Goal: Task Accomplishment & Management: Complete application form

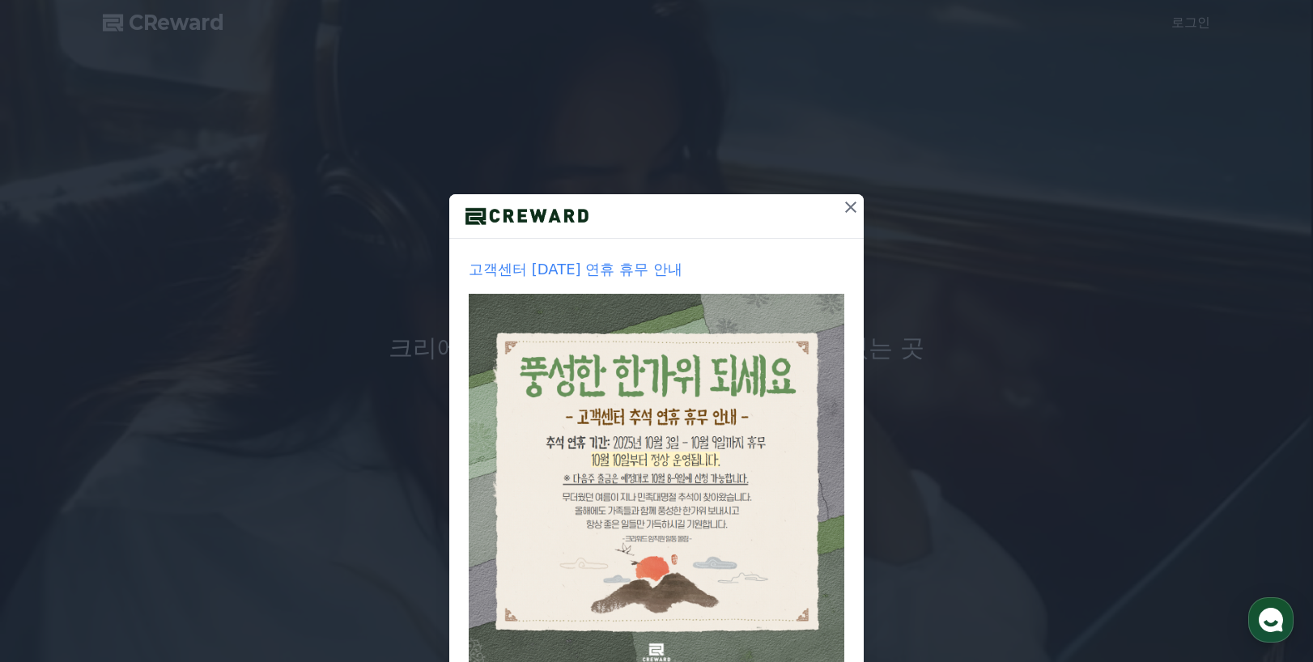
click at [846, 206] on icon at bounding box center [850, 207] width 11 height 11
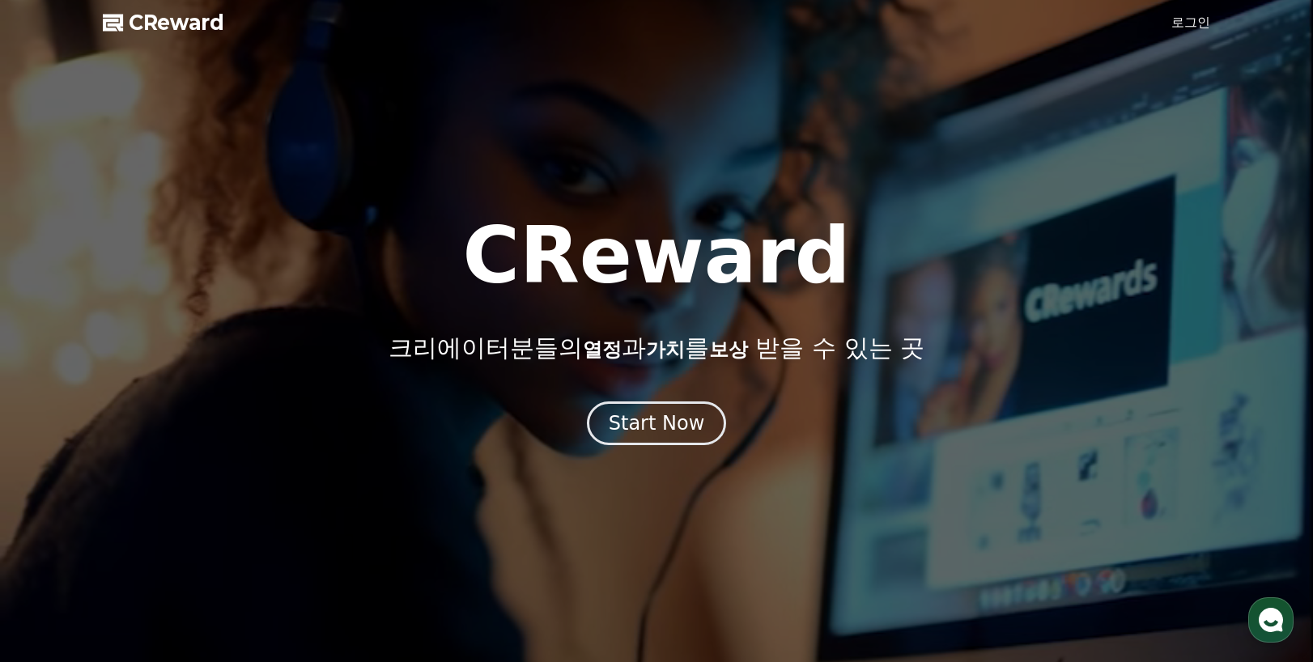
click at [1190, 16] on link "로그인" at bounding box center [1190, 22] width 39 height 19
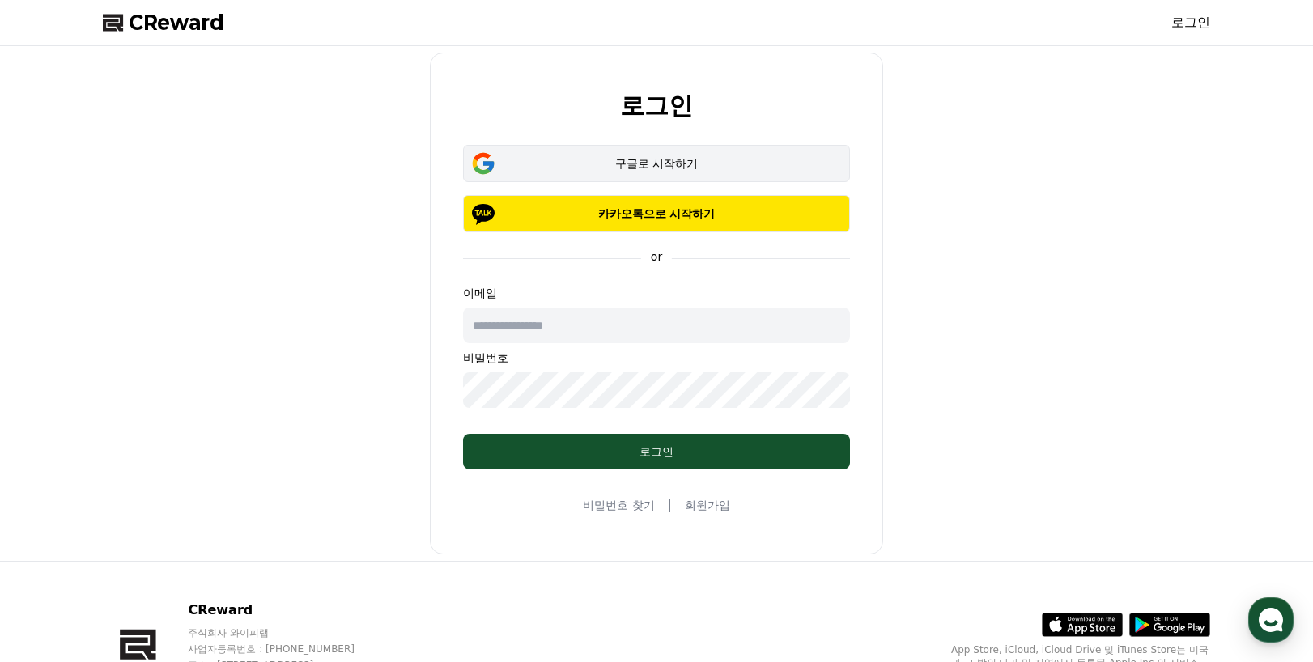
click at [676, 159] on div "구글로 시작하기" at bounding box center [657, 163] width 340 height 16
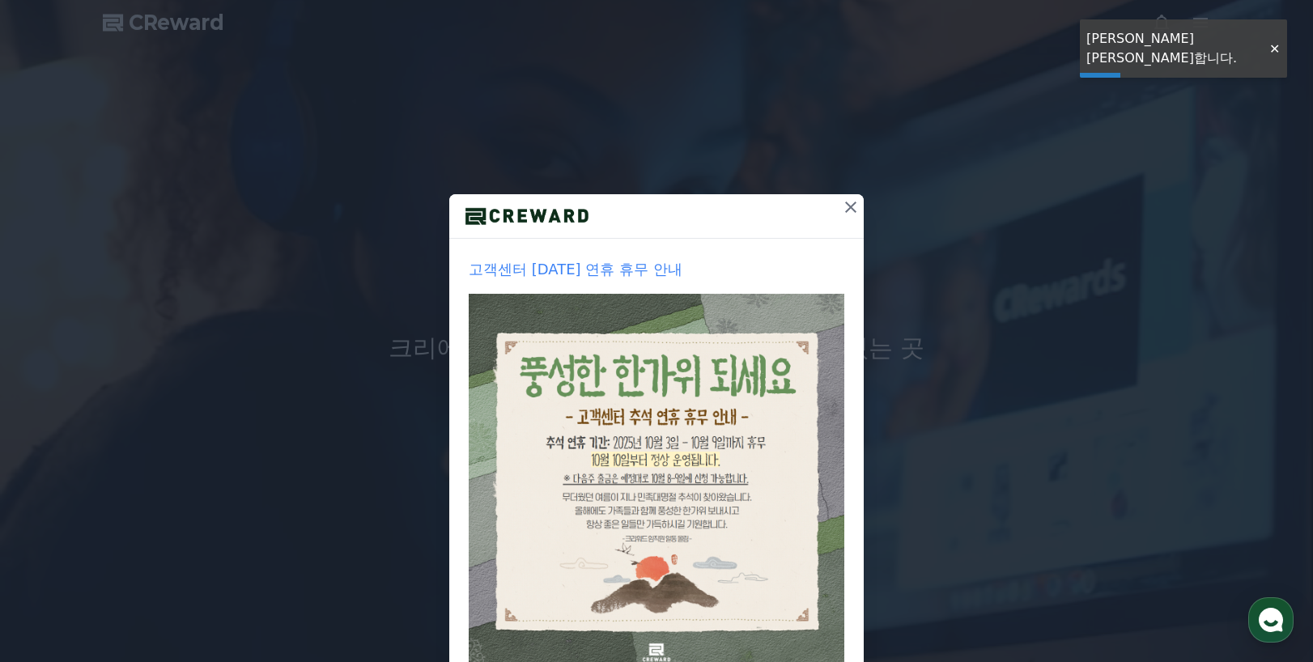
click at [848, 209] on icon at bounding box center [850, 207] width 19 height 19
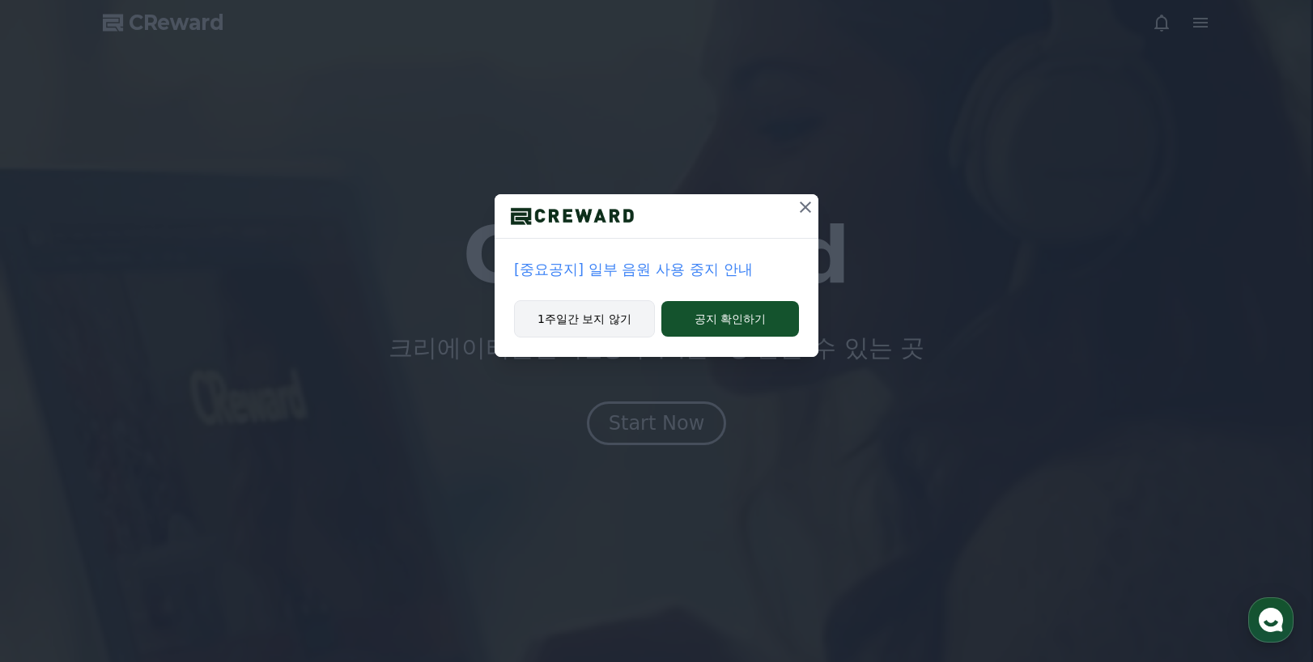
click at [604, 328] on button "1주일간 보지 않기" at bounding box center [584, 318] width 141 height 37
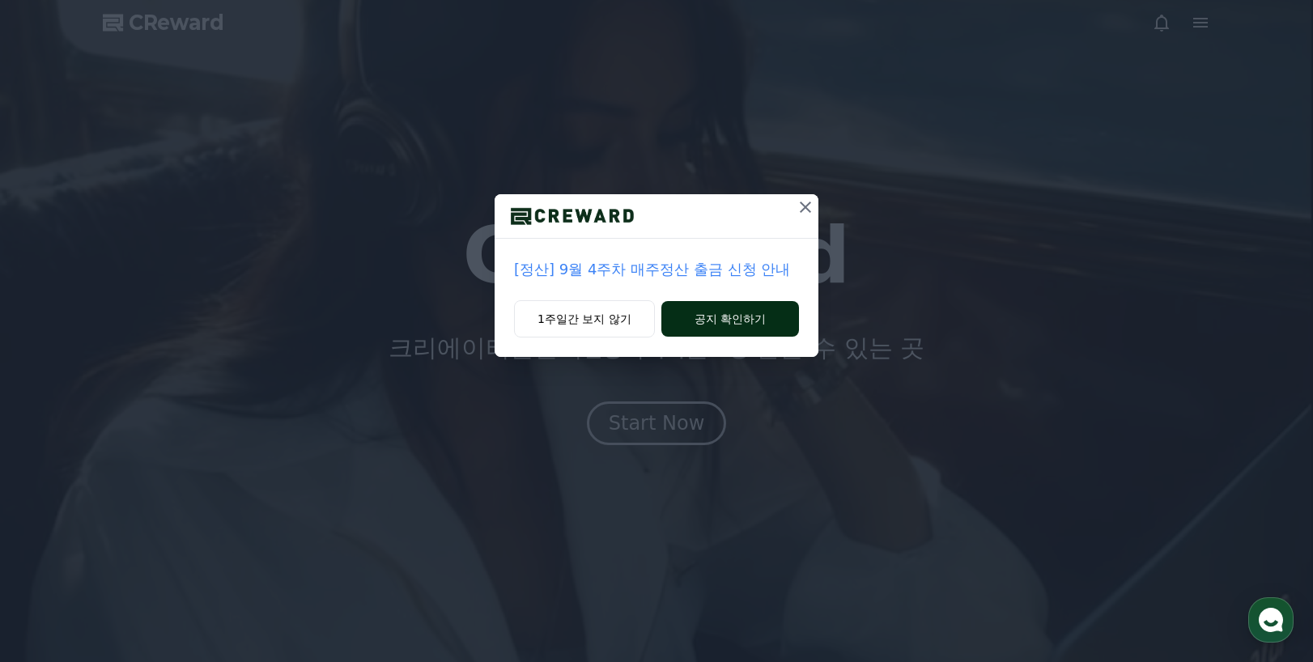
click at [750, 321] on button "공지 확인하기" at bounding box center [730, 319] width 138 height 36
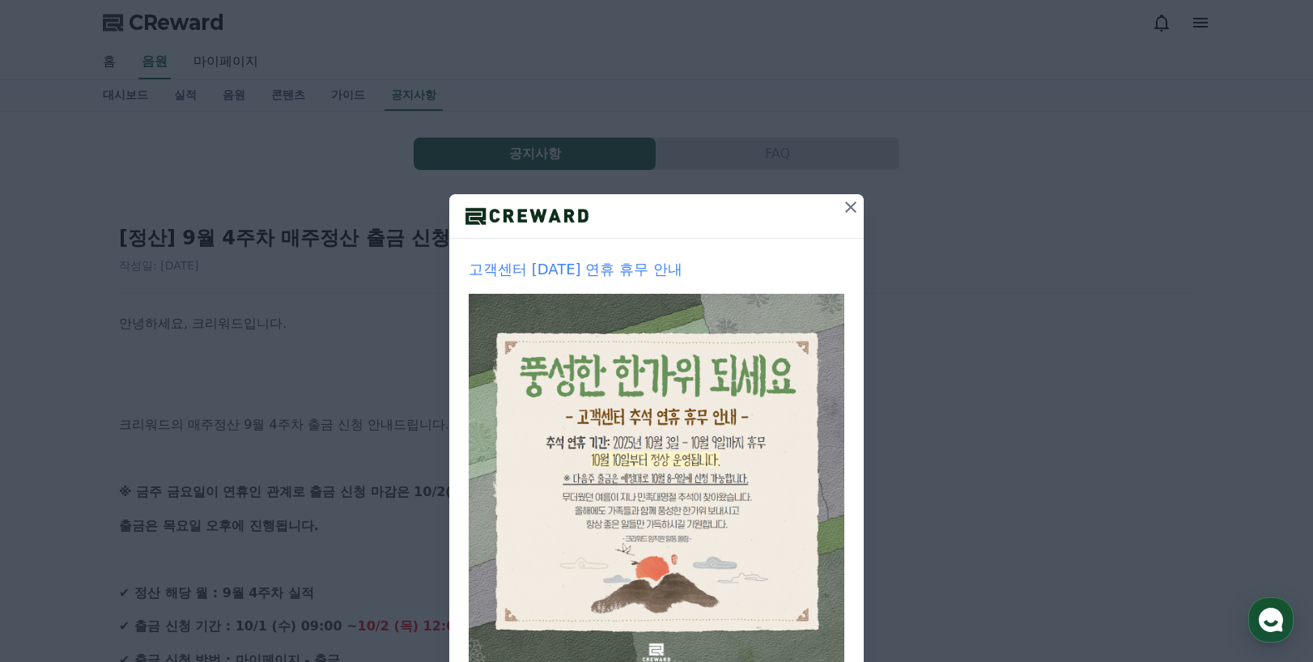
click at [841, 206] on icon at bounding box center [850, 207] width 19 height 19
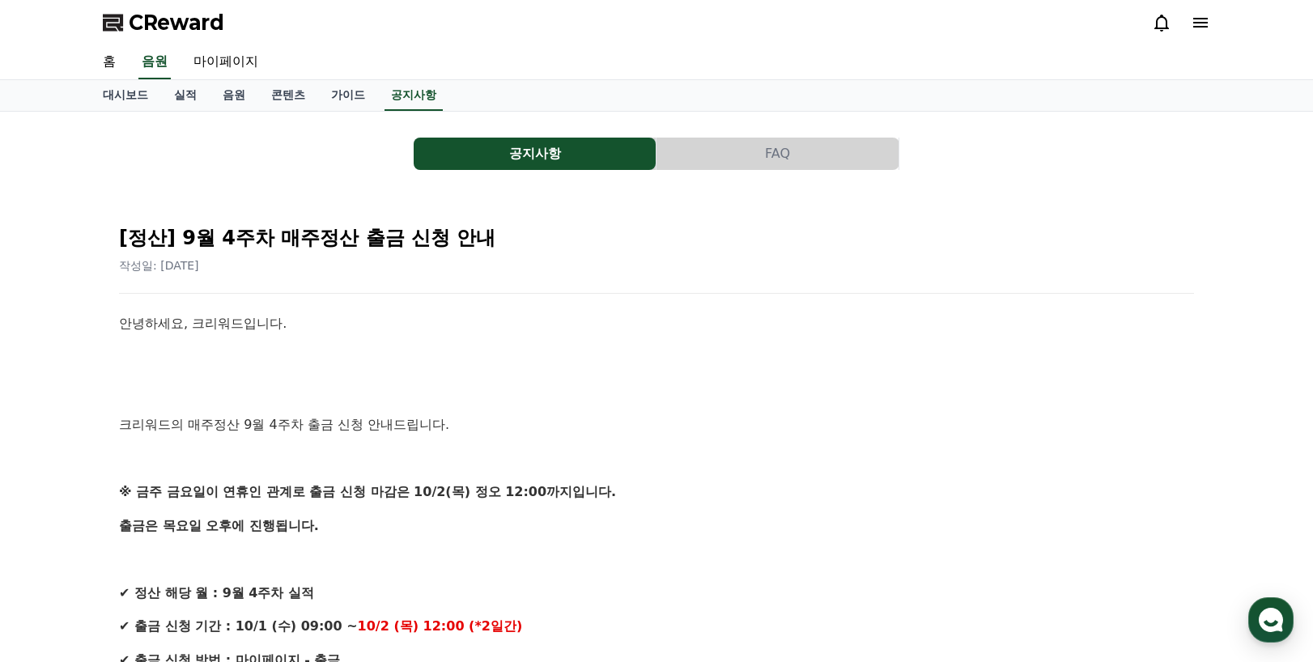
click at [795, 426] on p "크리워드의 매주정산 9월 4주차 출금 신청 안내드립니다." at bounding box center [656, 424] width 1075 height 21
click at [239, 99] on link "음원" at bounding box center [234, 95] width 49 height 31
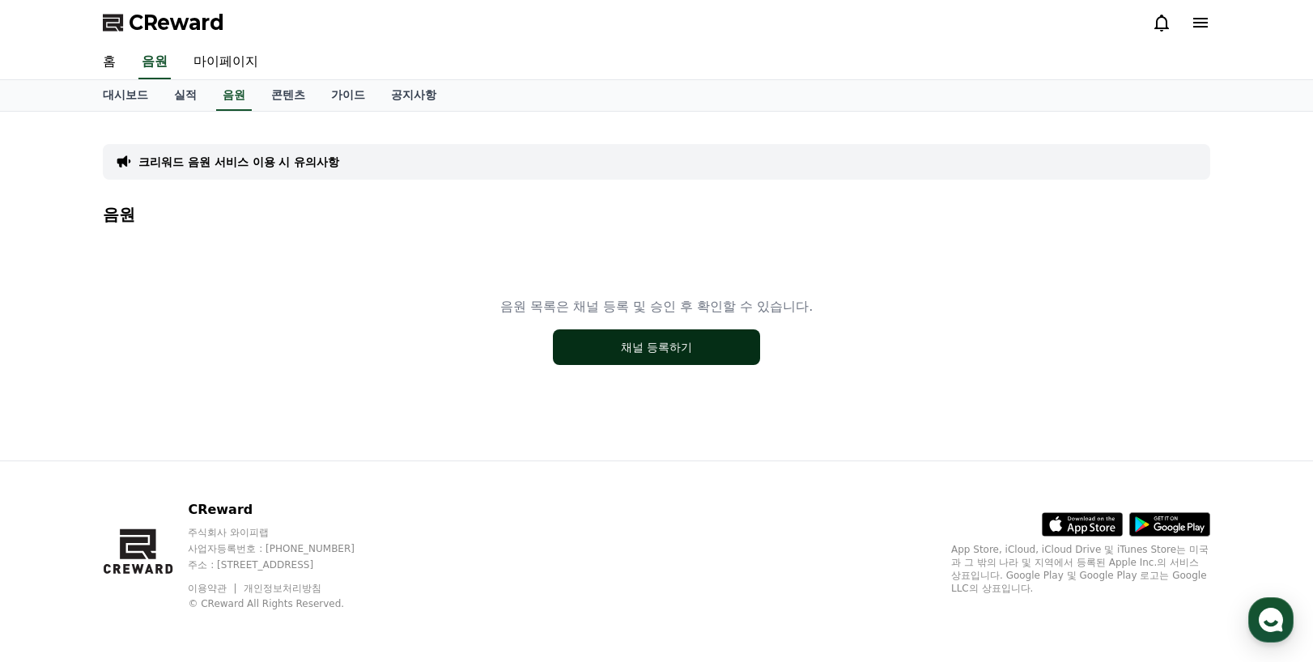
click at [669, 338] on button "채널 등록하기" at bounding box center [656, 347] width 207 height 36
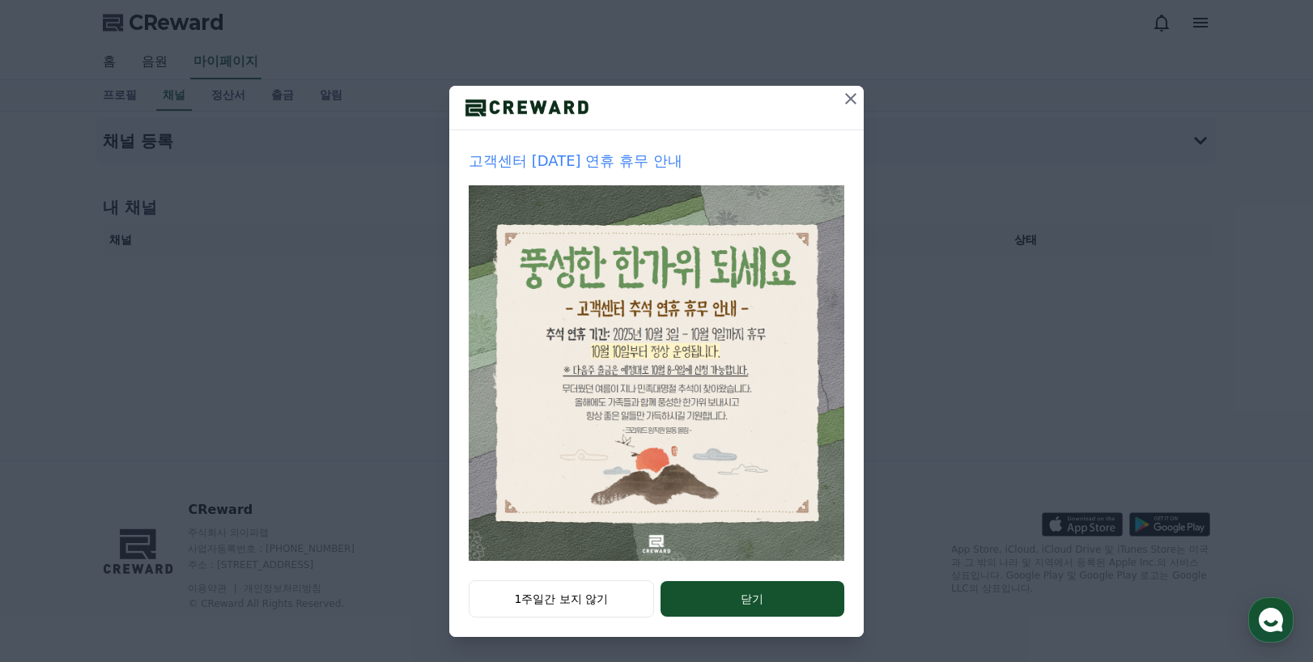
scroll to position [109, 0]
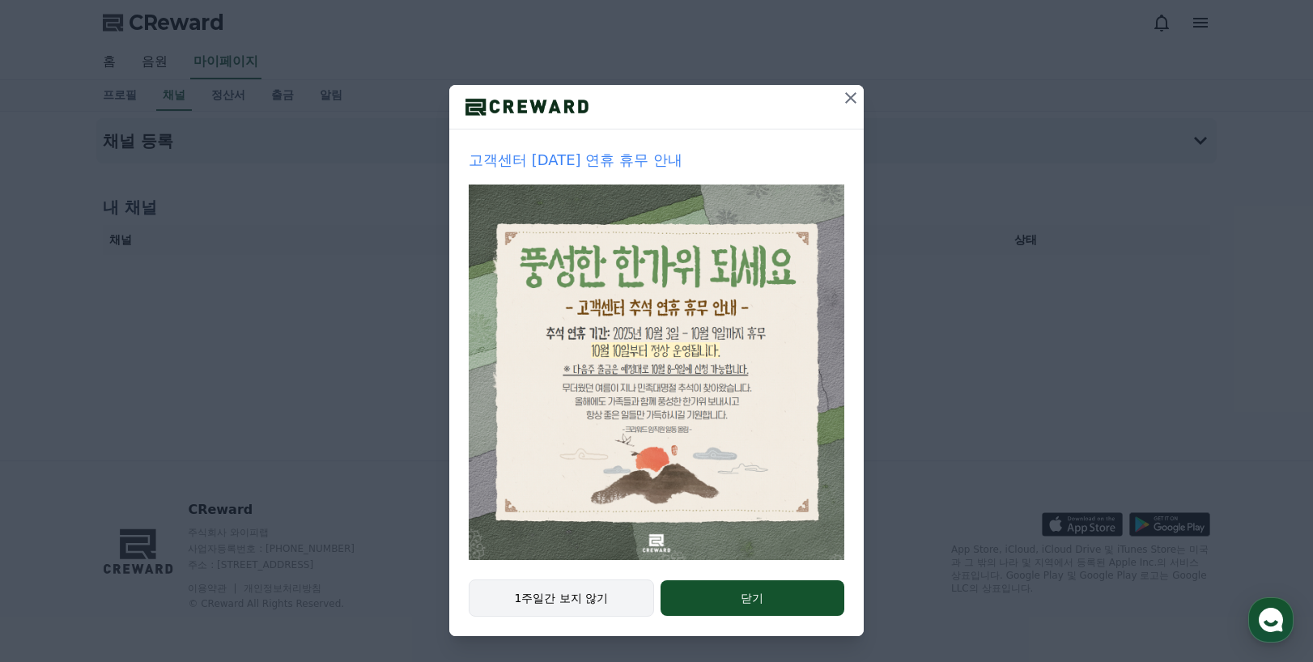
click at [549, 603] on button "1주일간 보지 않기" at bounding box center [561, 598] width 185 height 37
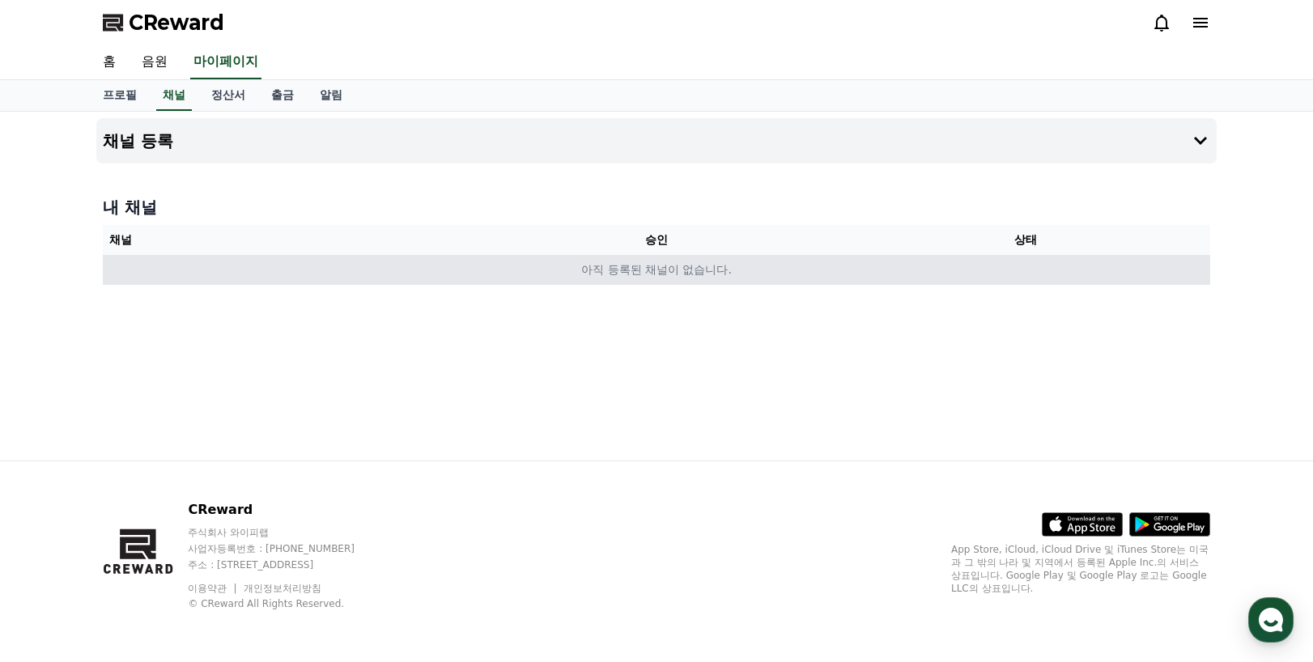
click at [647, 278] on td "아직 등록된 채널이 없습니다." at bounding box center [656, 270] width 1107 height 30
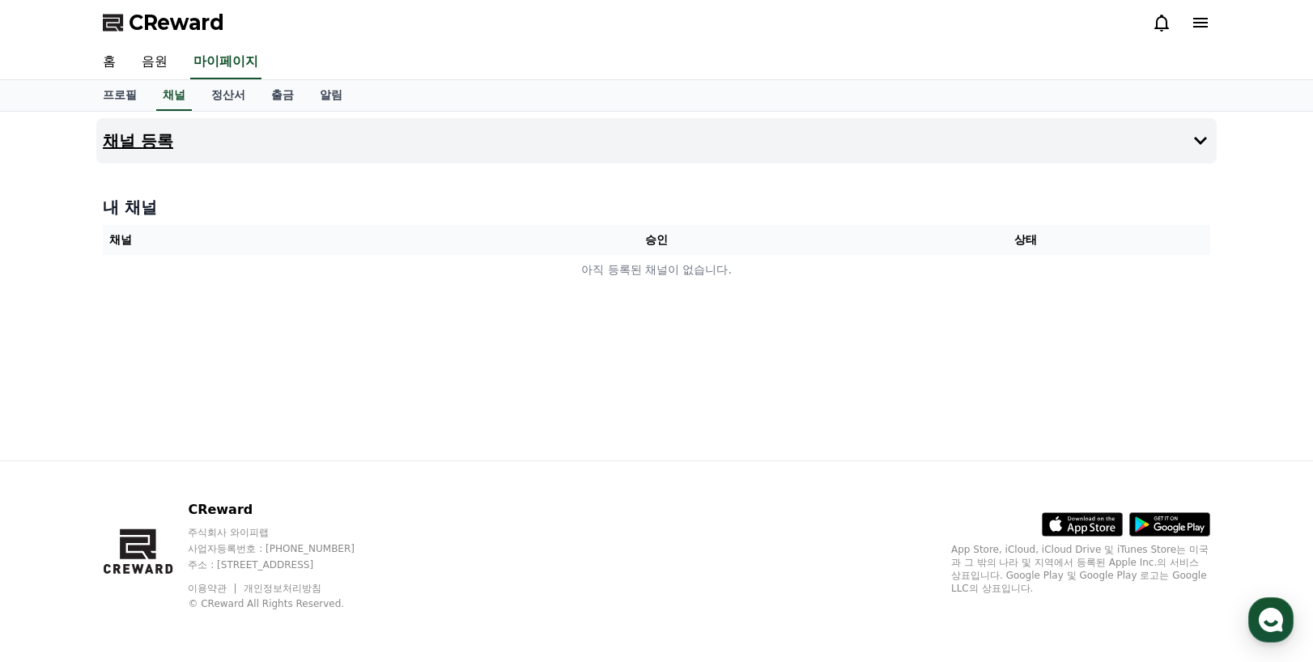
click at [142, 139] on h4 "채널 등록" at bounding box center [138, 141] width 70 height 18
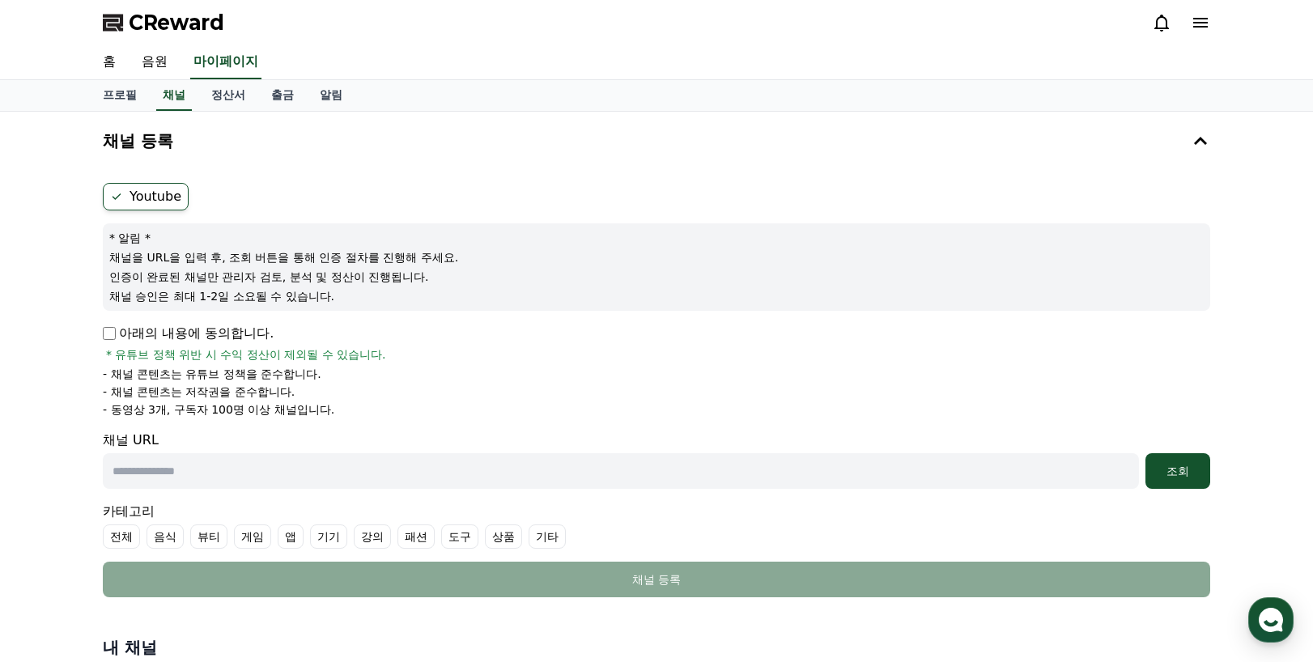
click at [145, 193] on label "Youtube" at bounding box center [146, 197] width 86 height 28
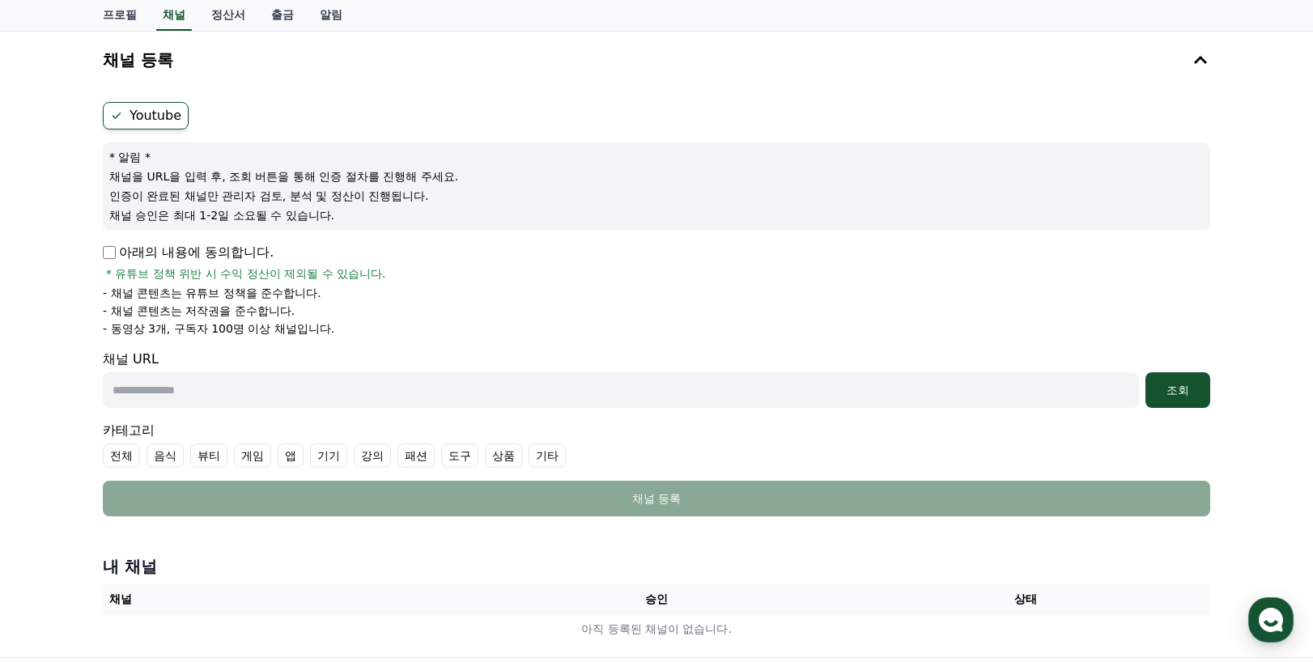
scroll to position [162, 0]
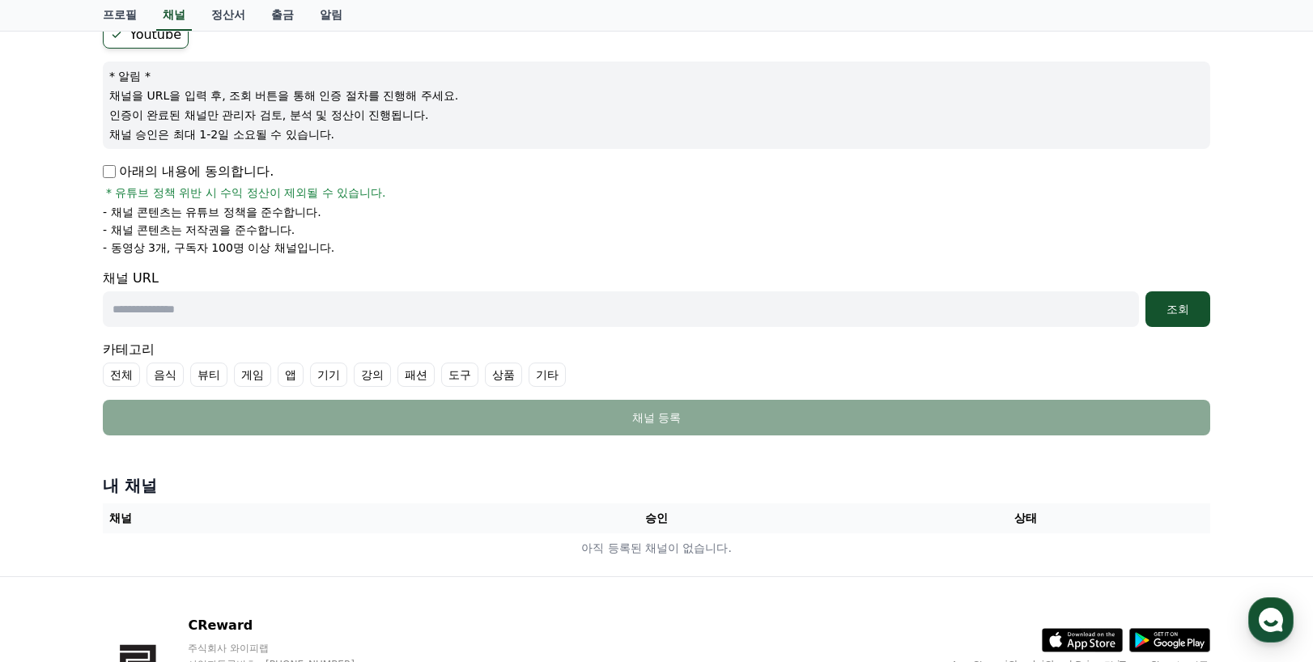
click at [143, 315] on input "text" at bounding box center [621, 309] width 1036 height 36
paste input "**********"
type input "**********"
click at [1175, 306] on div "조회" at bounding box center [1178, 309] width 52 height 16
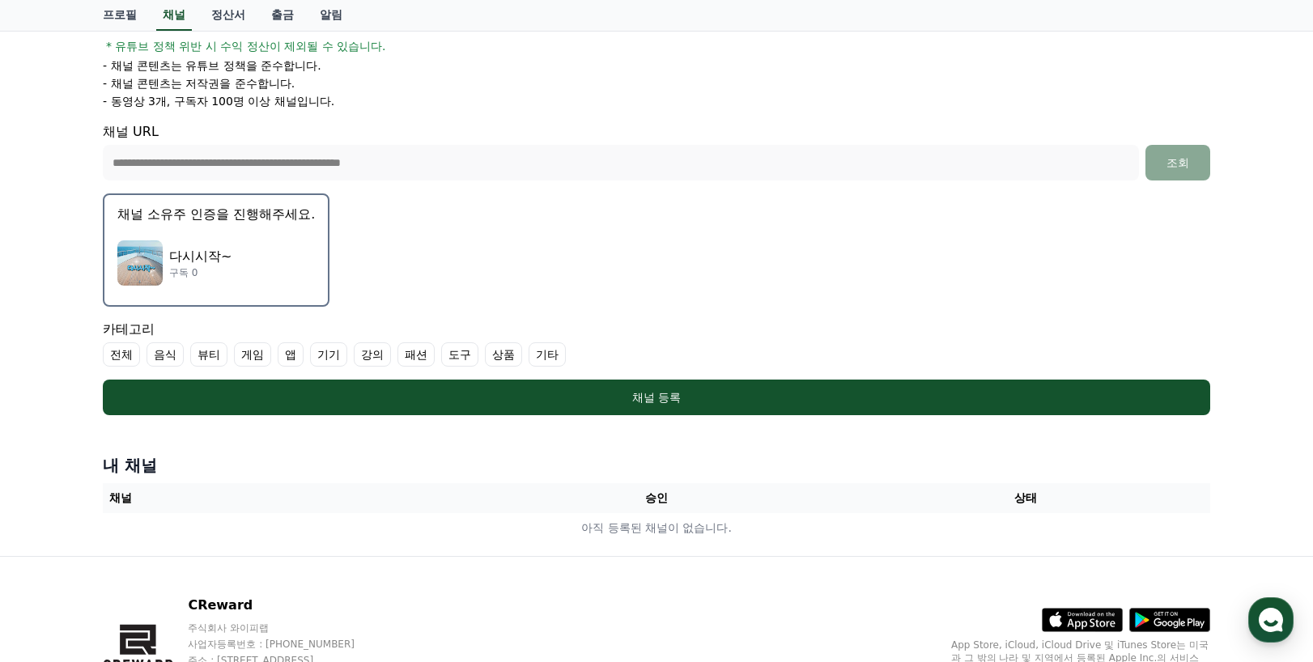
scroll to position [324, 0]
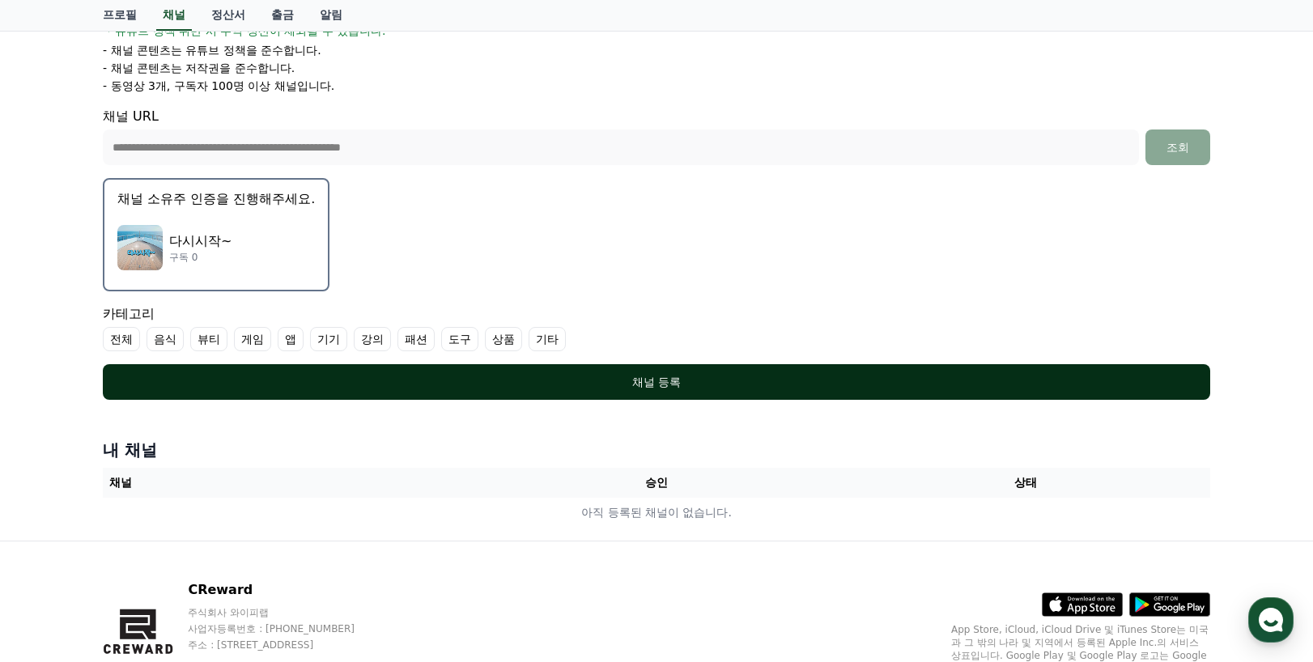
click at [682, 393] on button "채널 등록" at bounding box center [656, 382] width 1107 height 36
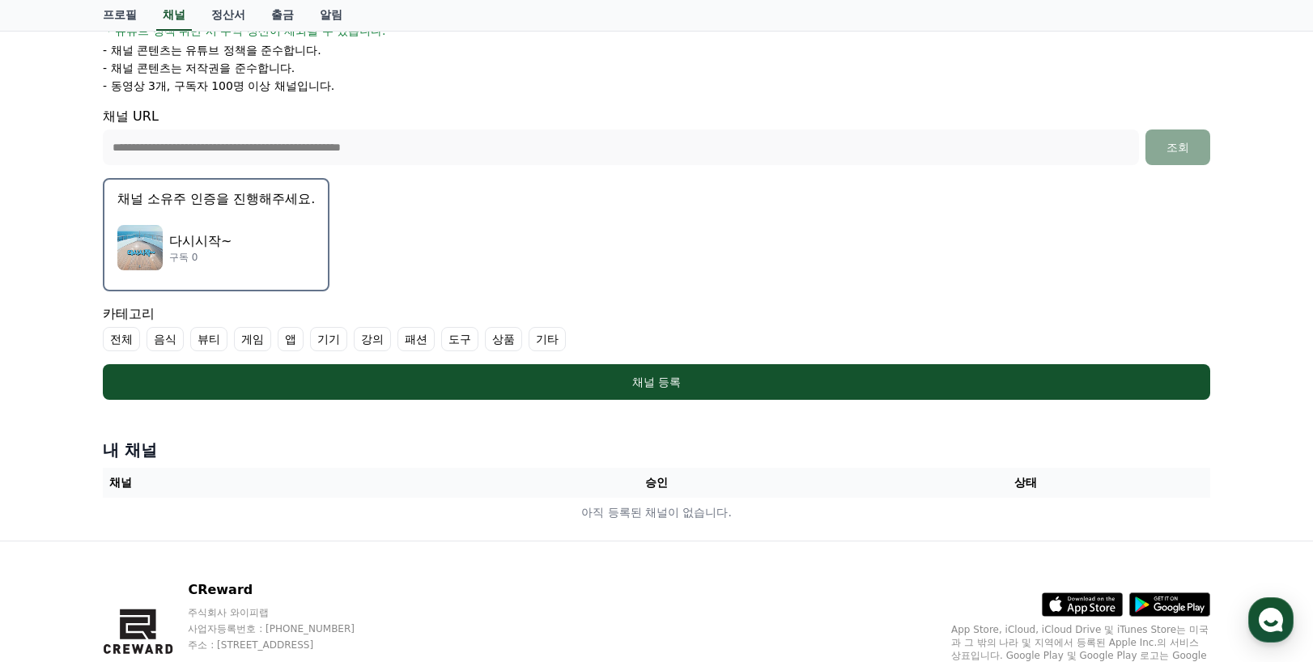
click at [110, 340] on label "전체" at bounding box center [121, 339] width 37 height 24
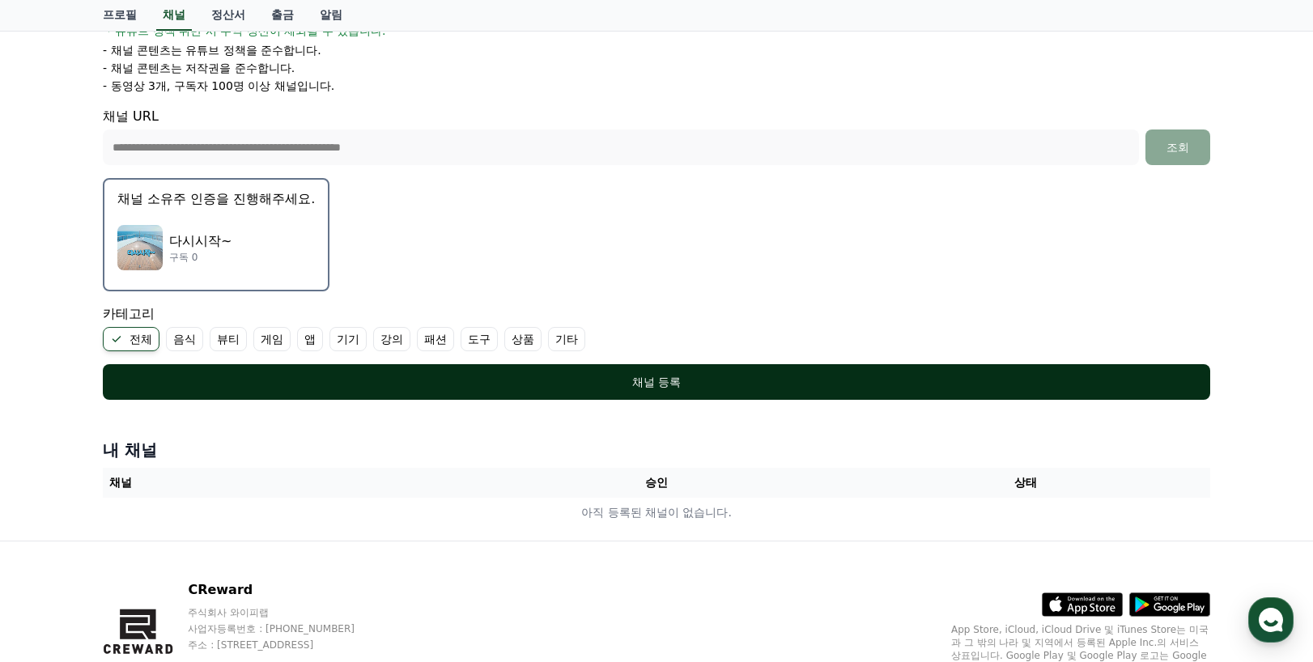
click at [680, 388] on div "채널 등록" at bounding box center [656, 382] width 1043 height 16
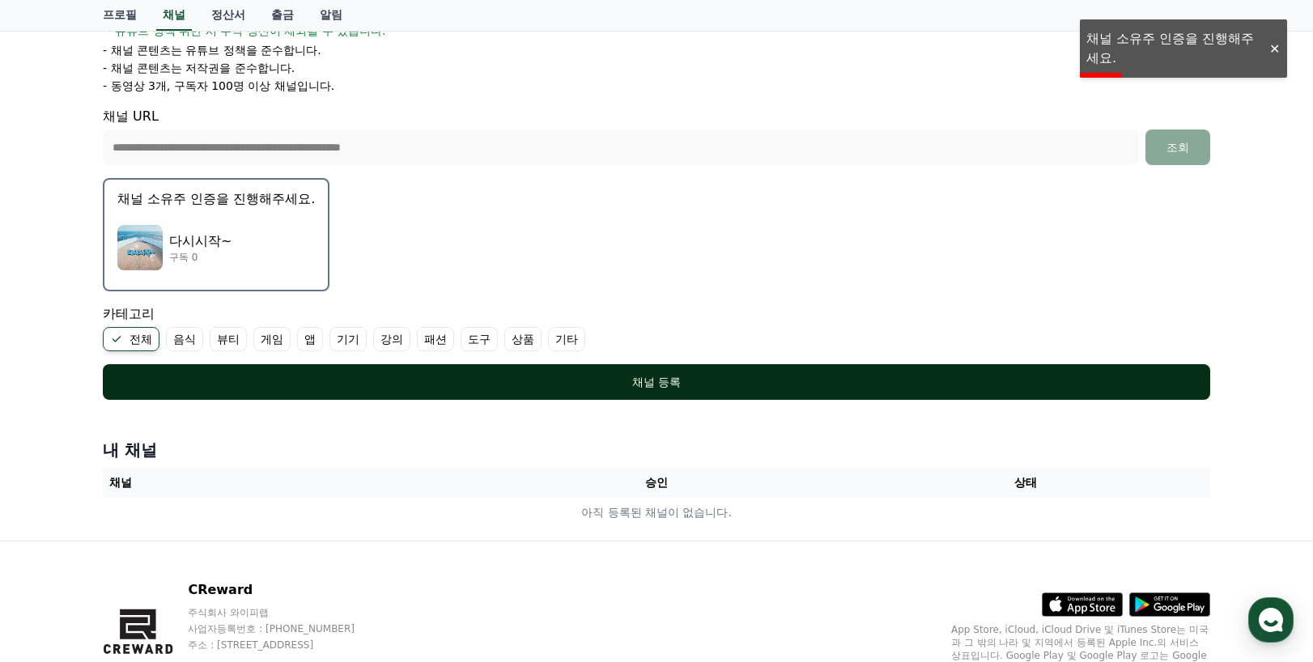
click at [630, 385] on div "채널 등록" at bounding box center [656, 382] width 1043 height 16
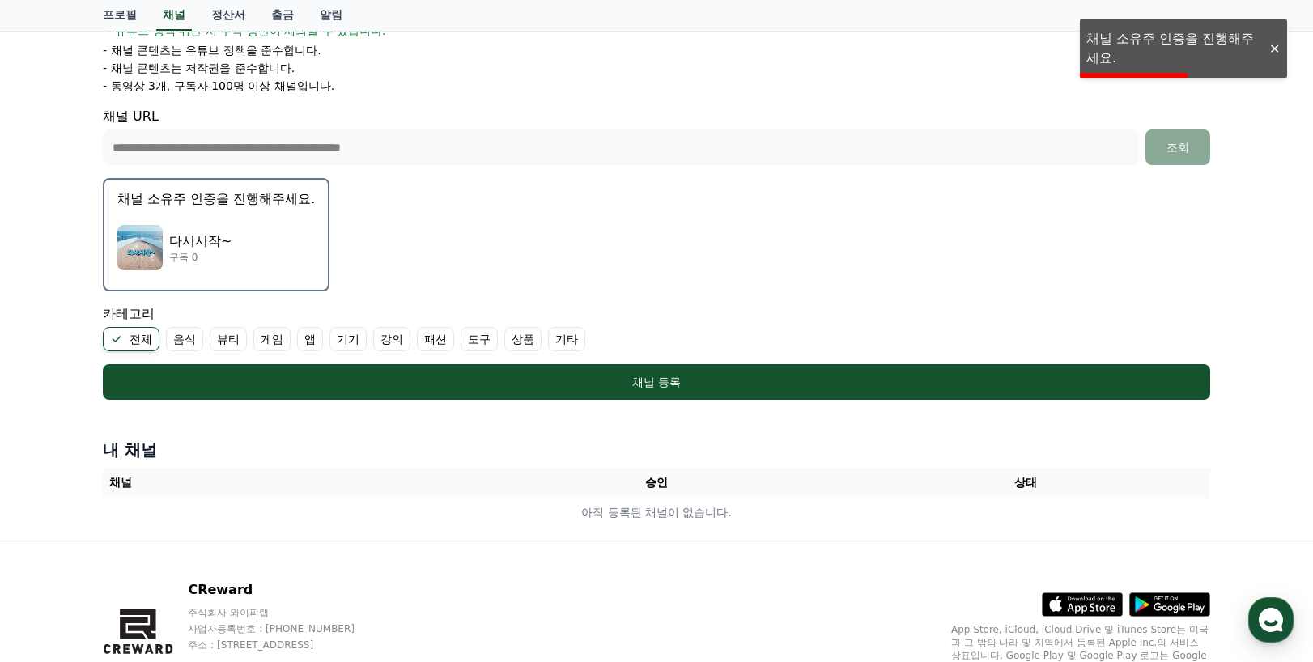
click at [1200, 35] on div "아래의 내용에 동의합니다. * 유튜브 정책 위반 시 수익 정산이 제외될 수 있습니다." at bounding box center [656, 19] width 1107 height 39
click at [240, 253] on div "다시시작~ 구독 0" at bounding box center [216, 247] width 198 height 65
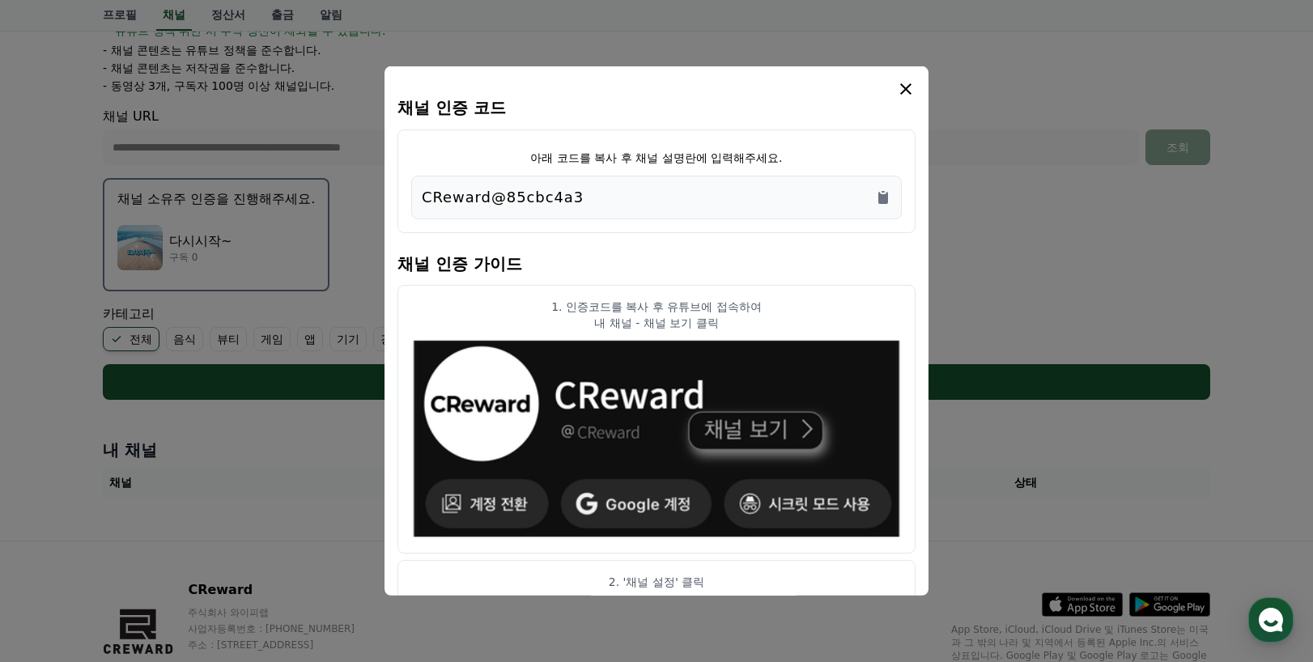
drag, startPoint x: 577, startPoint y: 199, endPoint x: 416, endPoint y: 205, distance: 161.2
click at [416, 204] on div "CReward@85cbc4a3" at bounding box center [656, 198] width 491 height 44
copy p "CReward@85cbc4a3"
click at [882, 198] on icon "Copy to clipboard" at bounding box center [883, 198] width 10 height 12
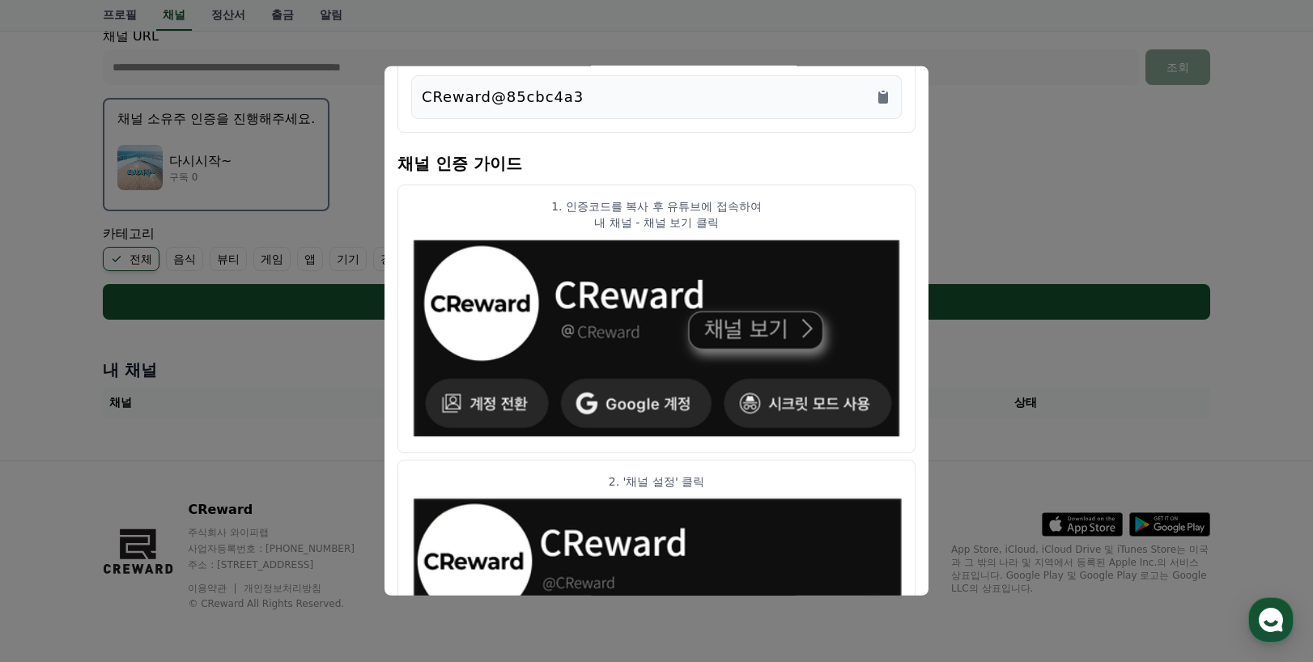
scroll to position [0, 0]
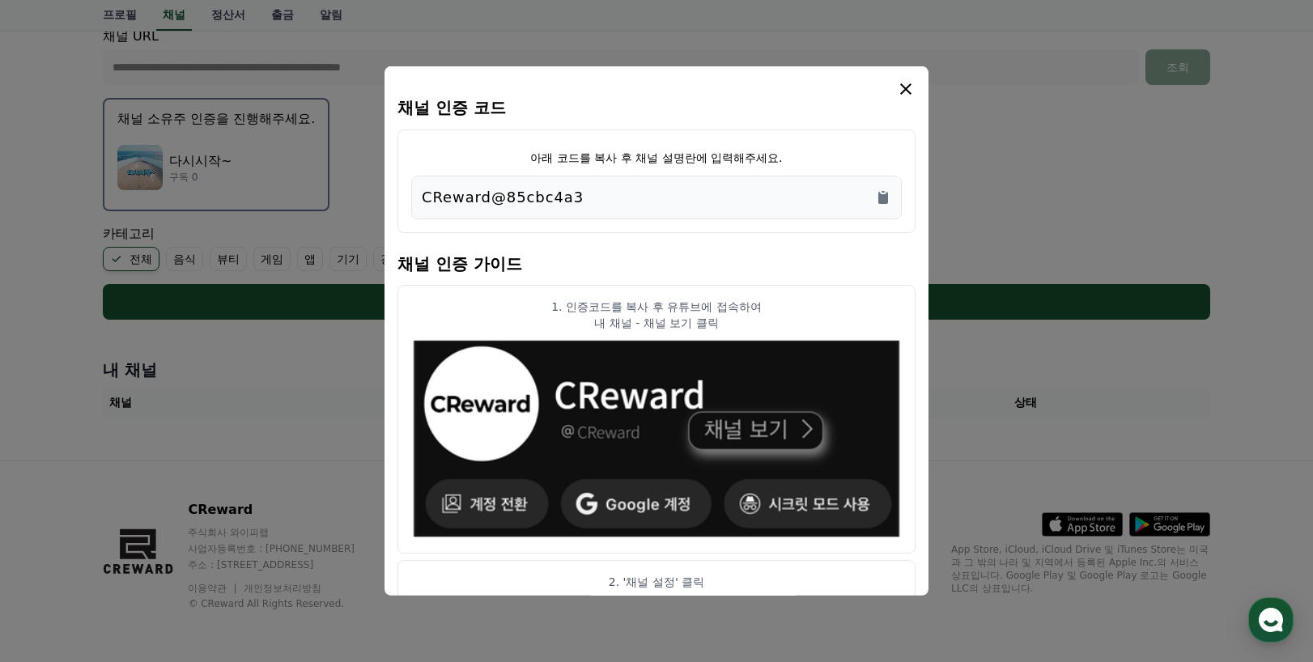
click at [906, 90] on icon "modal" at bounding box center [905, 88] width 11 height 11
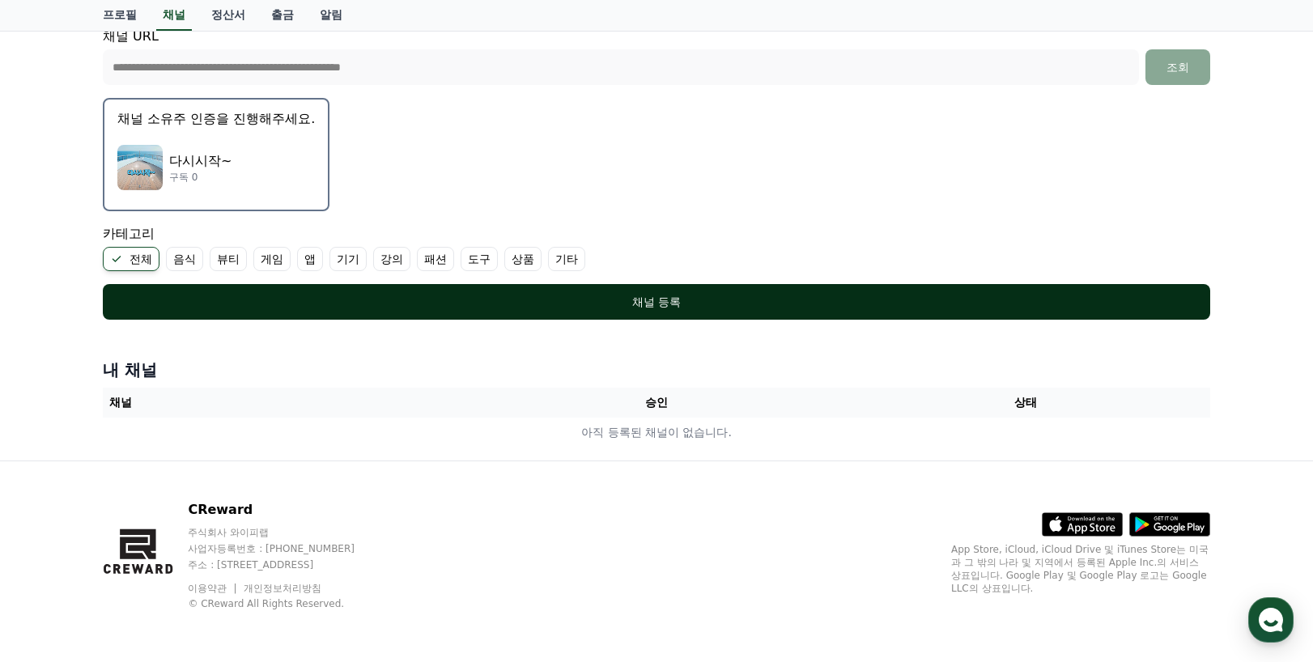
click at [676, 308] on div "채널 등록" at bounding box center [656, 302] width 1043 height 16
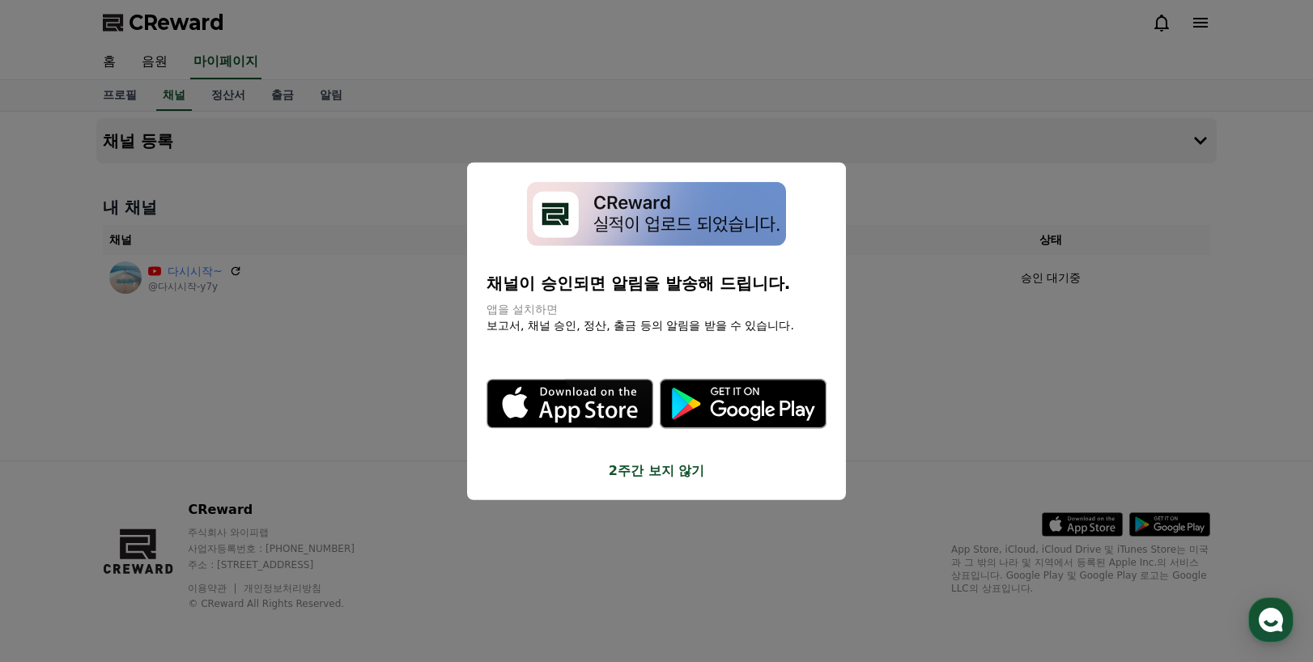
click at [670, 476] on button "2주간 보지 않기" at bounding box center [657, 470] width 340 height 19
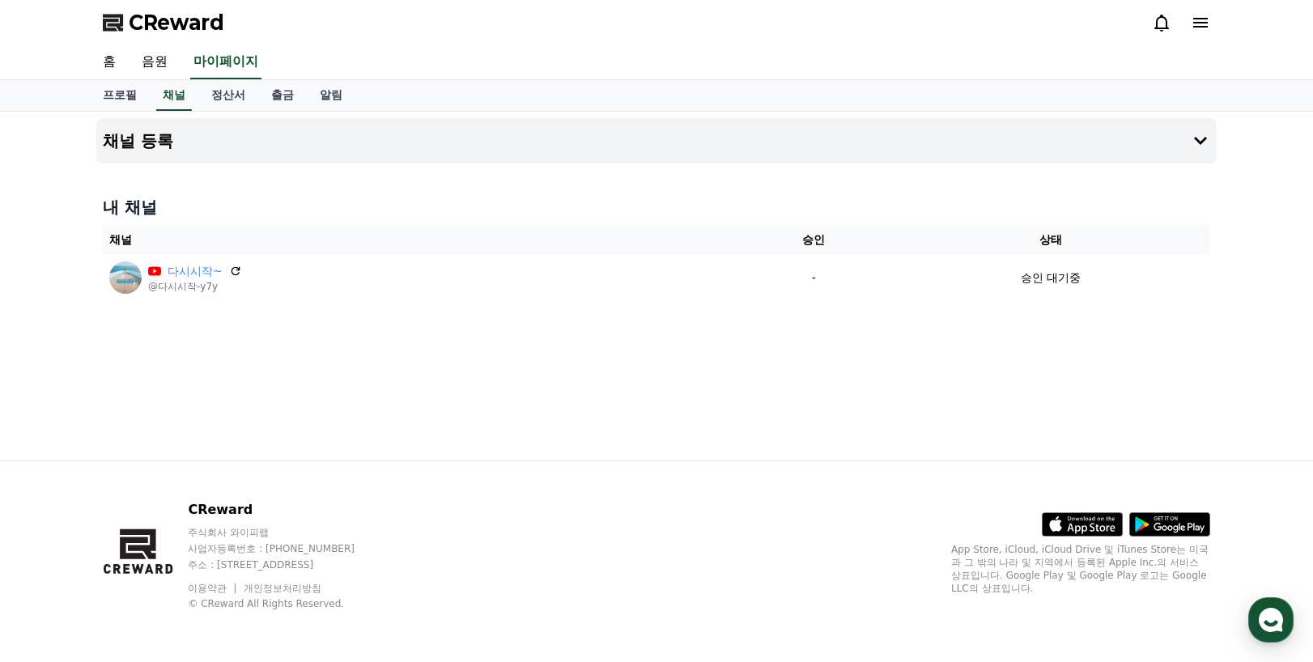
click at [457, 422] on div "채널 등록 내 채널 채널 승인 상태 다시시작~ @다시시작-y7y - 승인 대기중" at bounding box center [656, 286] width 1133 height 349
click at [156, 142] on h4 "채널 등록" at bounding box center [138, 141] width 70 height 18
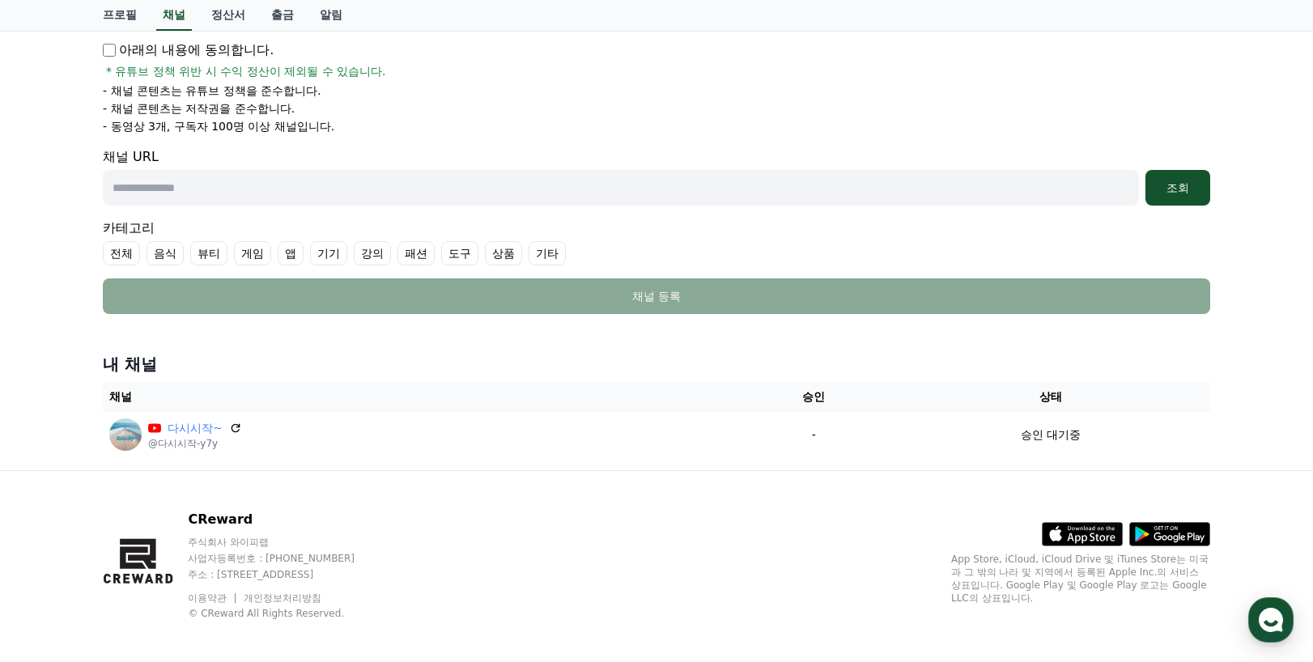
scroll to position [293, 0]
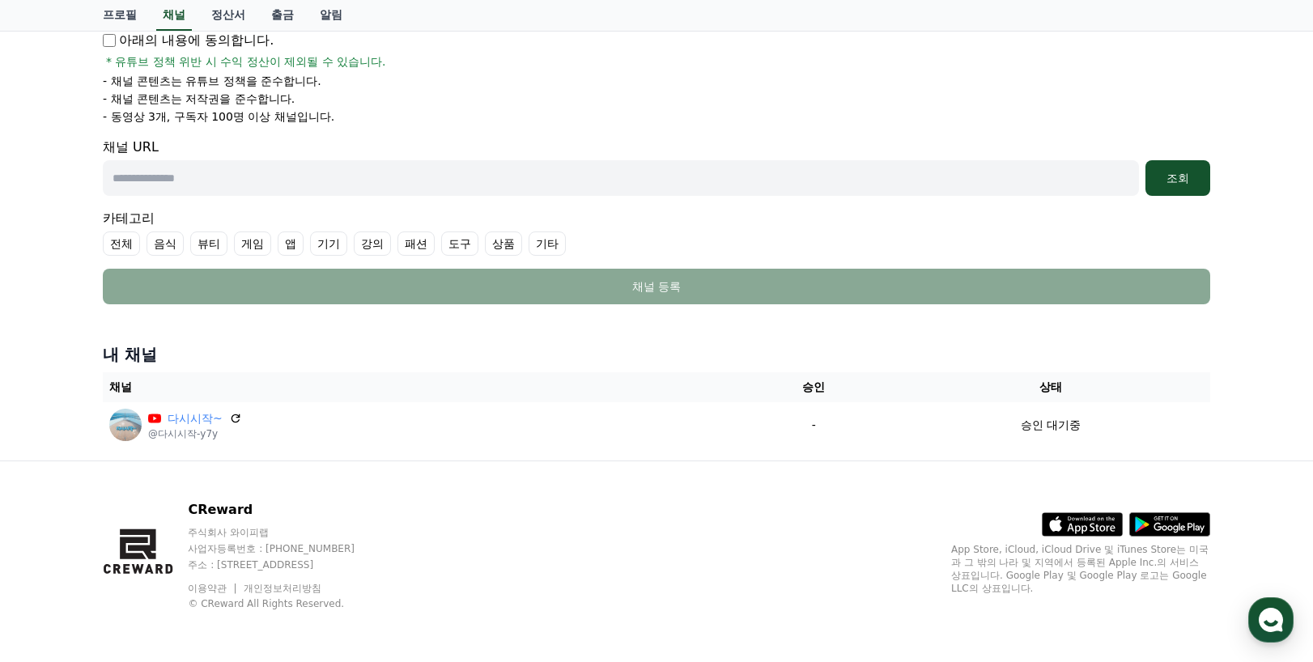
click at [143, 179] on input "text" at bounding box center [621, 178] width 1036 height 36
paste input "**********"
type input "**********"
click at [1182, 183] on div "조회" at bounding box center [1178, 178] width 52 height 16
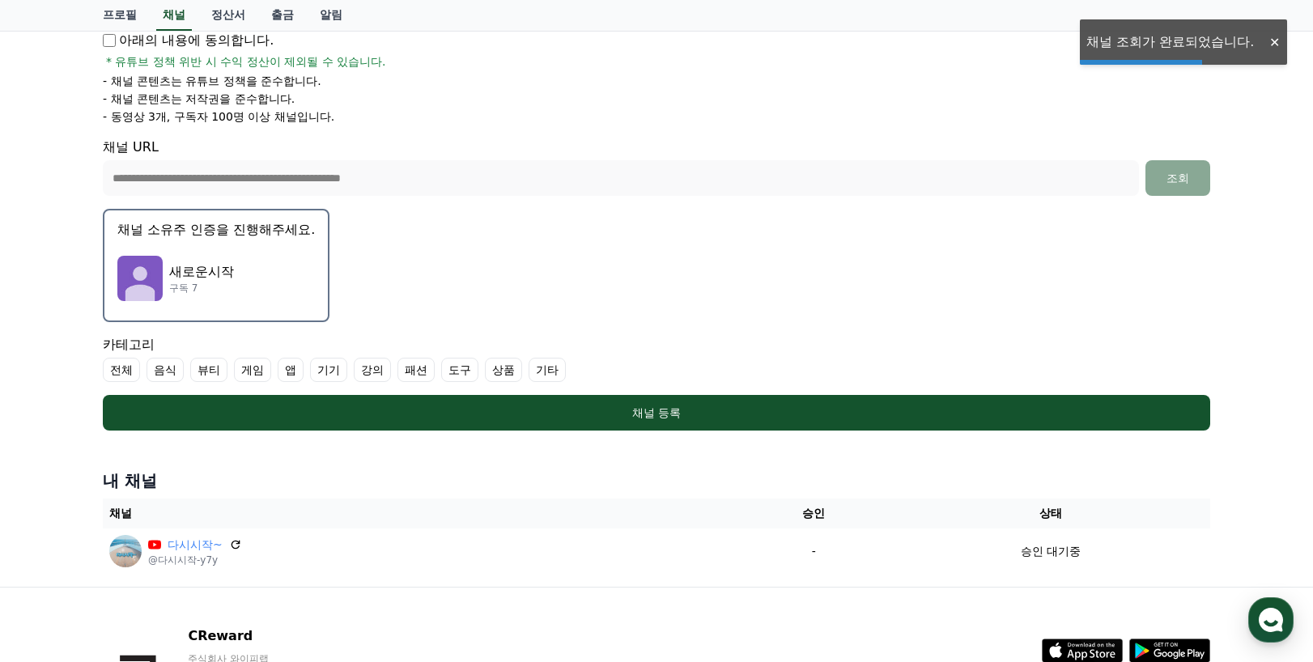
click at [238, 266] on div "새로운시작 구독 7" at bounding box center [216, 278] width 198 height 65
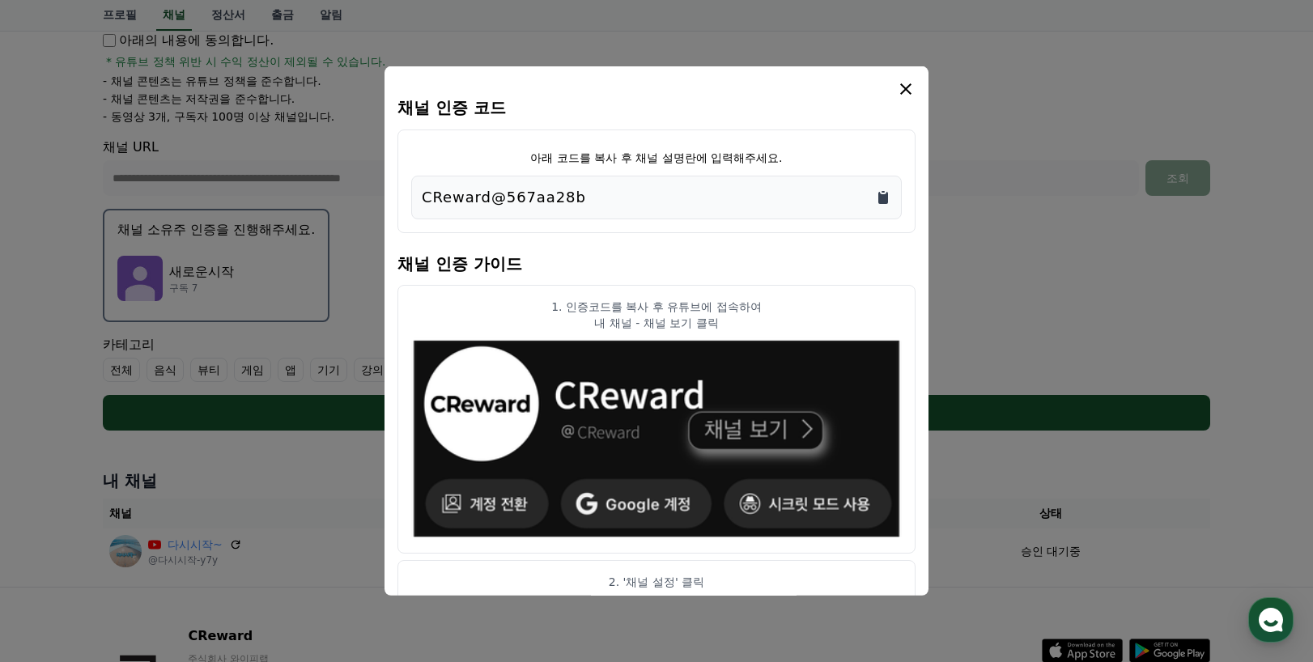
click at [880, 193] on icon "Copy to clipboard" at bounding box center [883, 198] width 10 height 12
click at [900, 86] on icon "modal" at bounding box center [905, 88] width 19 height 19
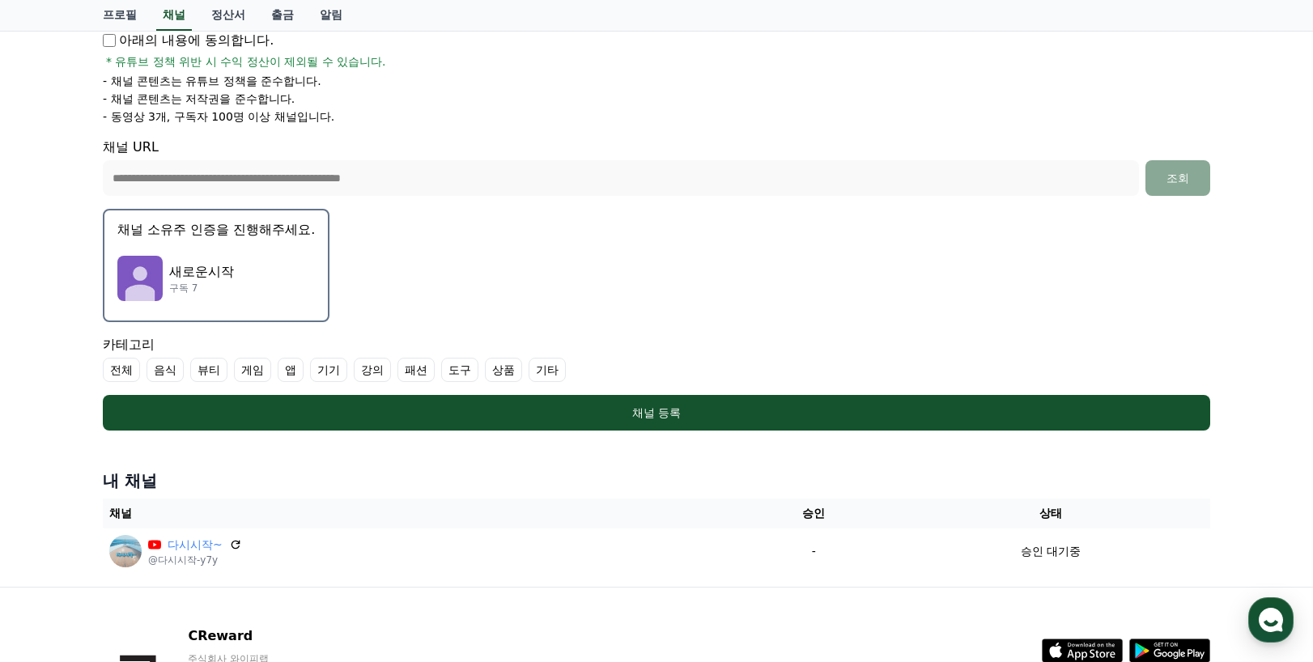
click at [193, 272] on p "새로운시작" at bounding box center [201, 271] width 65 height 19
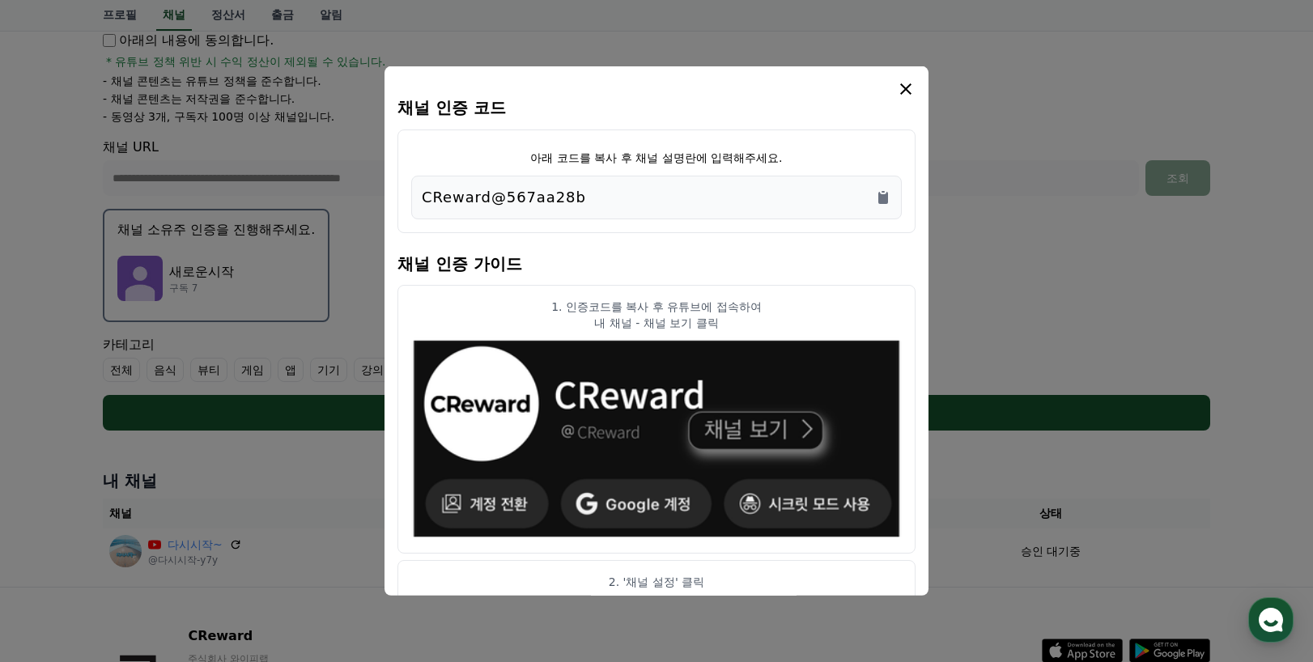
drag, startPoint x: 583, startPoint y: 201, endPoint x: 419, endPoint y: 191, distance: 164.6
click at [419, 191] on div "CReward@567aa28b" at bounding box center [656, 198] width 491 height 44
copy p "CReward@567aa28b"
click at [903, 86] on icon "modal" at bounding box center [905, 88] width 11 height 11
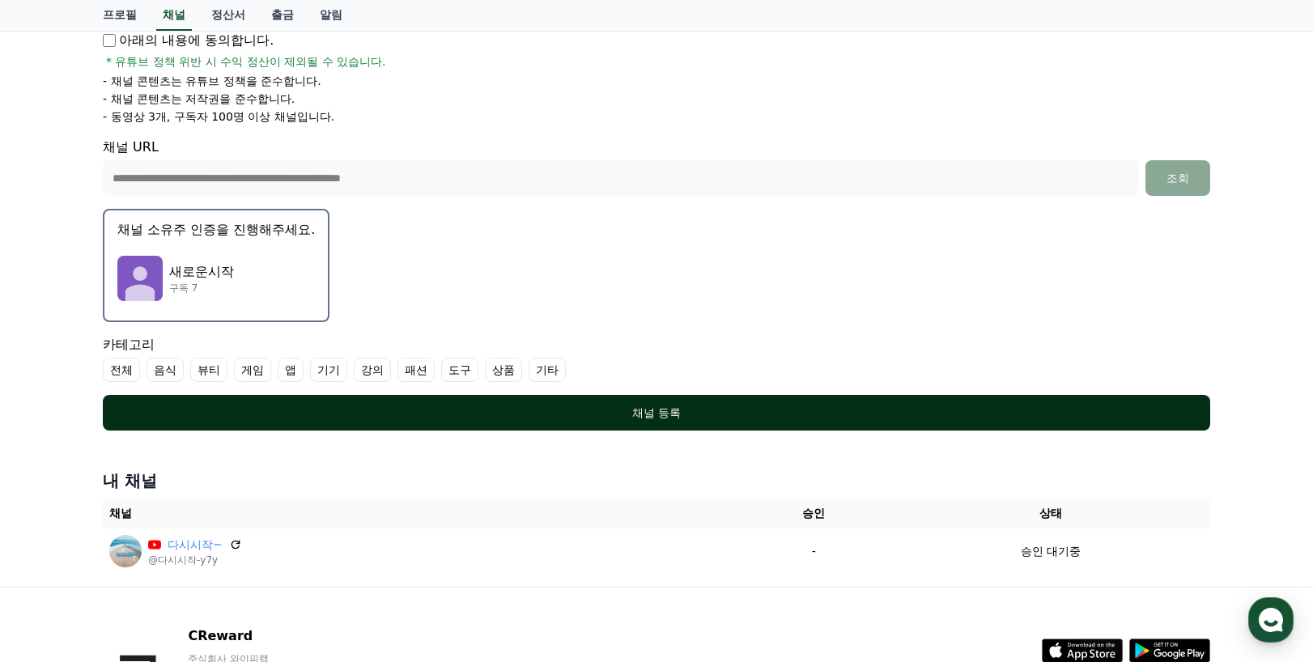
click at [653, 411] on div "채널 등록" at bounding box center [656, 413] width 1043 height 16
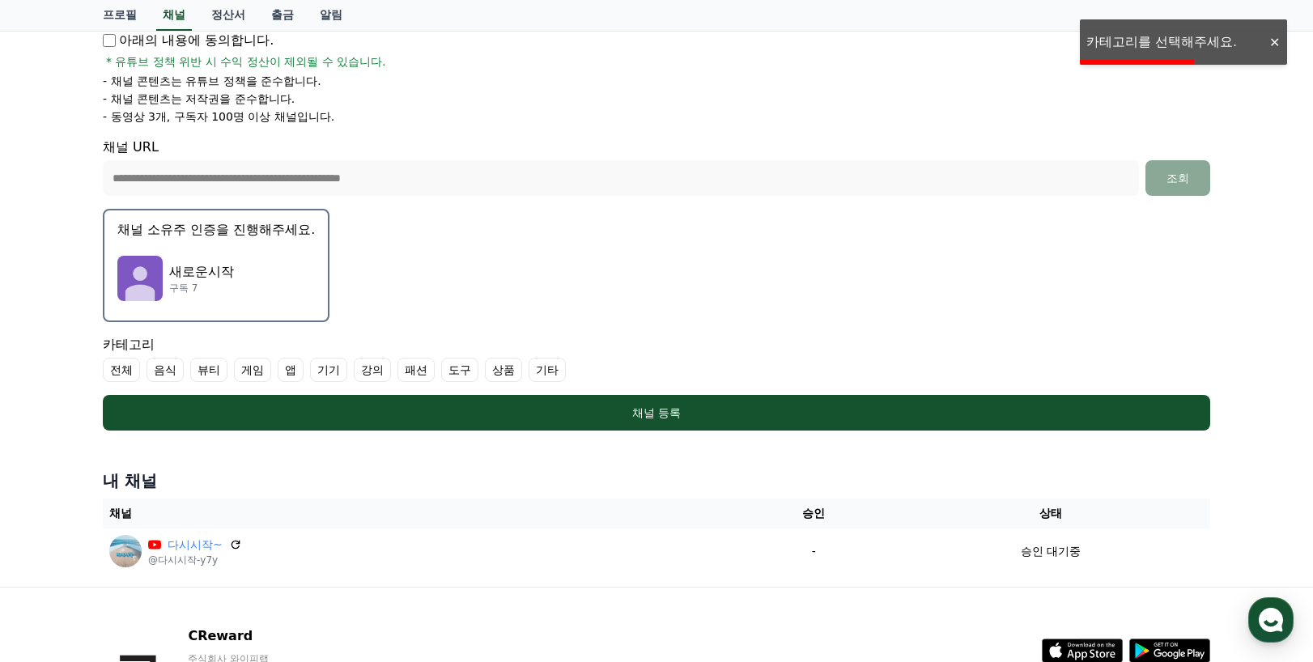
click at [121, 370] on label "전체" at bounding box center [121, 370] width 37 height 24
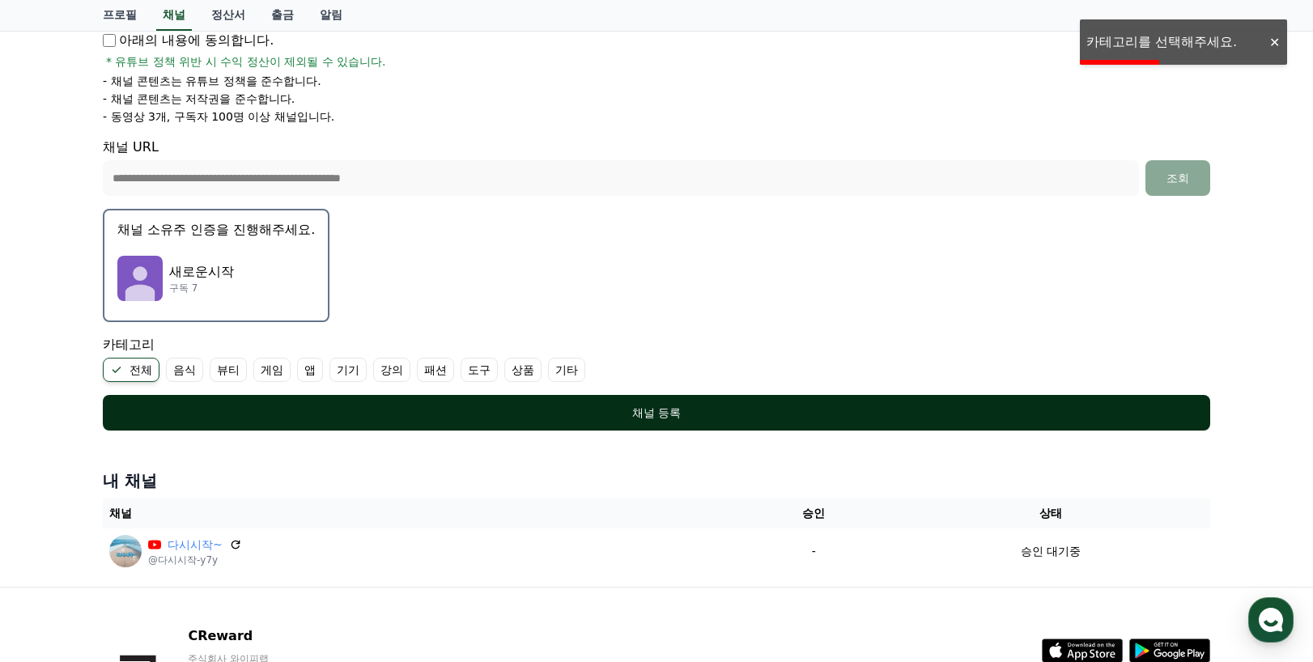
click at [670, 411] on div "채널 등록" at bounding box center [656, 413] width 1043 height 16
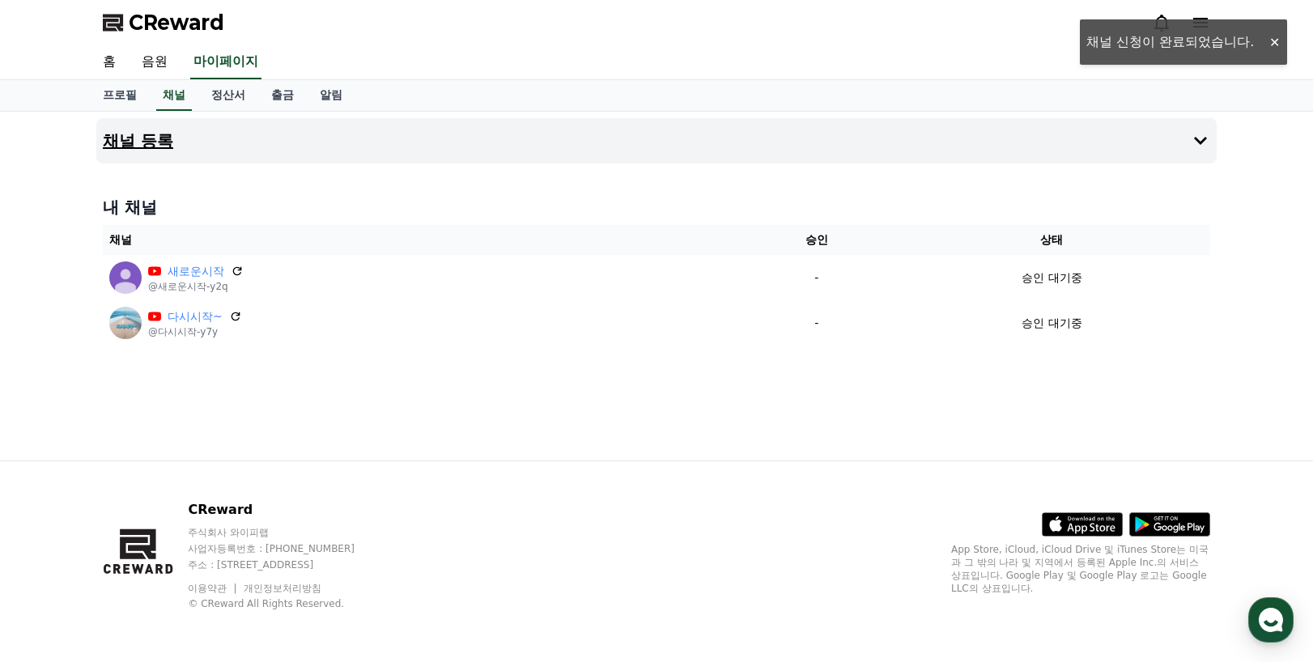
click at [135, 138] on h4 "채널 등록" at bounding box center [138, 141] width 70 height 18
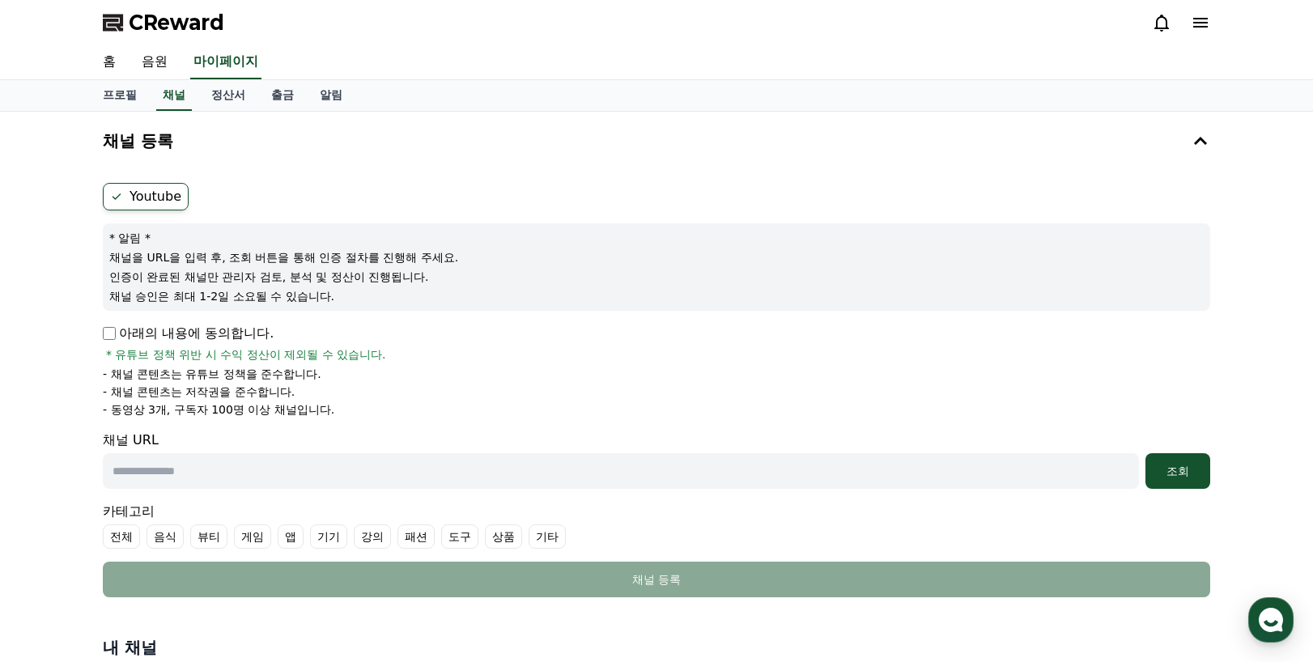
paste input "**********"
type input "**********"
click at [1175, 470] on div "조회" at bounding box center [1178, 471] width 52 height 16
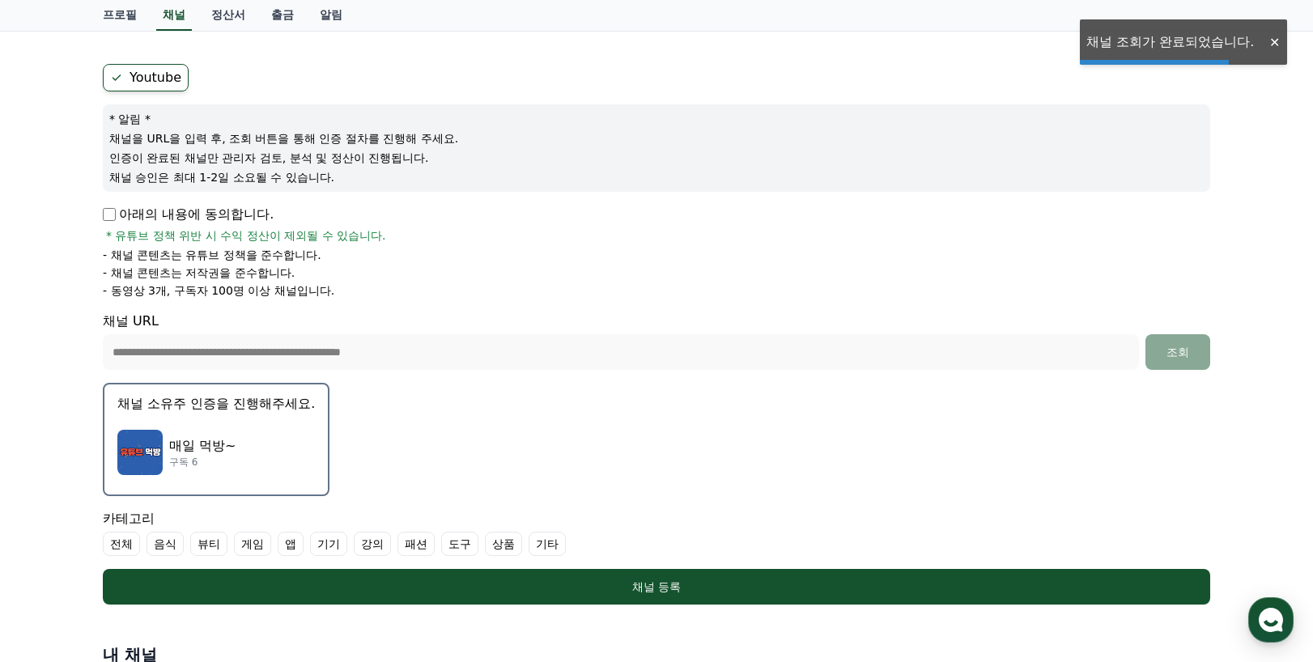
scroll to position [162, 0]
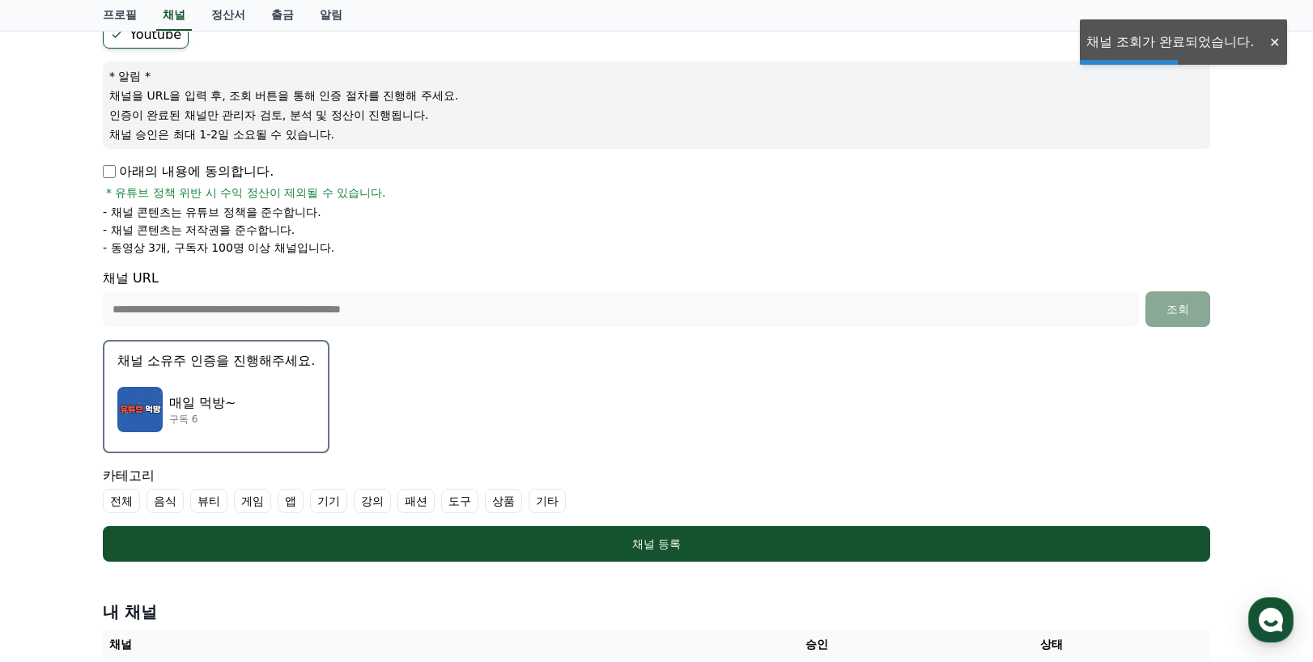
click at [246, 372] on button "채널 소유주 인증을 진행해주세요. 매일 먹방~ 구독 6" at bounding box center [216, 396] width 227 height 113
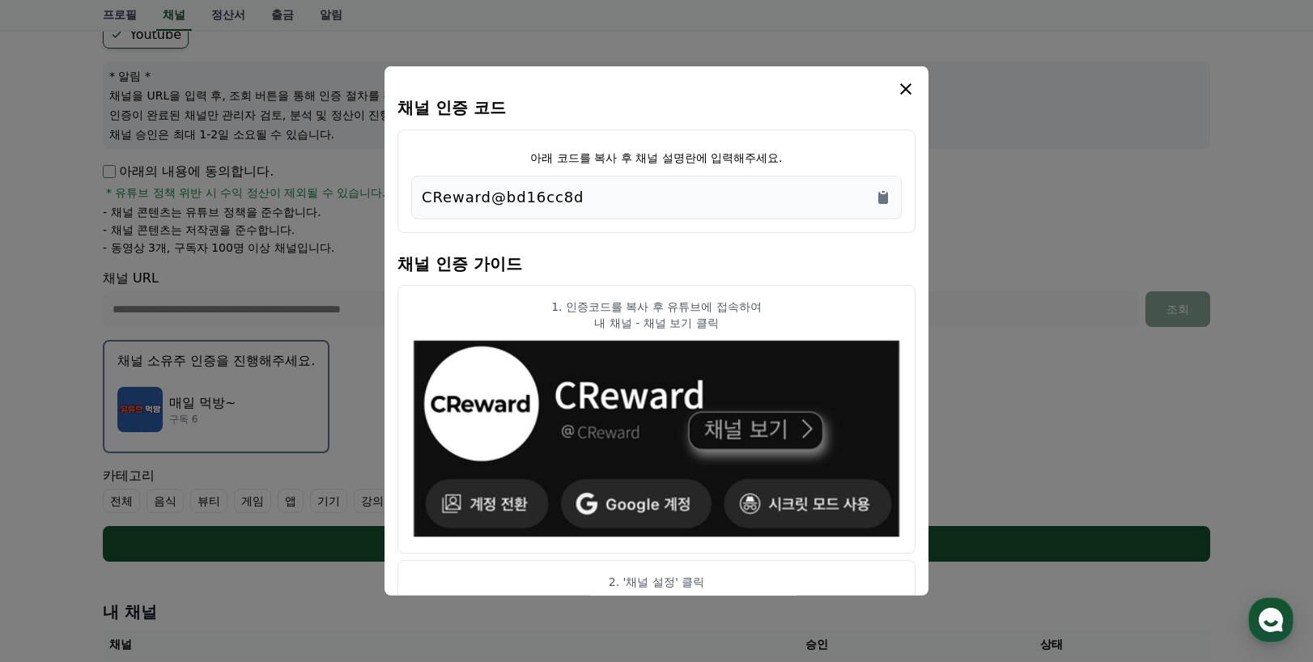
drag, startPoint x: 576, startPoint y: 198, endPoint x: 423, endPoint y: 195, distance: 152.2
click at [423, 195] on div "CReward@bd16cc8d" at bounding box center [657, 197] width 470 height 23
copy p "CReward@bd16cc8d"
click at [905, 89] on icon "modal" at bounding box center [905, 88] width 11 height 11
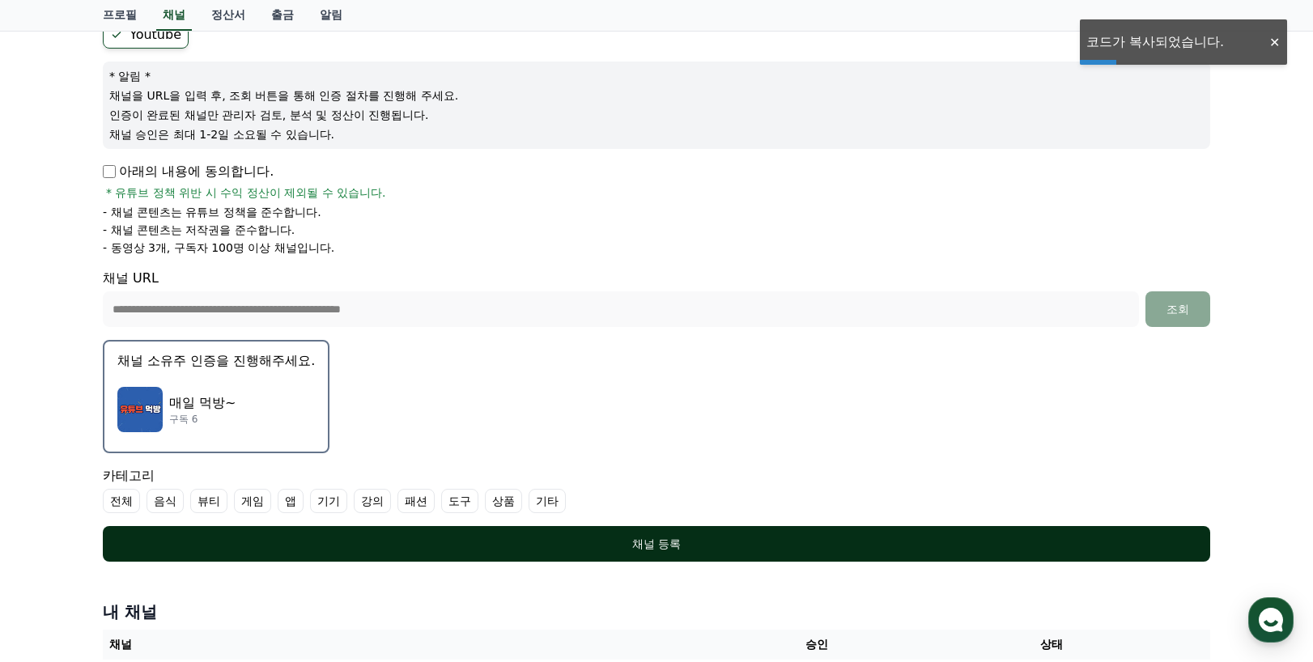
click at [684, 551] on div "채널 등록" at bounding box center [656, 544] width 1043 height 16
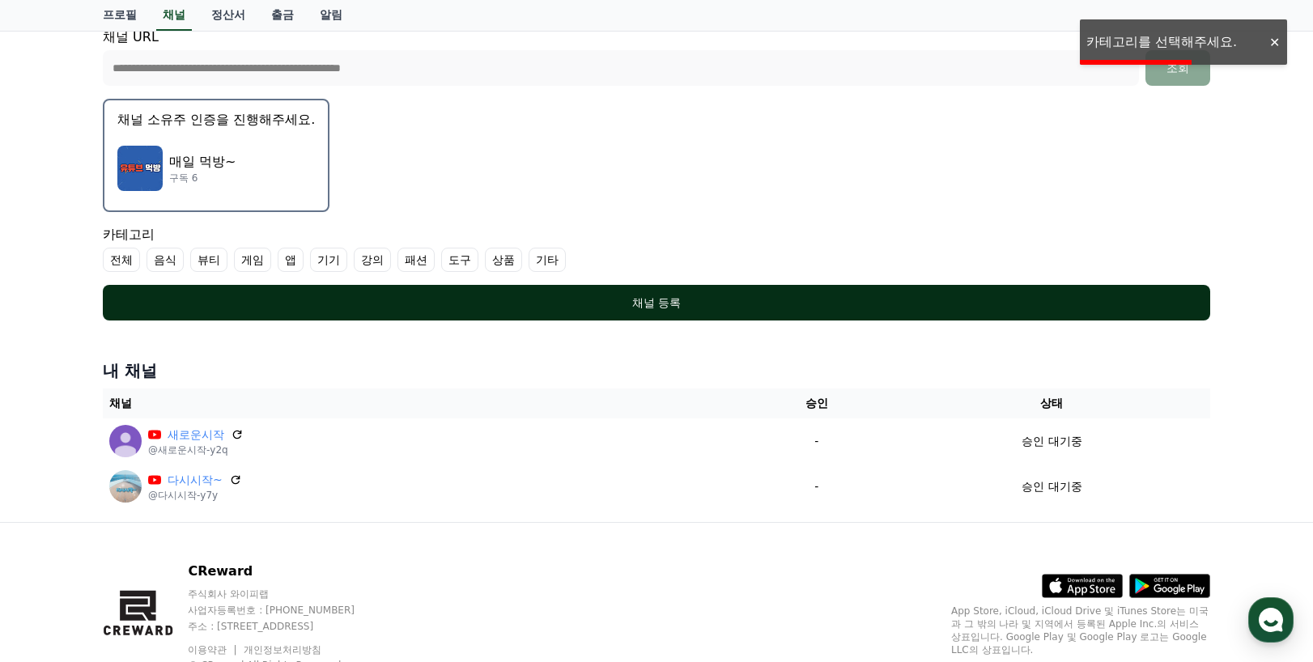
scroll to position [405, 0]
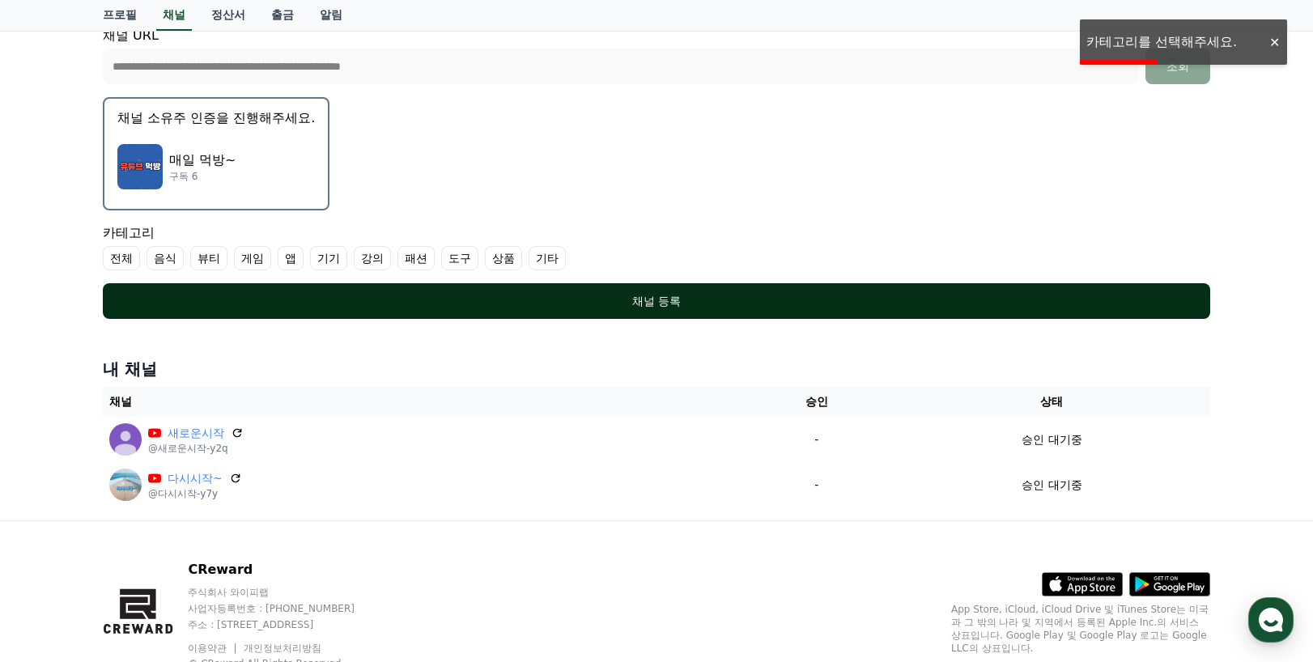
click at [659, 299] on div "채널 등록" at bounding box center [656, 301] width 1043 height 16
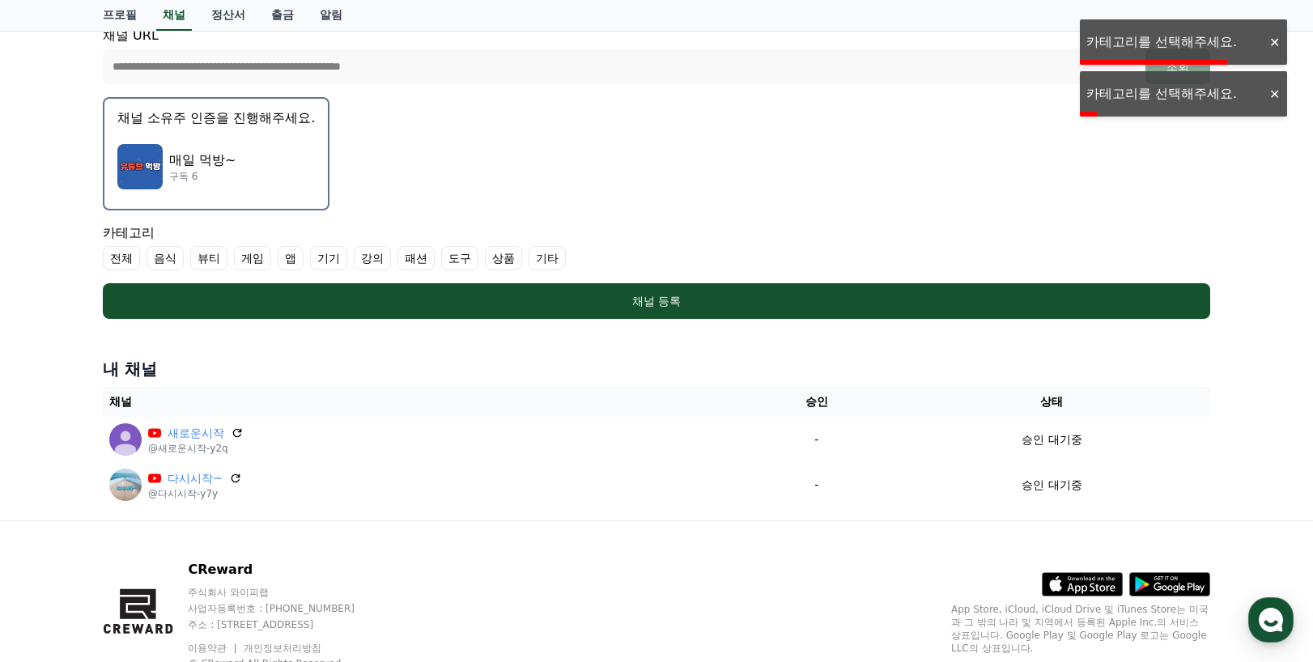
click at [238, 148] on div "매일 먹방~ 구독 6" at bounding box center [216, 166] width 198 height 65
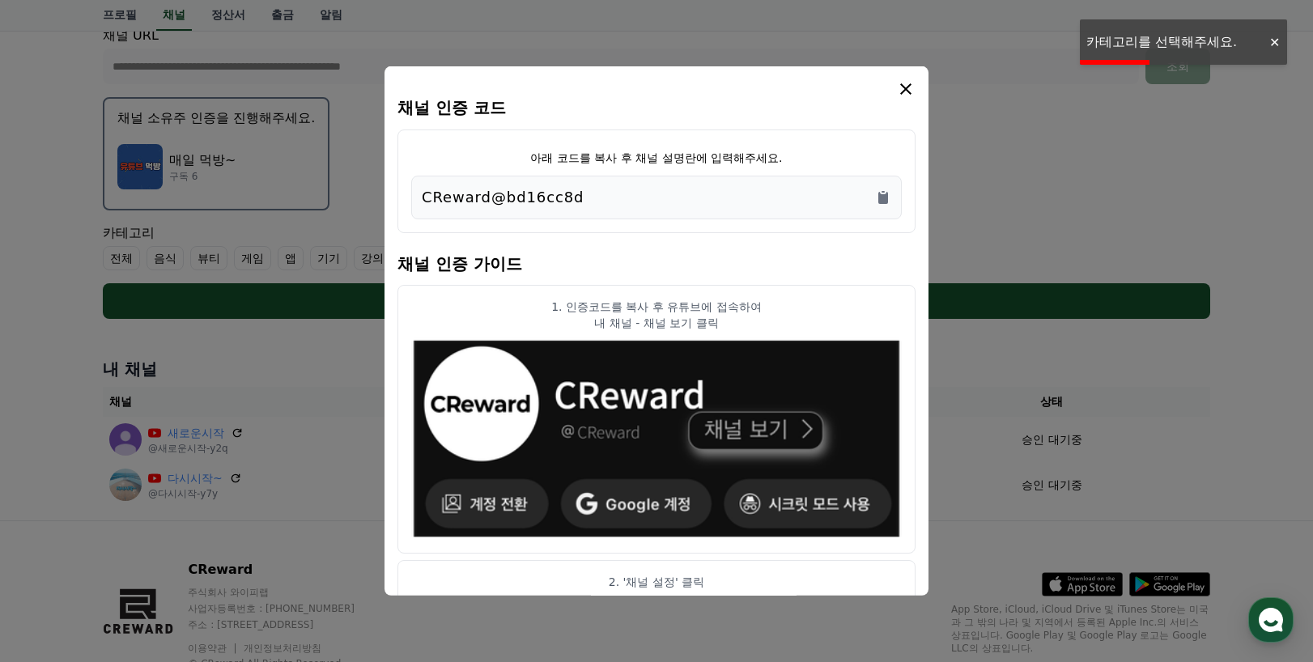
drag, startPoint x: 603, startPoint y: 198, endPoint x: 443, endPoint y: 203, distance: 160.4
click at [393, 210] on div "채널 인증 코드 아래 코드를 복사 후 채널 설명란에 입력해주세요. CReward@bd16cc8d 채널 인증 가이드 1. 인증코드를 복사 후 유…" at bounding box center [657, 330] width 544 height 529
copy p "CReward@bd16cc8d"
drag, startPoint x: 904, startPoint y: 90, endPoint x: 453, endPoint y: 103, distance: 451.1
click at [901, 90] on icon "modal" at bounding box center [905, 88] width 19 height 19
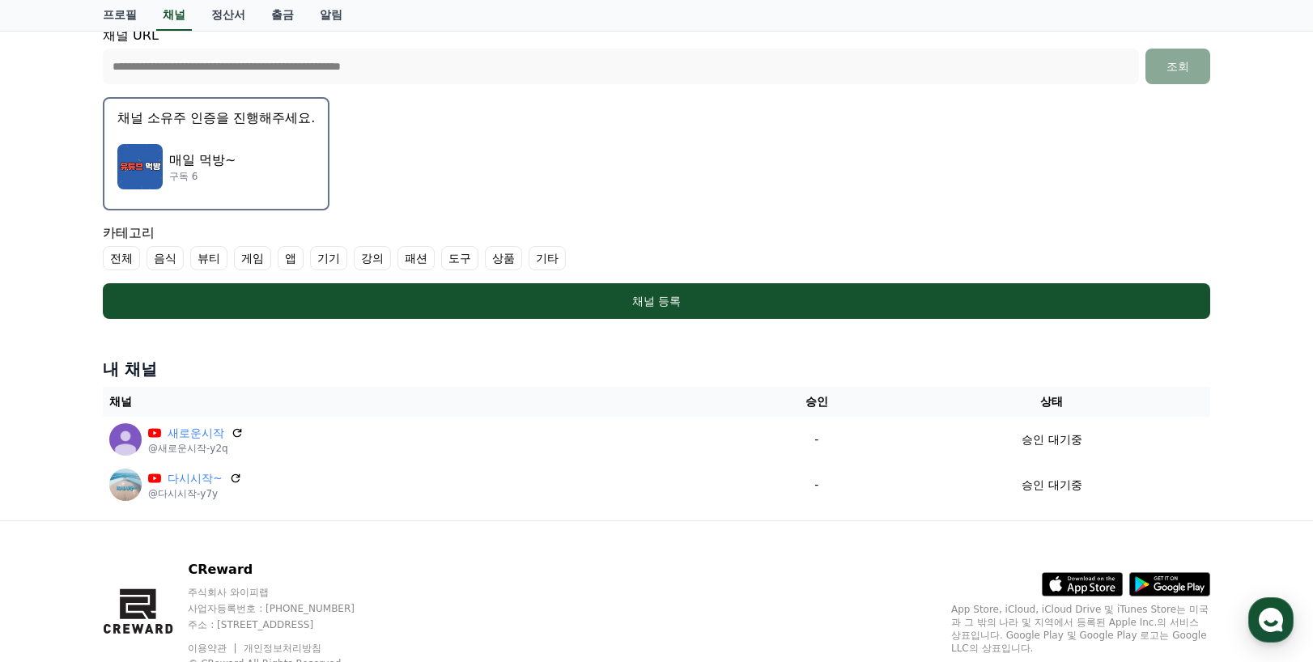
click at [112, 261] on label "전체" at bounding box center [121, 258] width 37 height 24
click at [700, 191] on form "**********" at bounding box center [656, 48] width 1107 height 541
click at [235, 179] on div "매일 먹방~ 구독 6" at bounding box center [216, 166] width 198 height 65
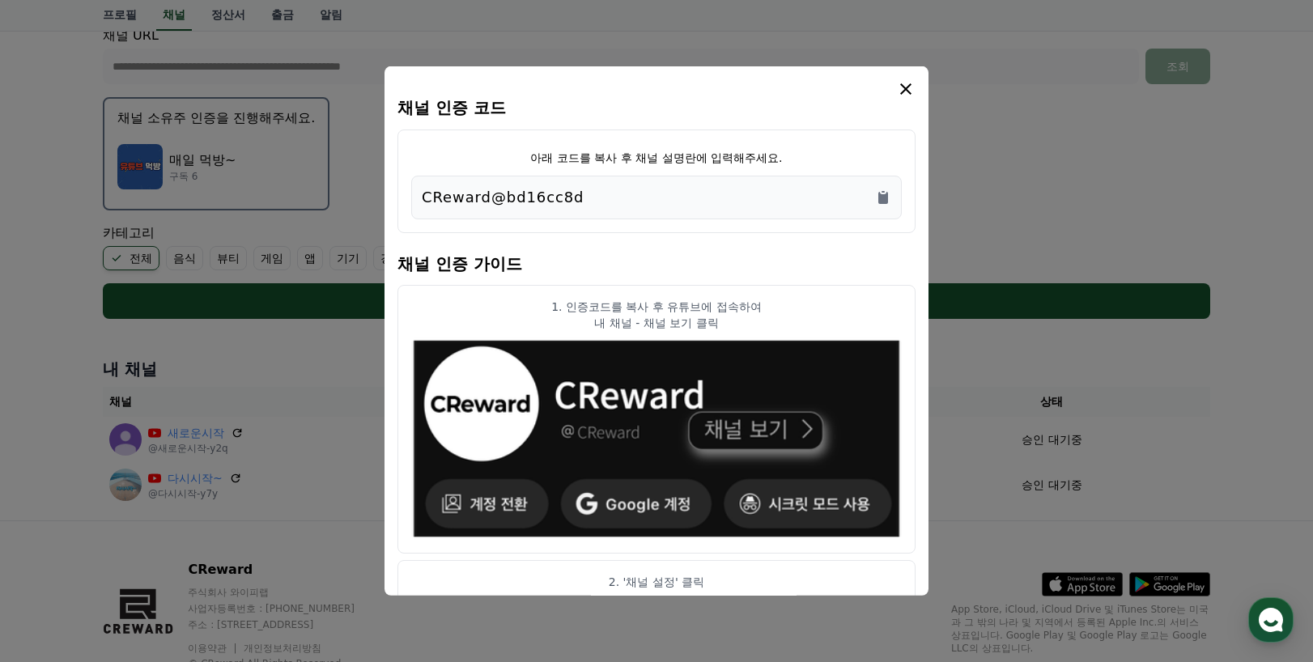
drag, startPoint x: 578, startPoint y: 196, endPoint x: 419, endPoint y: 200, distance: 159.5
click at [419, 200] on div "CReward@bd16cc8d" at bounding box center [656, 198] width 491 height 44
copy p "CReward@bd16cc8d"
click at [904, 87] on icon "modal" at bounding box center [905, 88] width 11 height 11
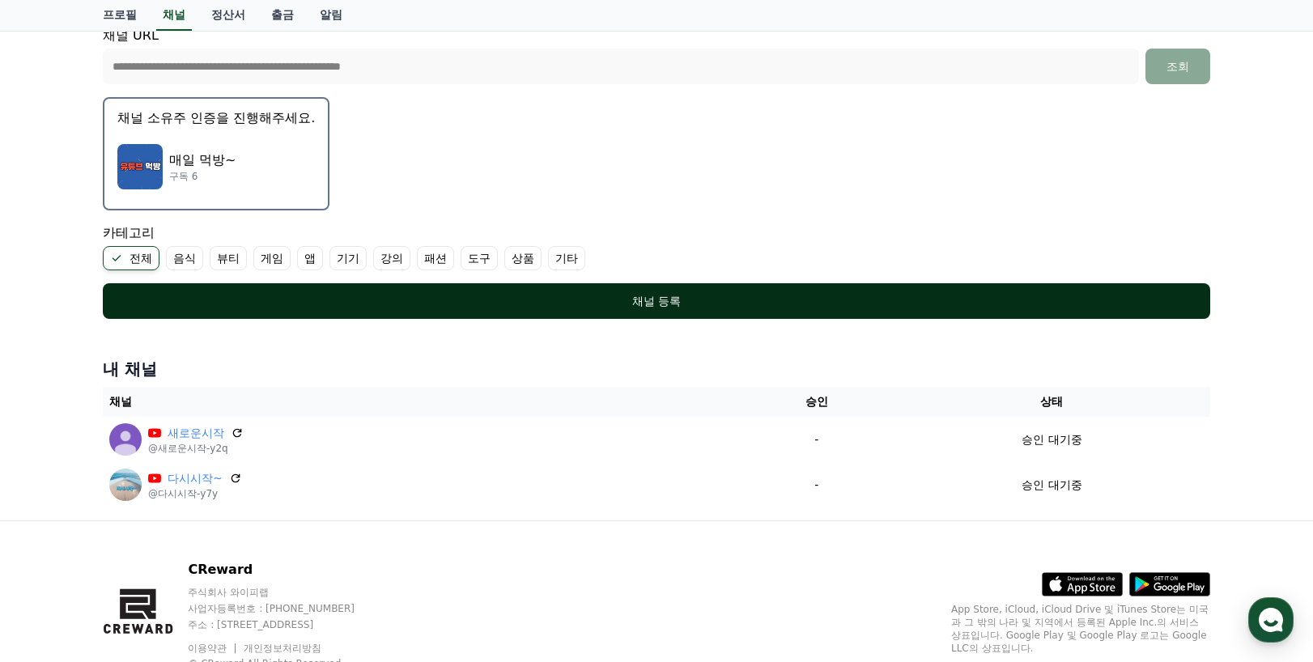
click at [681, 312] on button "채널 등록" at bounding box center [656, 301] width 1107 height 36
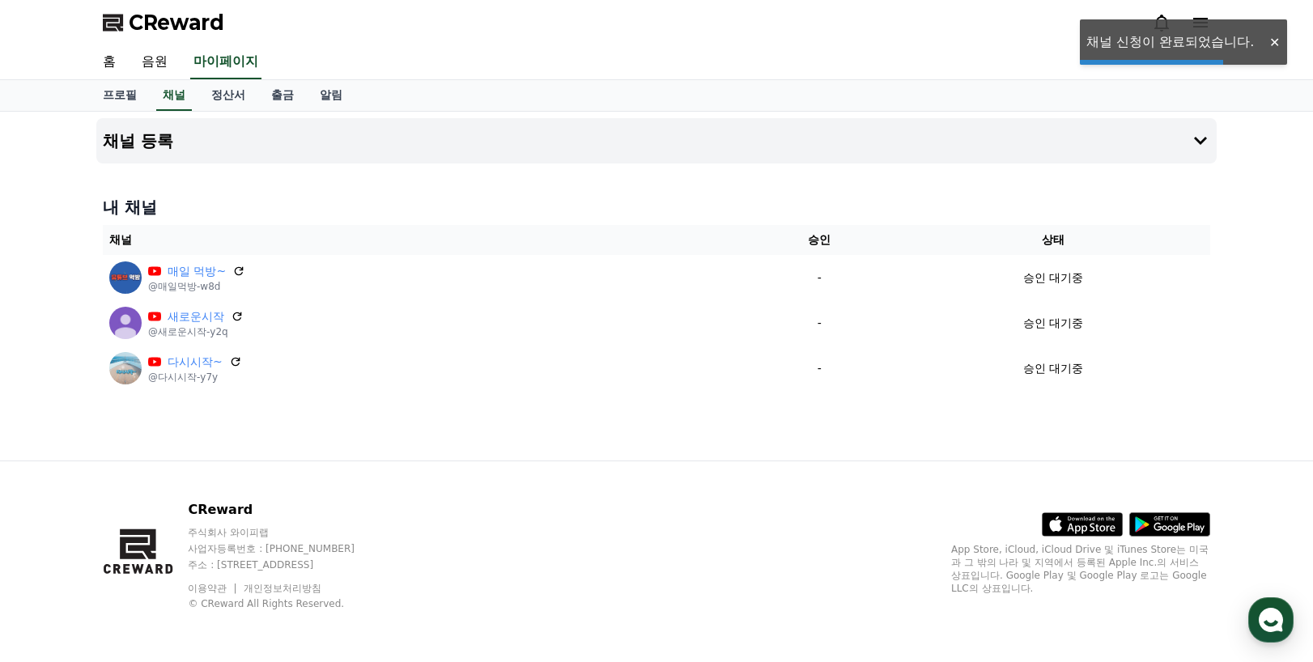
click at [599, 419] on div "채널 등록 내 채널 채널 승인 상태 매일 먹방~ @매일먹방-w8d - 승인 대기중 새로운시작 @새로운시작-y2q - 승인 대기중 다시시작~ @…" at bounding box center [656, 286] width 1133 height 349
click at [225, 91] on link "정산서" at bounding box center [228, 95] width 60 height 31
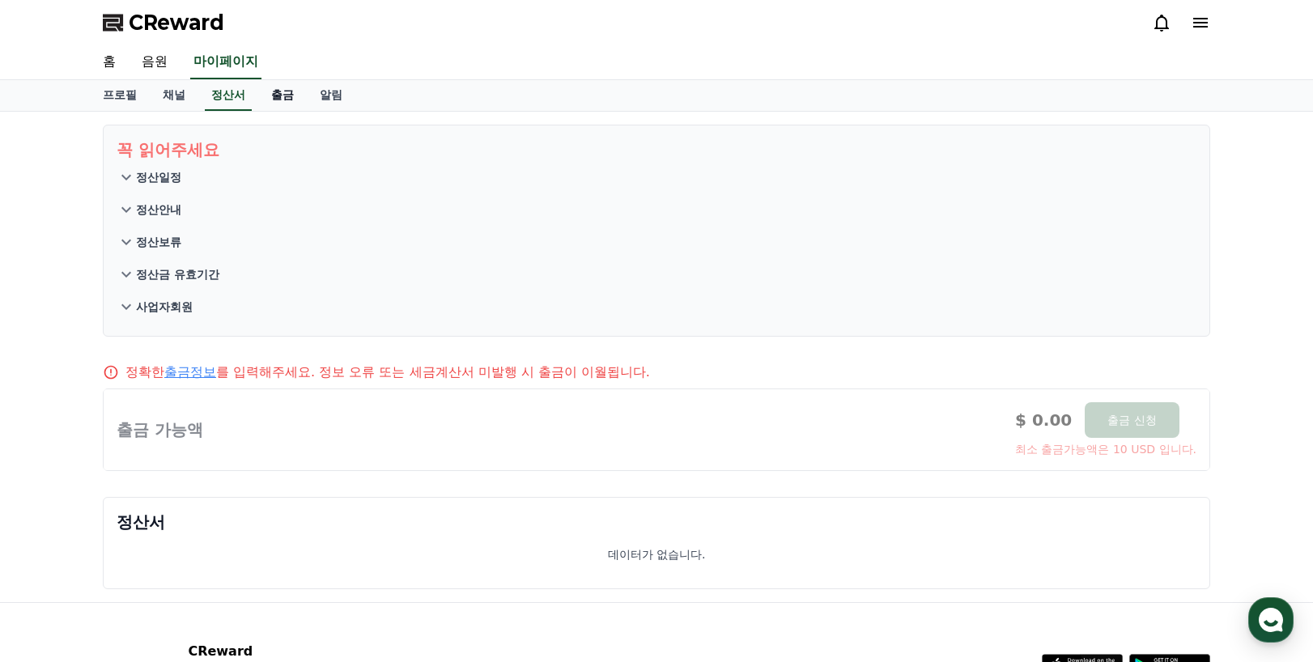
click at [282, 95] on link "출금" at bounding box center [282, 95] width 49 height 31
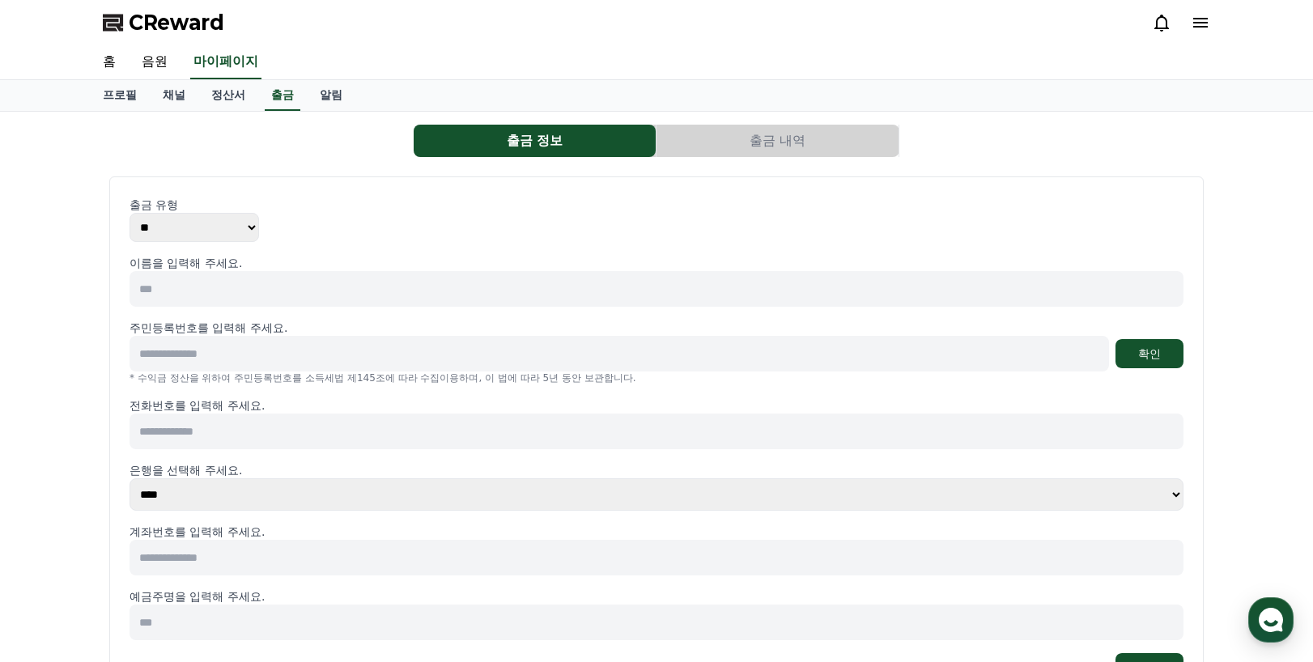
click at [208, 287] on input at bounding box center [657, 289] width 1054 height 36
type input "***"
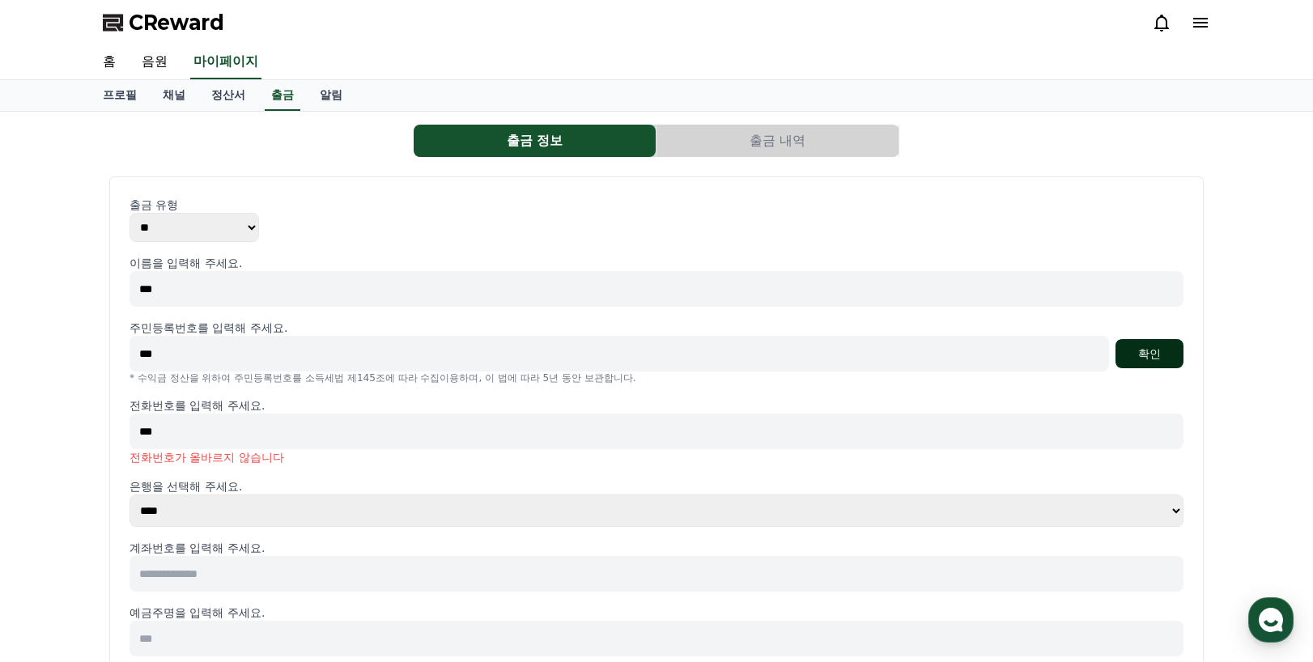
click at [1161, 346] on button "확인" at bounding box center [1150, 353] width 68 height 29
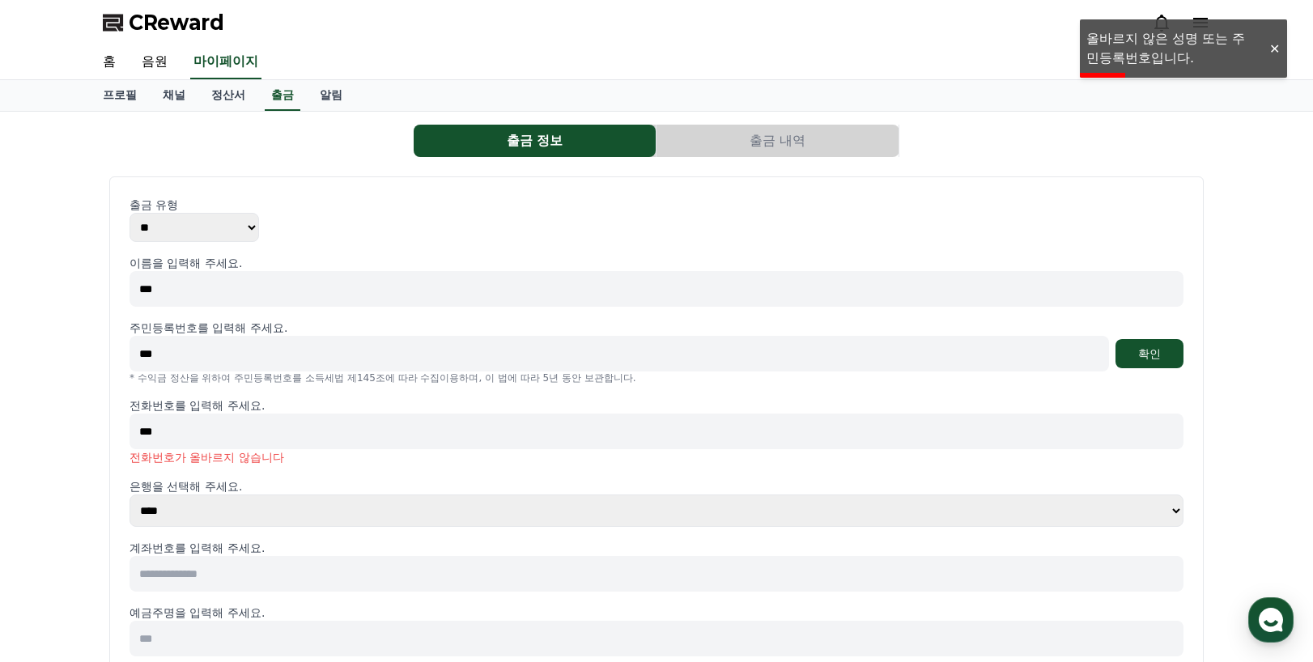
drag, startPoint x: 194, startPoint y: 358, endPoint x: 100, endPoint y: 361, distance: 94.0
click at [100, 361] on div "출금 정보 출금 내역 출금 유형 ** *** 이름을 입력해 주세요. *** 주민등록번호를 입력해 주세요. *** 확인 * 수익금 정산을 위하여…" at bounding box center [656, 428] width 1120 height 620
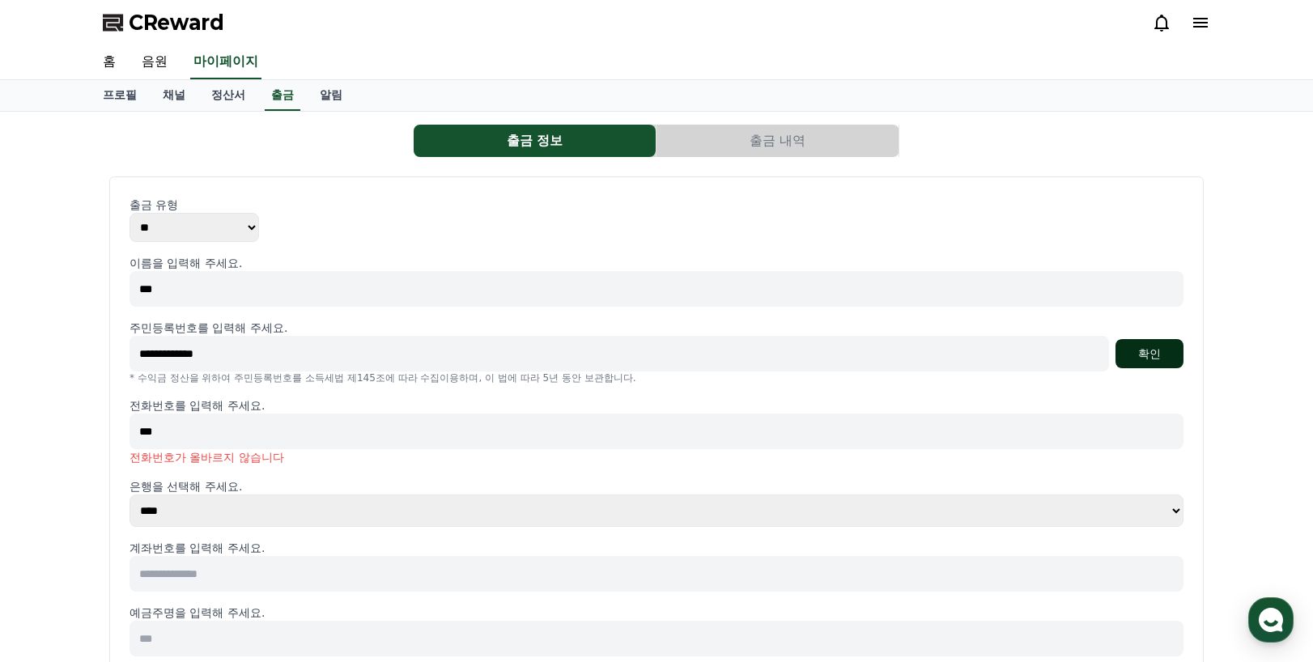
type input "**********"
click at [1154, 350] on button "확인" at bounding box center [1150, 353] width 68 height 29
drag, startPoint x: 203, startPoint y: 425, endPoint x: 48, endPoint y: 419, distance: 155.5
click at [55, 419] on div "**********" at bounding box center [656, 428] width 1313 height 633
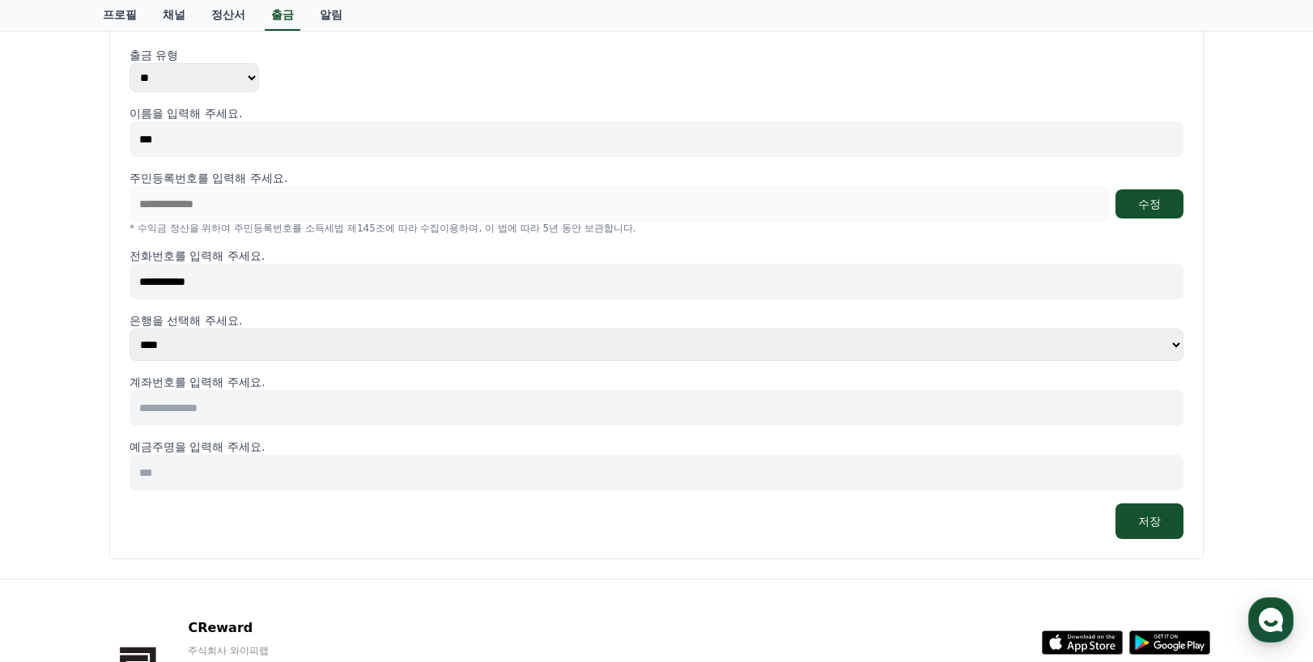
scroll to position [162, 0]
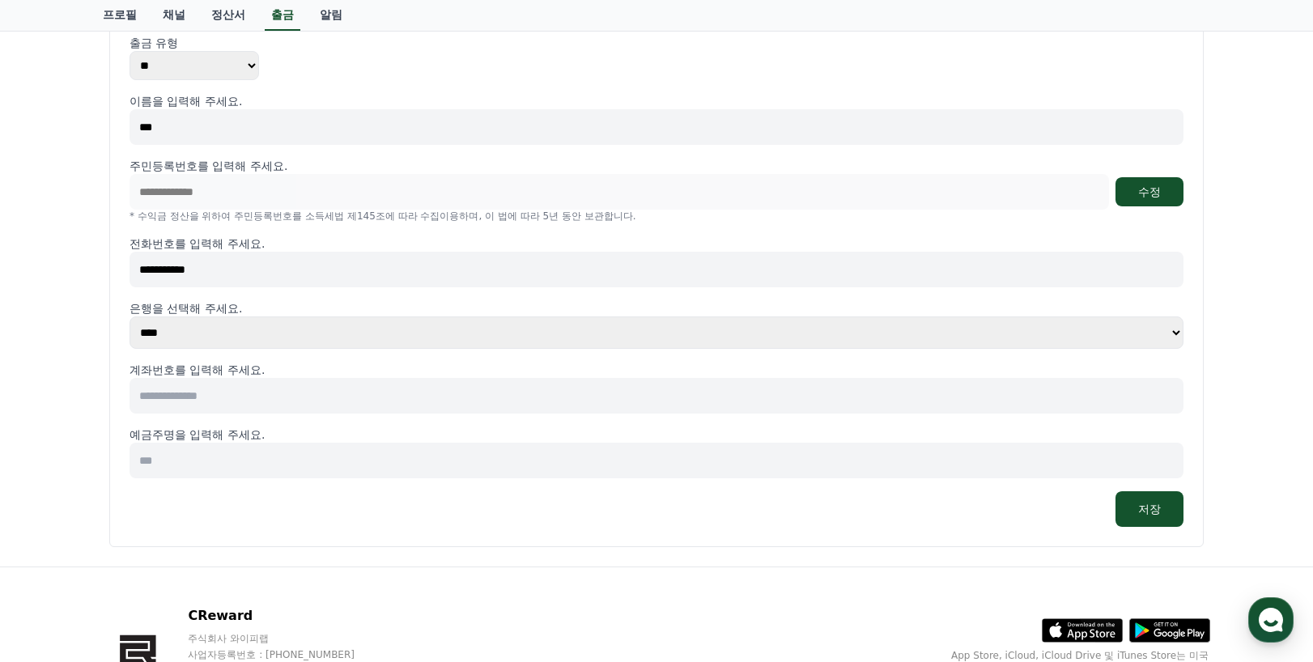
type input "**********"
click at [1175, 329] on select "**** **** **** **** **** **** **** ** ** ** ** **** *** **** **** *****" at bounding box center [657, 333] width 1054 height 32
click at [130, 317] on select "**** **** **** **** **** **** **** ** ** ** ** **** *** **** **** *****" at bounding box center [657, 333] width 1054 height 32
click at [187, 400] on input at bounding box center [657, 396] width 1054 height 36
click at [1175, 335] on select "**** **** **** **** **** **** **** ** ** ** ** **** *** **** **** *****" at bounding box center [657, 333] width 1054 height 32
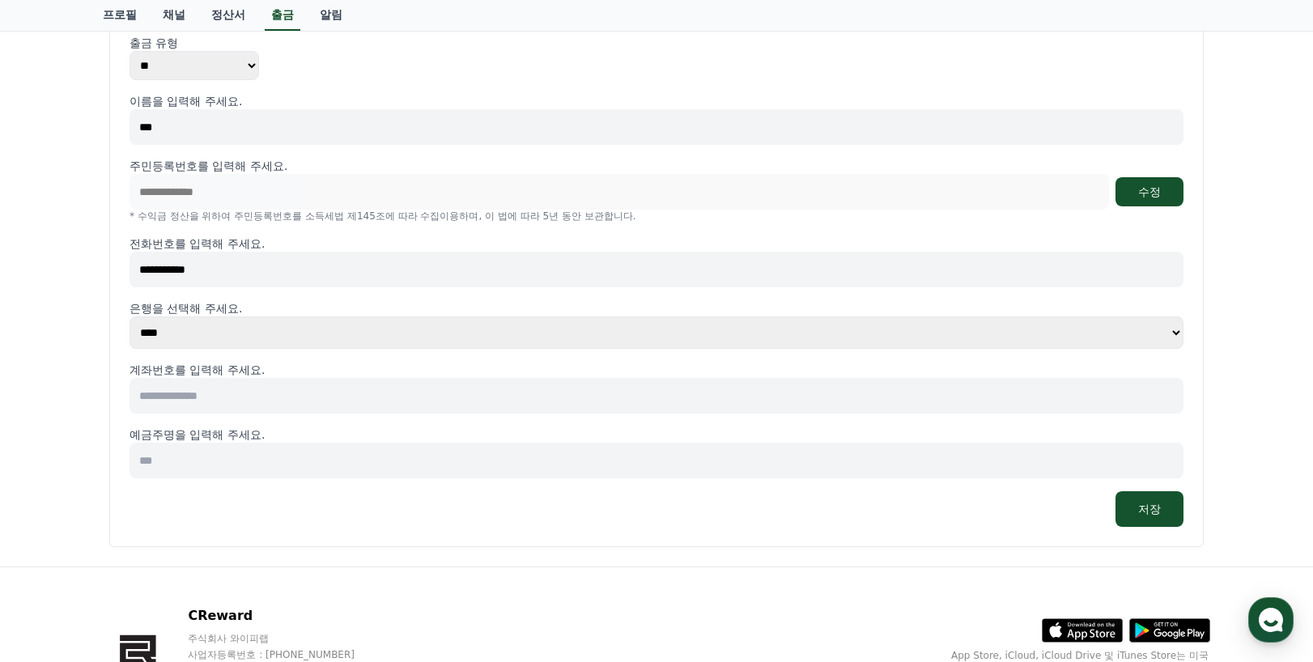
select select "**********"
click at [130, 317] on select "**** **** **** **** **** **** **** ** ** ** ** **** *** **** **** *****" at bounding box center [657, 333] width 1054 height 32
click at [166, 398] on input at bounding box center [657, 396] width 1054 height 36
type input "**********"
click at [188, 460] on input at bounding box center [657, 461] width 1054 height 36
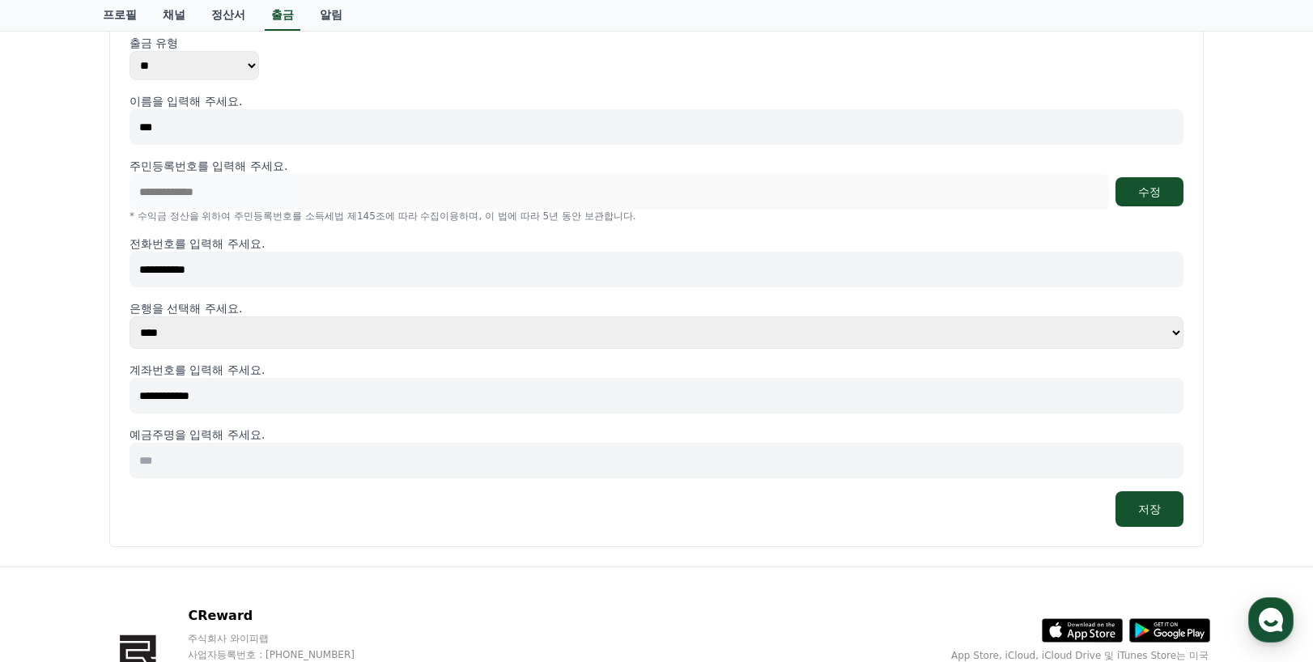
type input "***"
click at [1151, 506] on button "저장" at bounding box center [1150, 509] width 68 height 36
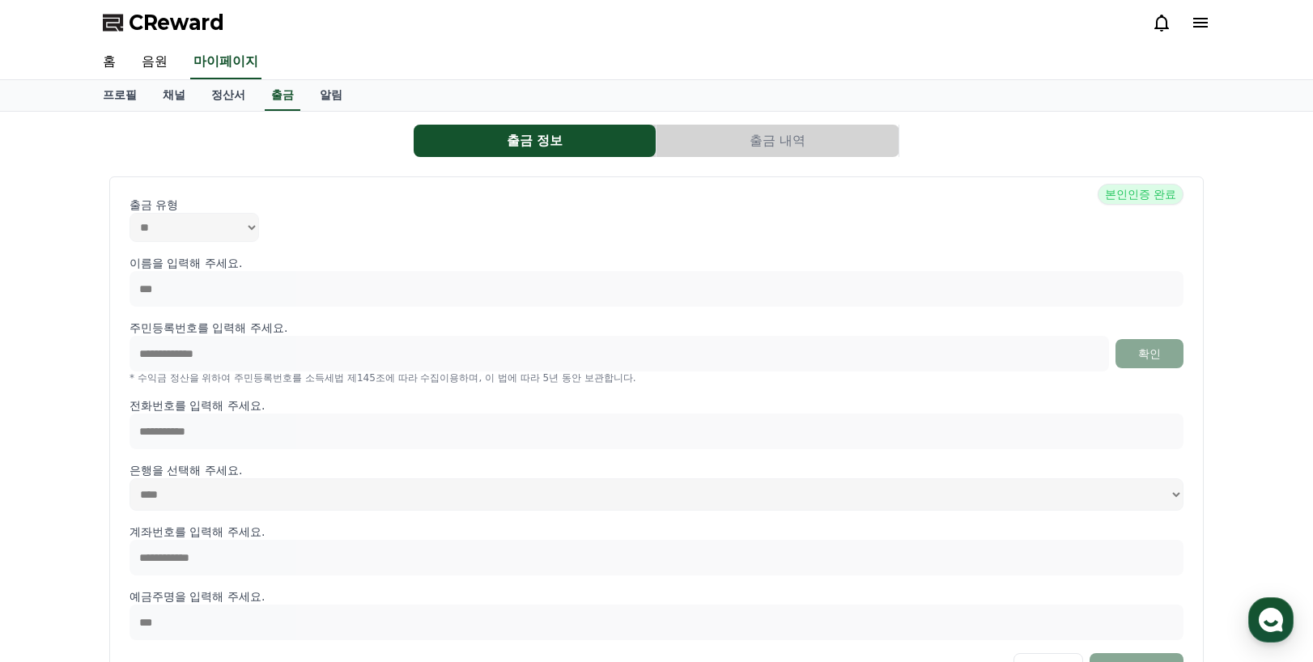
click at [808, 138] on button "출금 내역" at bounding box center [778, 141] width 242 height 32
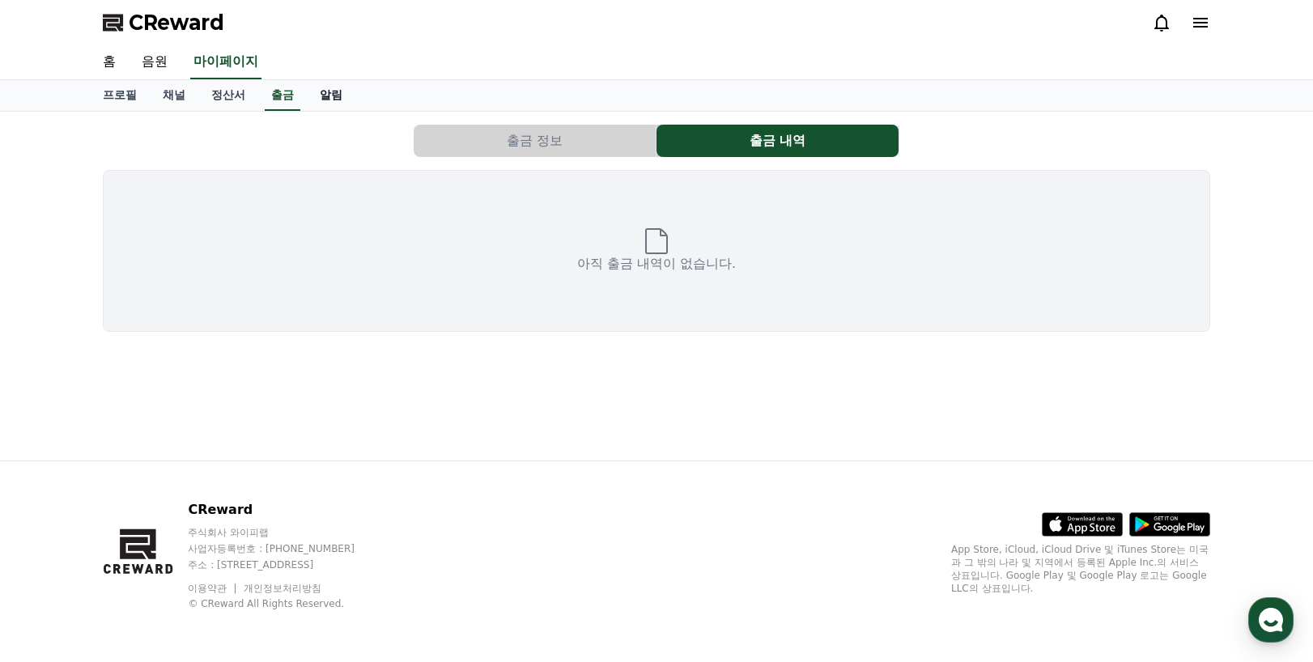
click at [329, 95] on link "알림" at bounding box center [331, 95] width 49 height 31
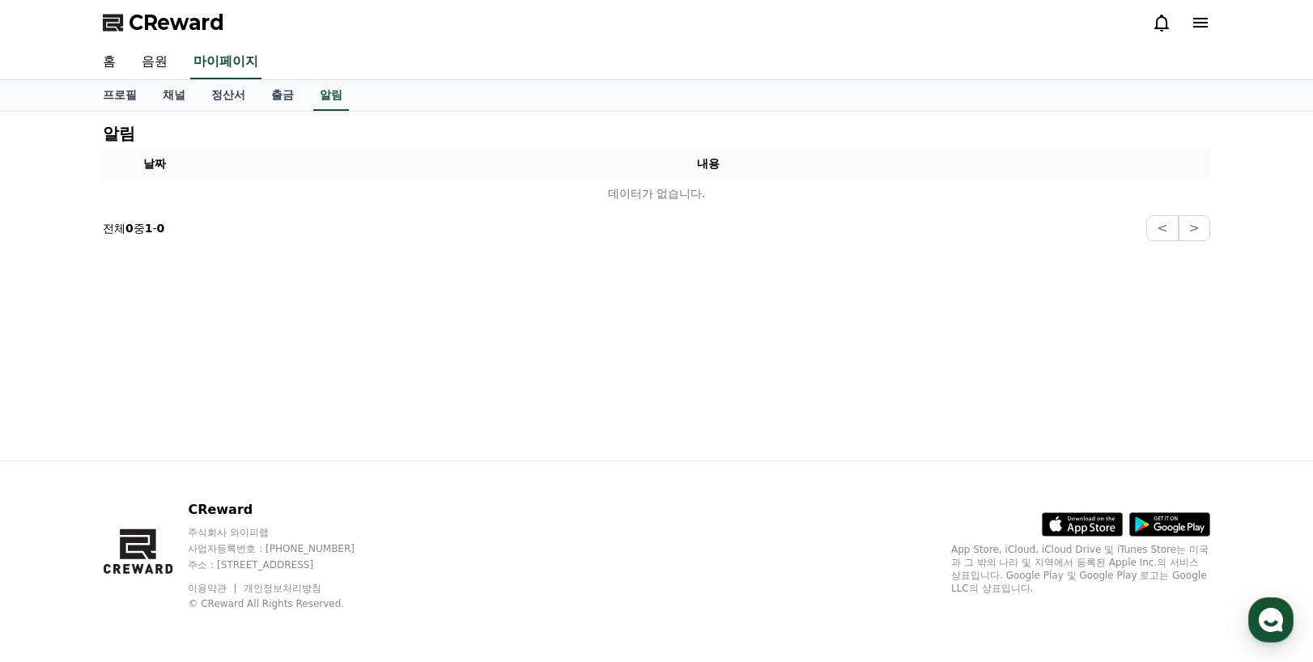
click at [410, 368] on div "알림 날짜 내용 데이터가 없습니다. 전체 0 중 1 - 0 < >" at bounding box center [656, 286] width 1133 height 349
click at [110, 57] on link "홈" at bounding box center [109, 62] width 39 height 34
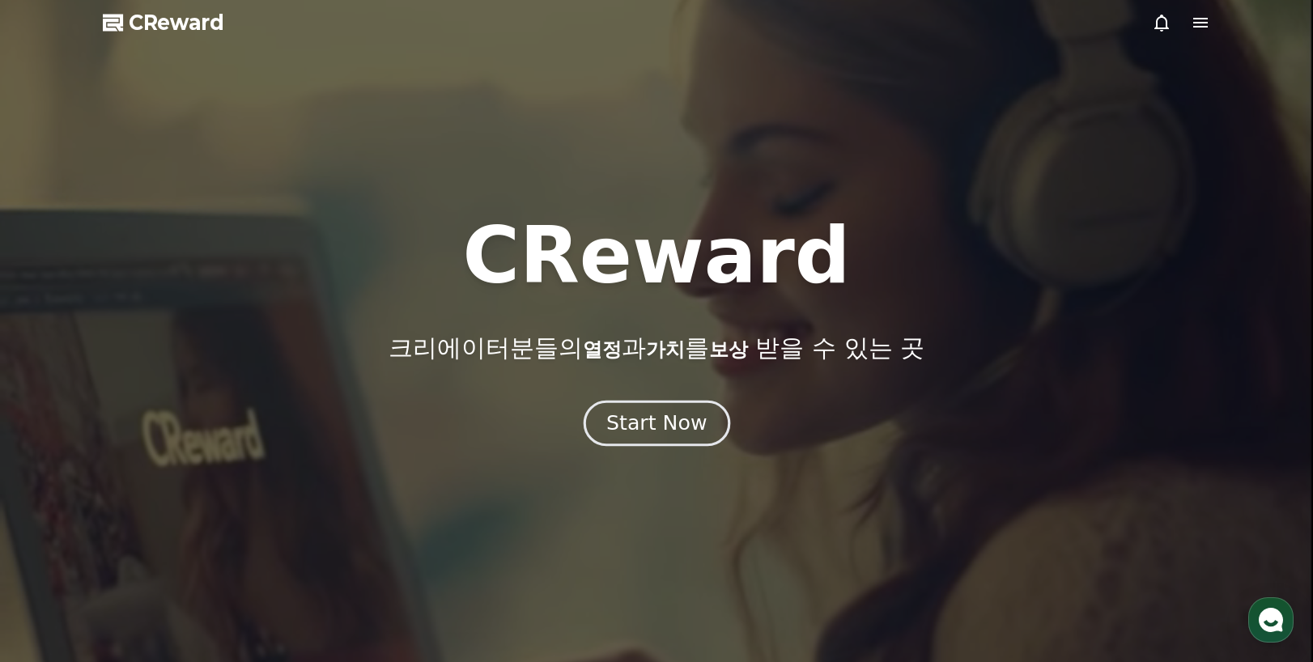
click at [682, 427] on div "Start Now" at bounding box center [656, 424] width 100 height 28
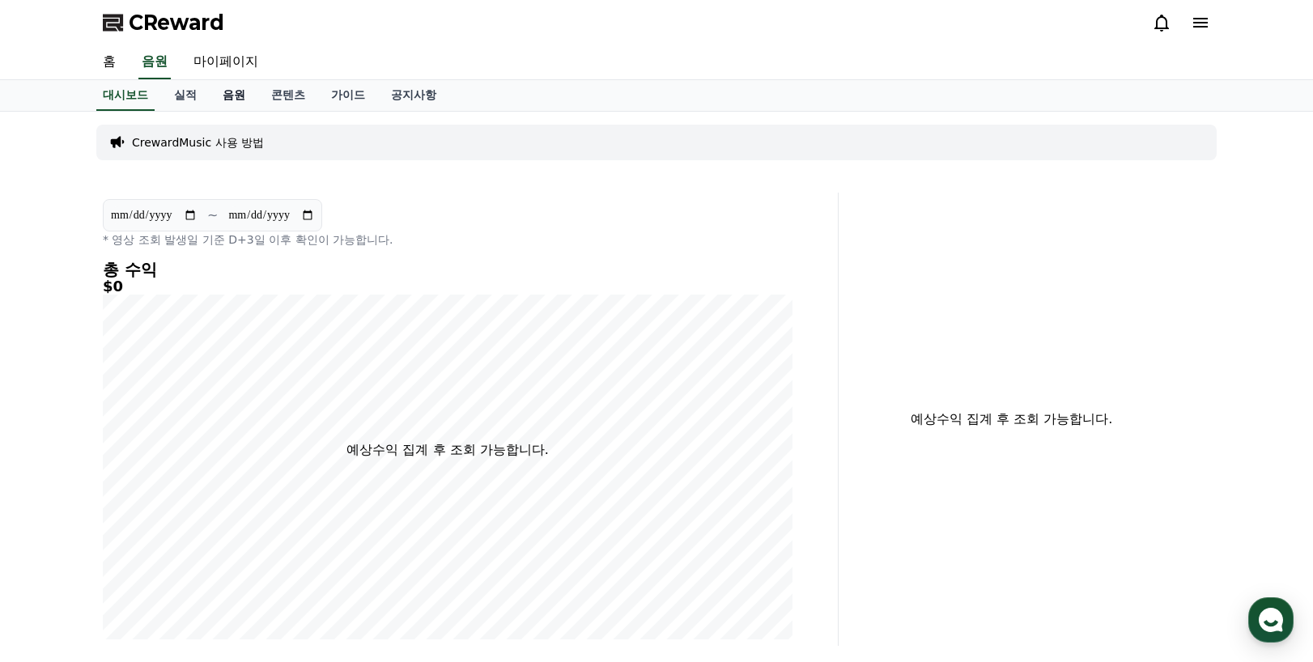
click at [235, 96] on link "음원" at bounding box center [234, 95] width 49 height 31
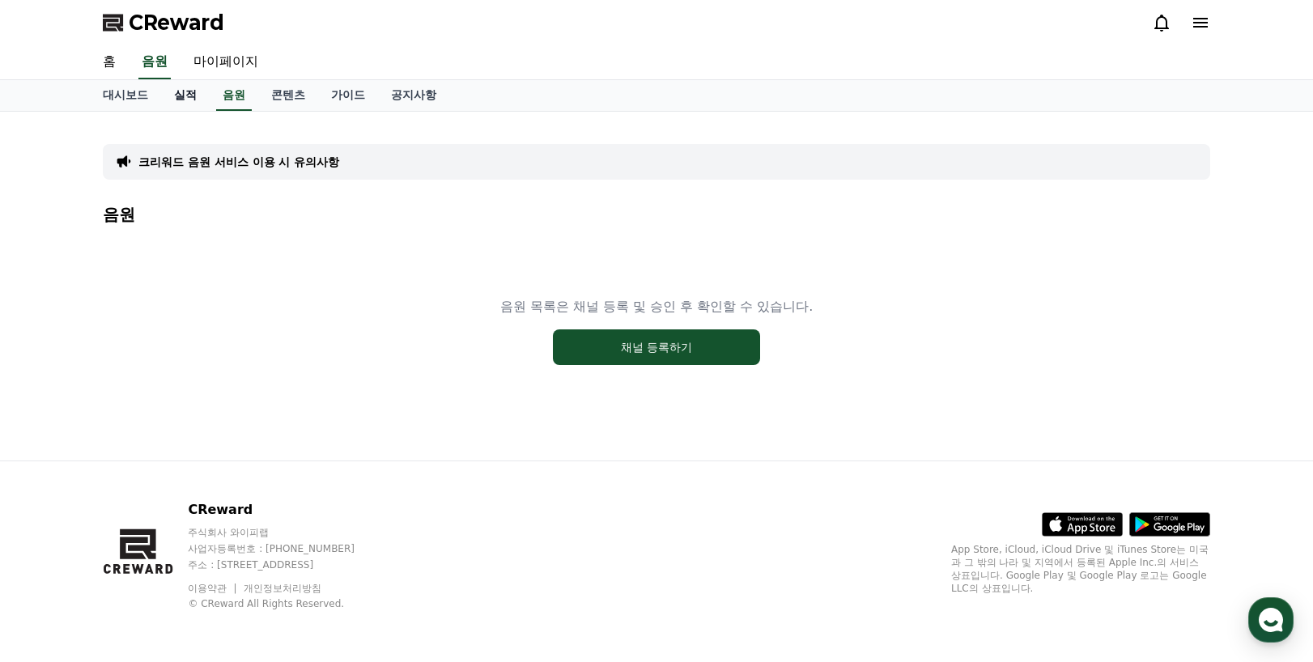
click at [188, 95] on link "실적" at bounding box center [185, 95] width 49 height 31
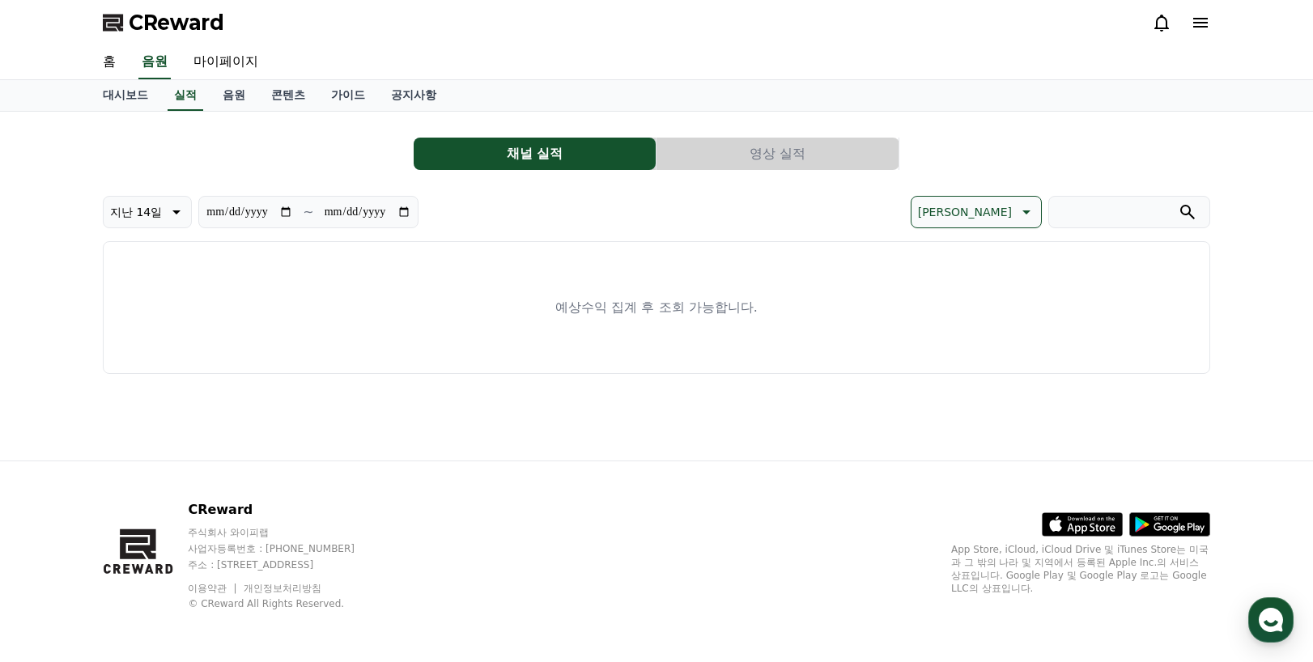
click at [800, 143] on button "영상 실적" at bounding box center [778, 154] width 242 height 32
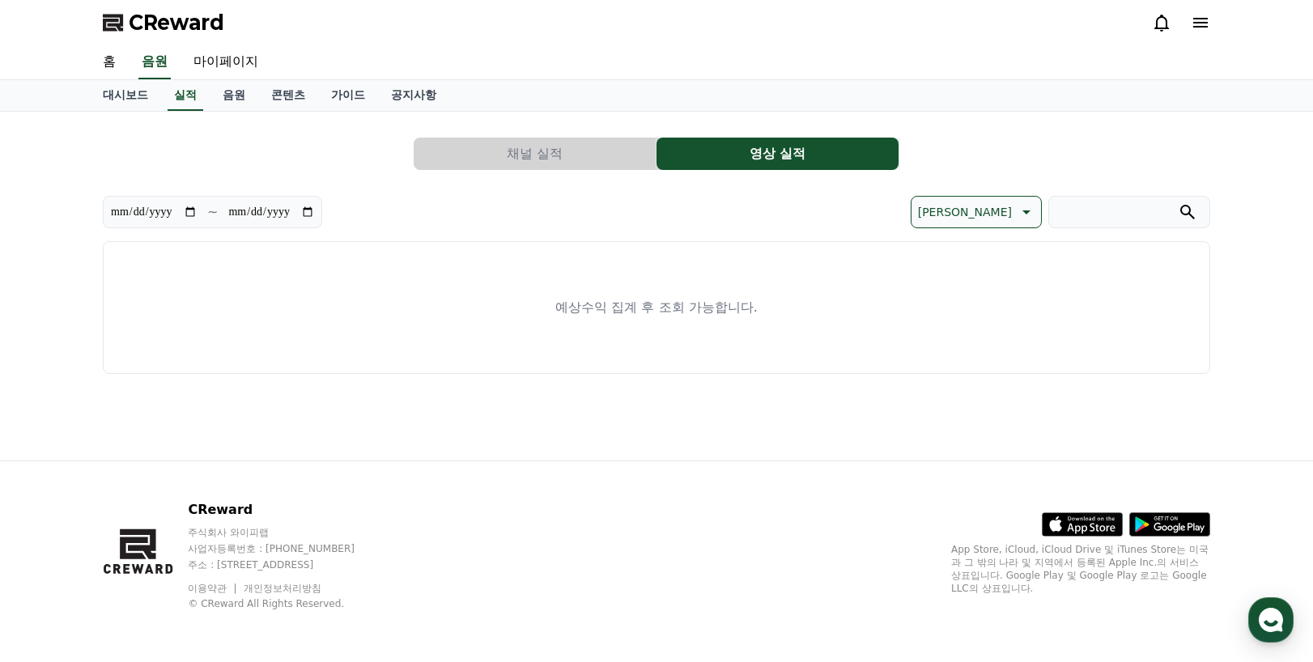
click at [531, 159] on button "채널 실적" at bounding box center [535, 154] width 242 height 32
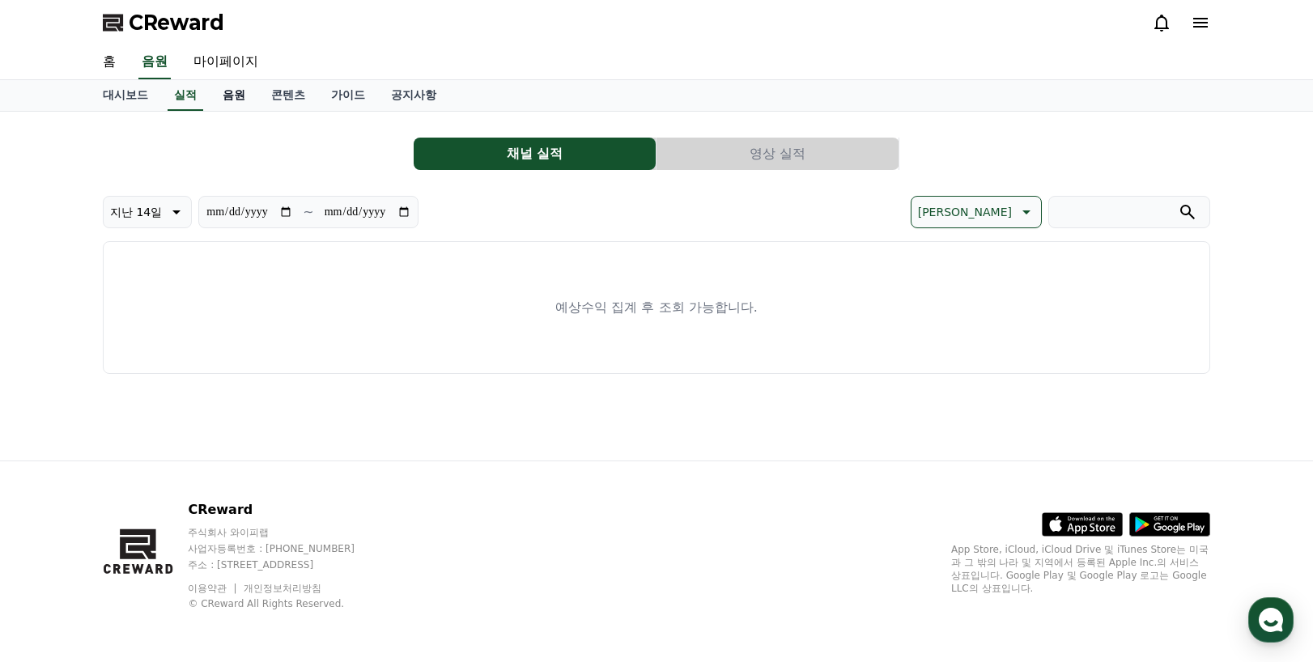
click at [238, 92] on link "음원" at bounding box center [234, 95] width 49 height 31
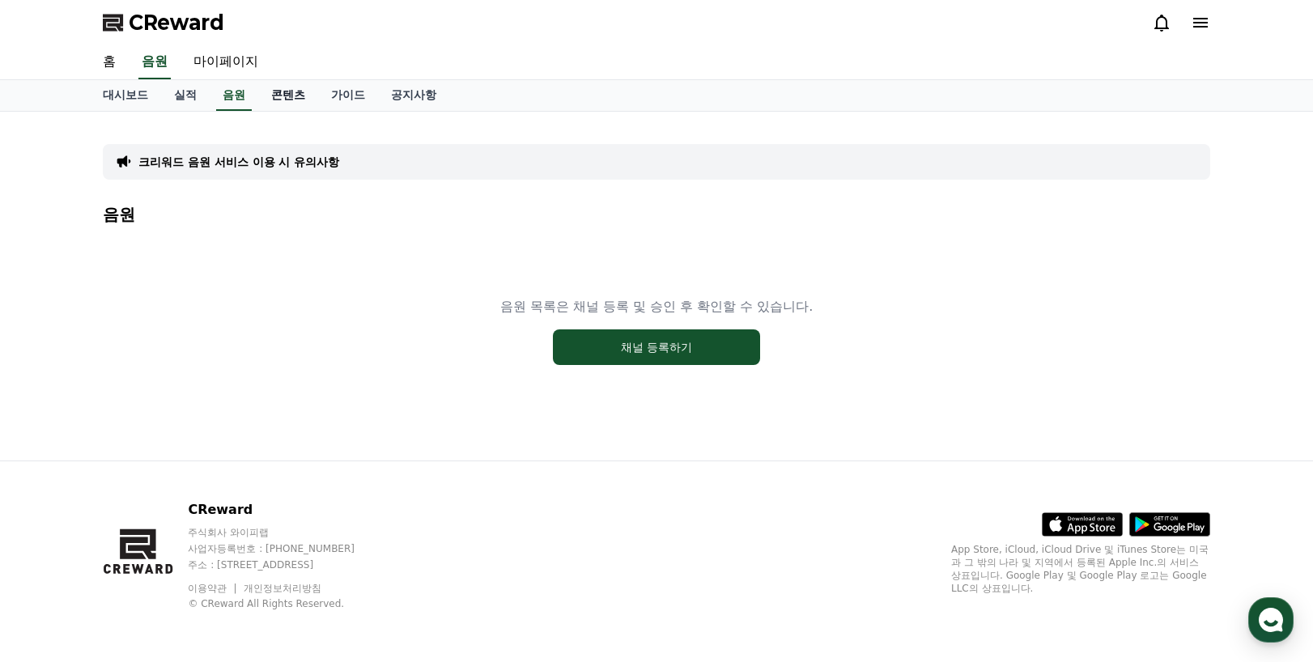
click at [295, 93] on link "콘텐츠" at bounding box center [288, 95] width 60 height 31
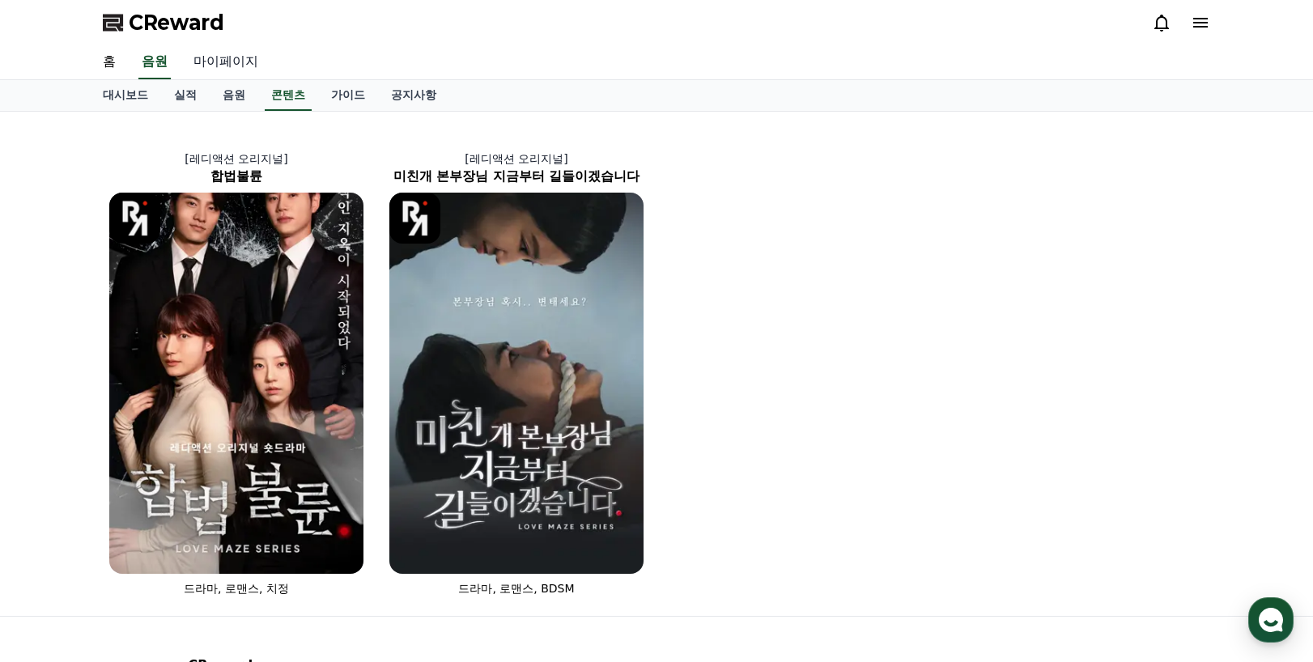
click at [231, 65] on link "마이페이지" at bounding box center [226, 62] width 91 height 34
select select "**********"
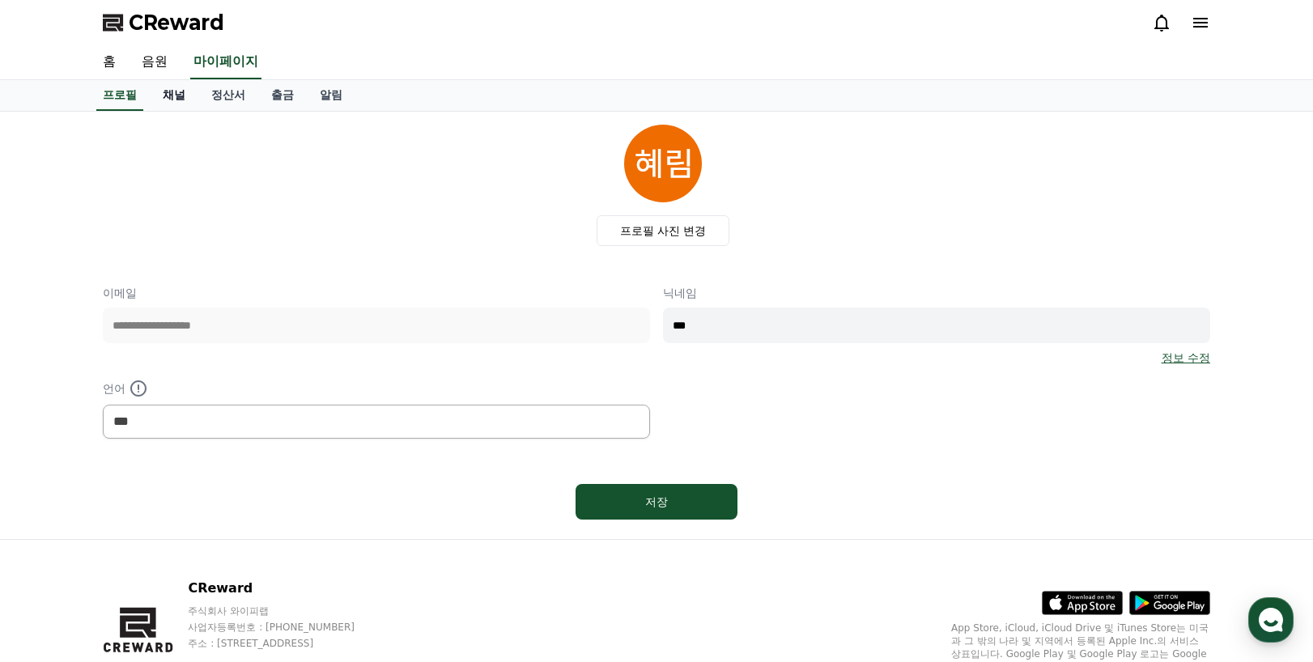
click at [168, 98] on link "채널" at bounding box center [174, 95] width 49 height 31
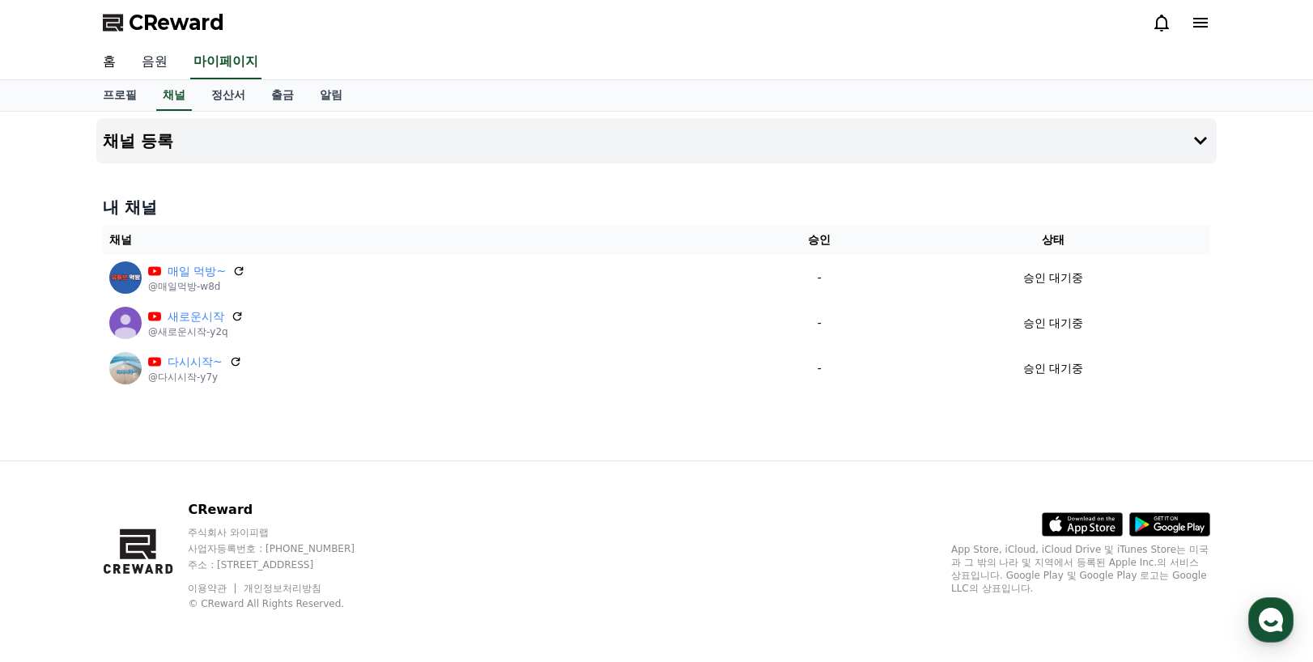
click at [148, 57] on link "음원" at bounding box center [155, 62] width 52 height 34
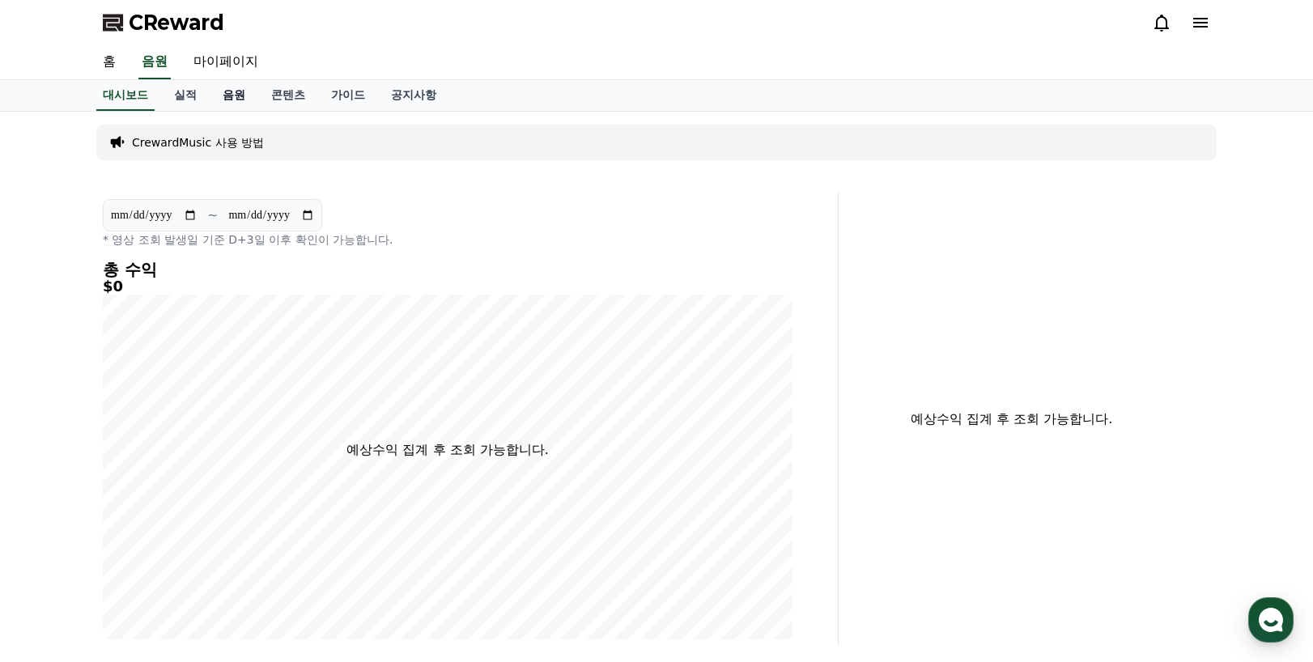
click at [238, 94] on link "음원" at bounding box center [234, 95] width 49 height 31
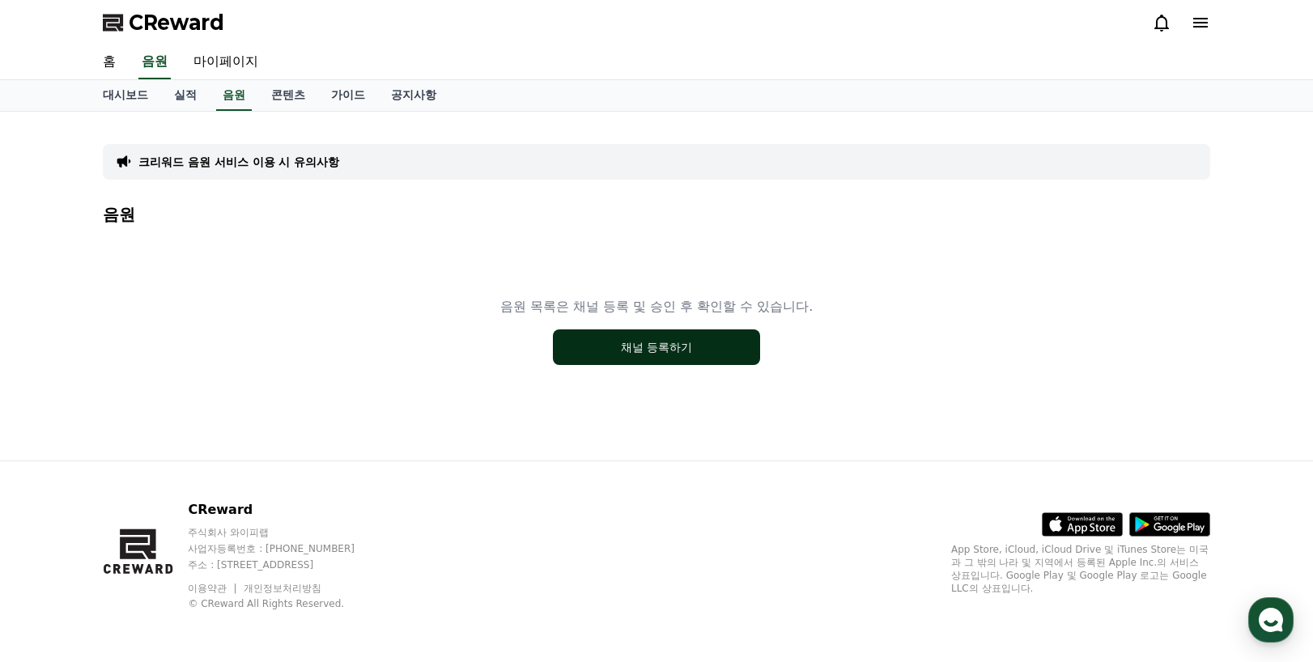
click at [678, 356] on button "채널 등록하기" at bounding box center [656, 347] width 207 height 36
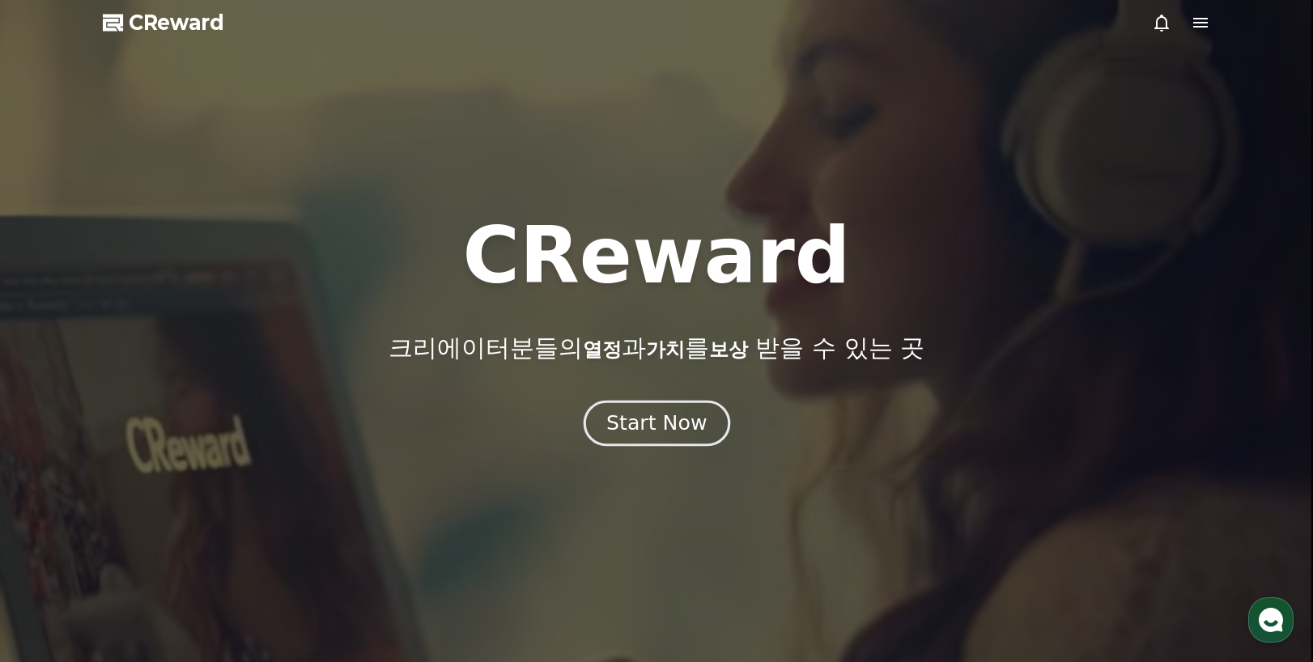
click at [673, 435] on div "Start Now" at bounding box center [656, 424] width 100 height 28
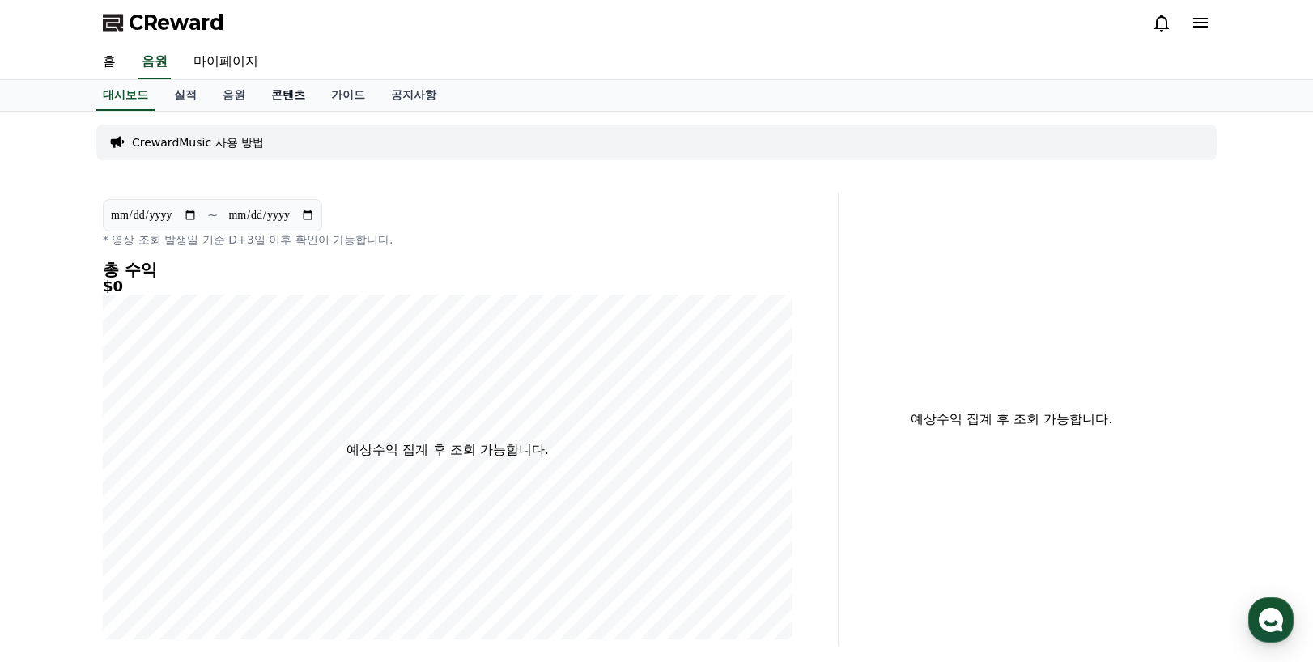
click at [300, 100] on link "콘텐츠" at bounding box center [288, 95] width 60 height 31
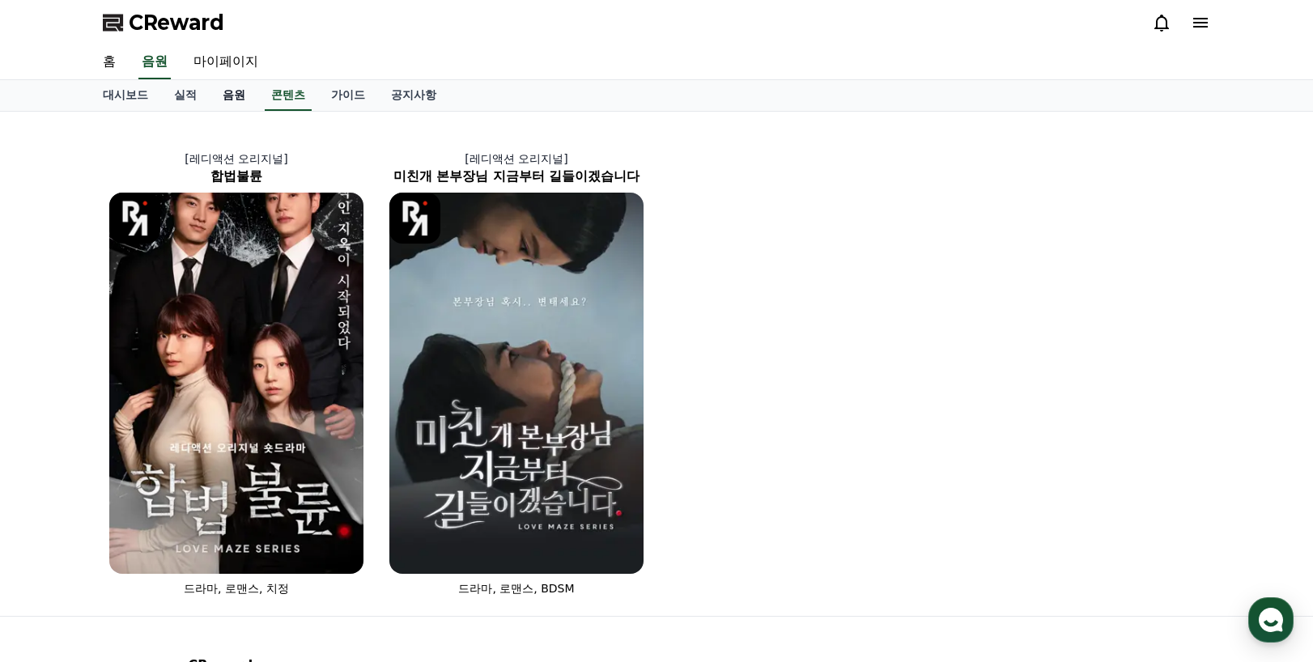
click at [222, 97] on link "음원" at bounding box center [234, 95] width 49 height 31
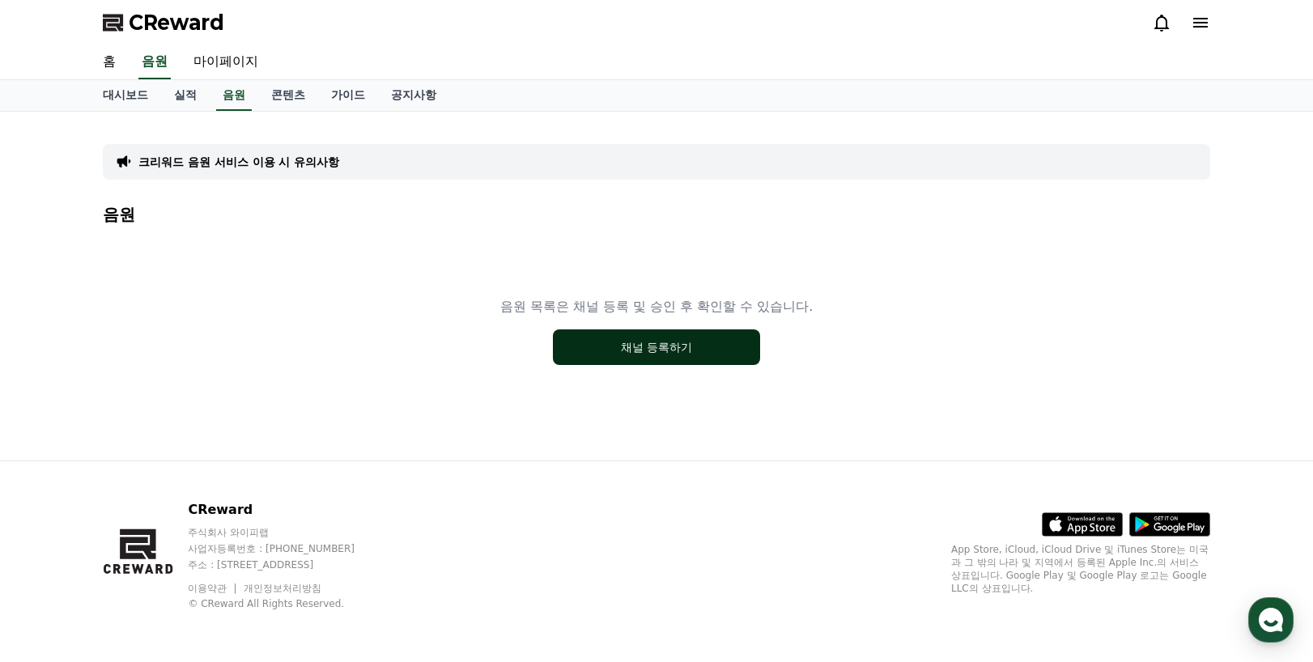
drag, startPoint x: 653, startPoint y: 325, endPoint x: 643, endPoint y: 359, distance: 35.6
click at [653, 325] on div "음원 목록은 채널 등록 및 승인 후 확인할 수 있습니다. 채널 등록하기" at bounding box center [656, 331] width 1107 height 202
click at [653, 333] on button "채널 등록하기" at bounding box center [656, 347] width 207 height 36
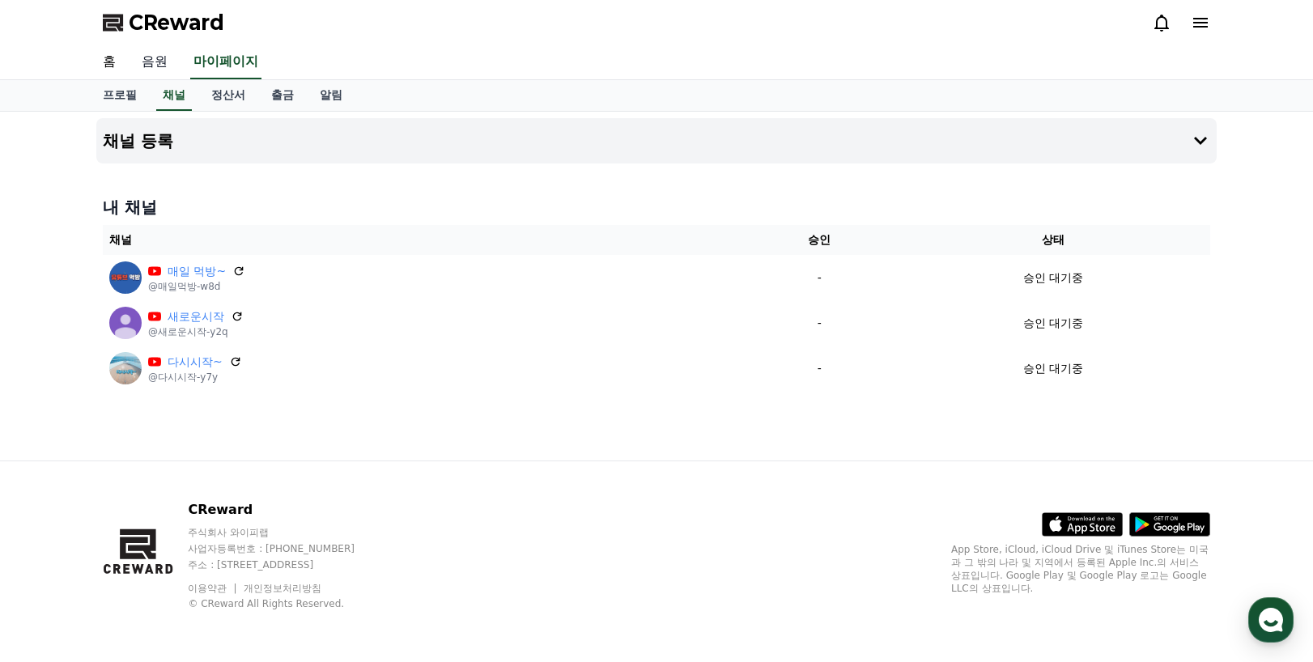
click at [152, 63] on link "음원" at bounding box center [155, 62] width 52 height 34
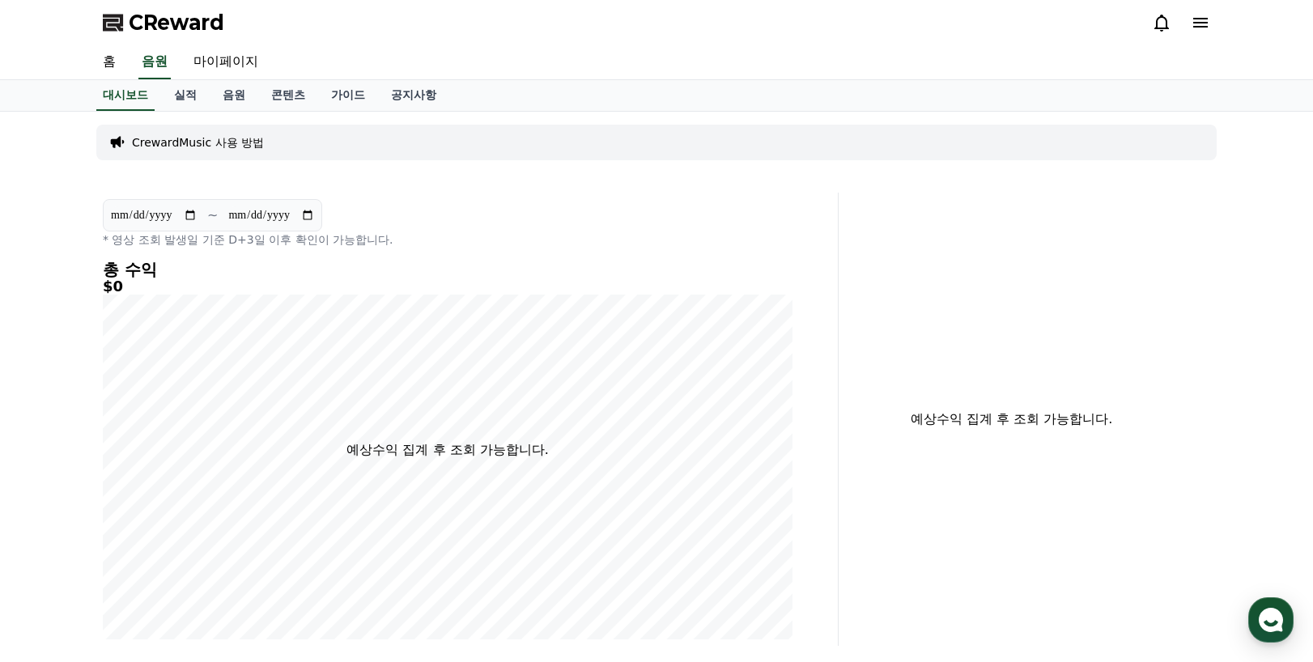
click at [164, 15] on span "CReward" at bounding box center [177, 23] width 96 height 26
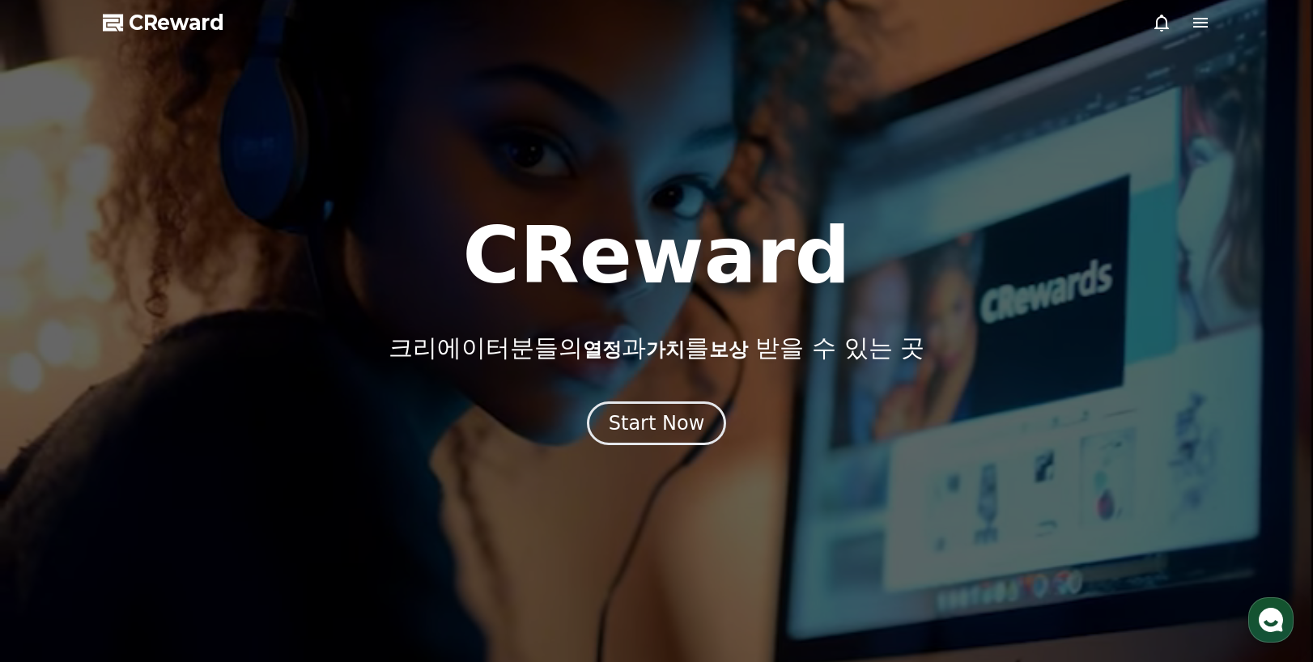
drag, startPoint x: 687, startPoint y: 421, endPoint x: 601, endPoint y: 394, distance: 89.9
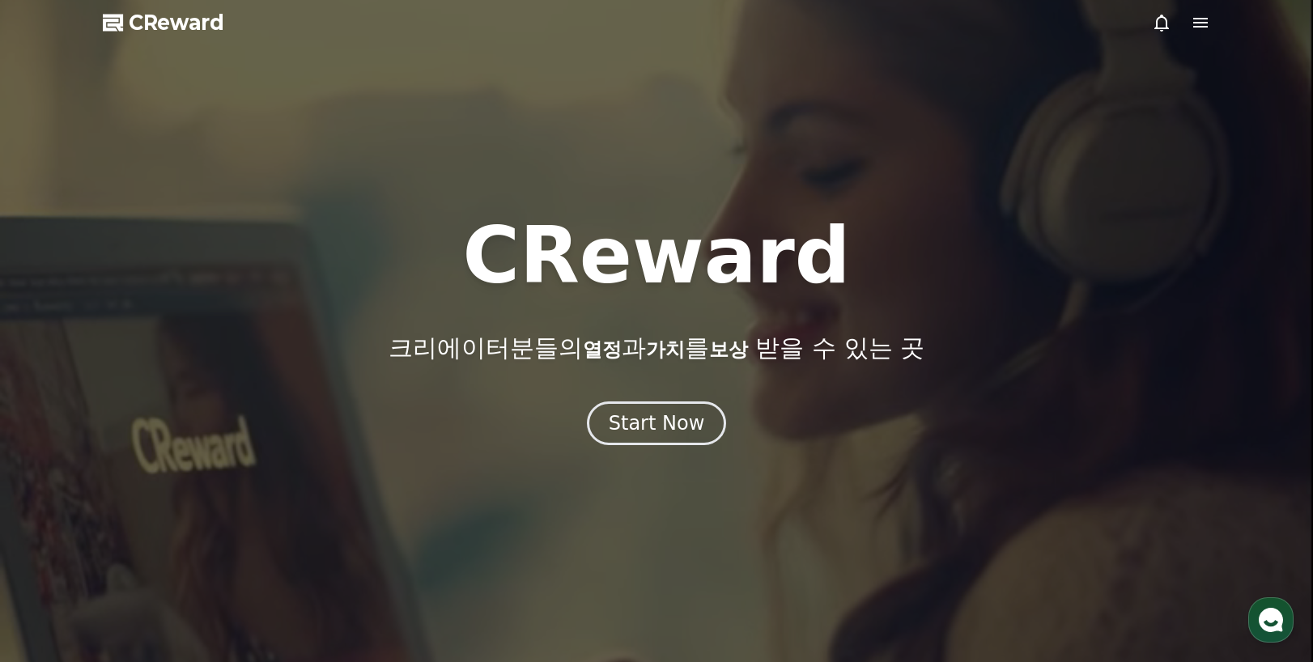
click at [686, 421] on div "Start Now" at bounding box center [657, 423] width 96 height 26
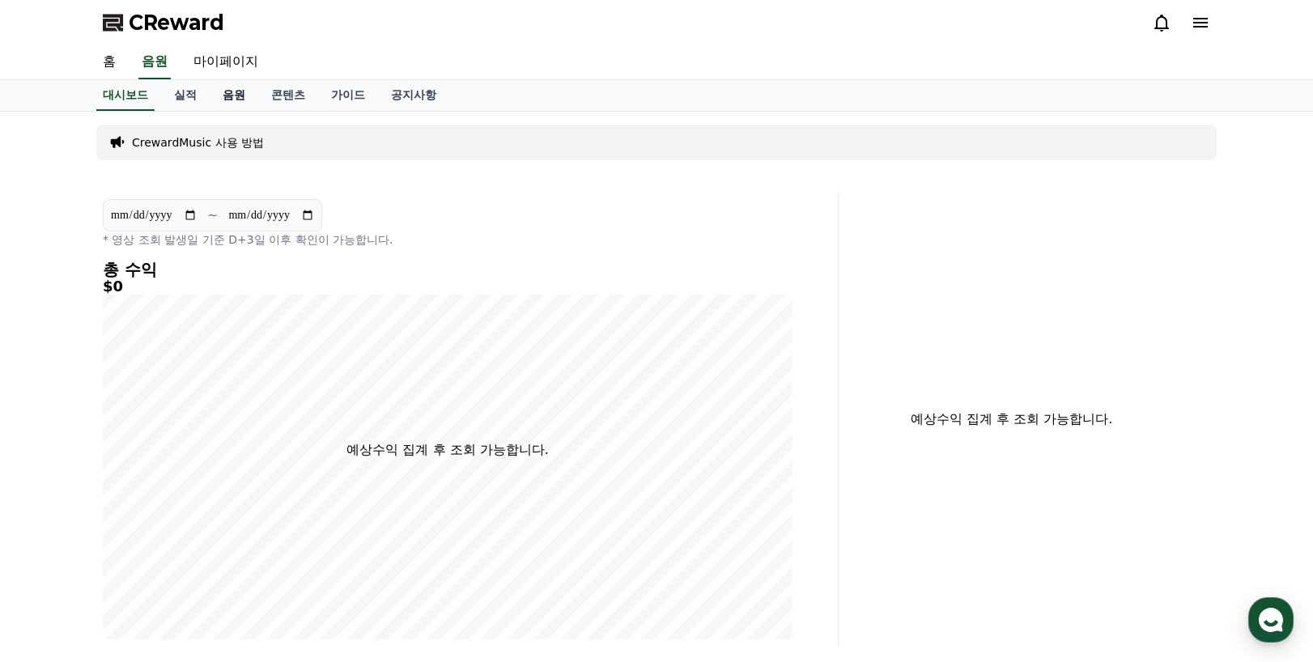
click at [232, 94] on link "음원" at bounding box center [234, 95] width 49 height 31
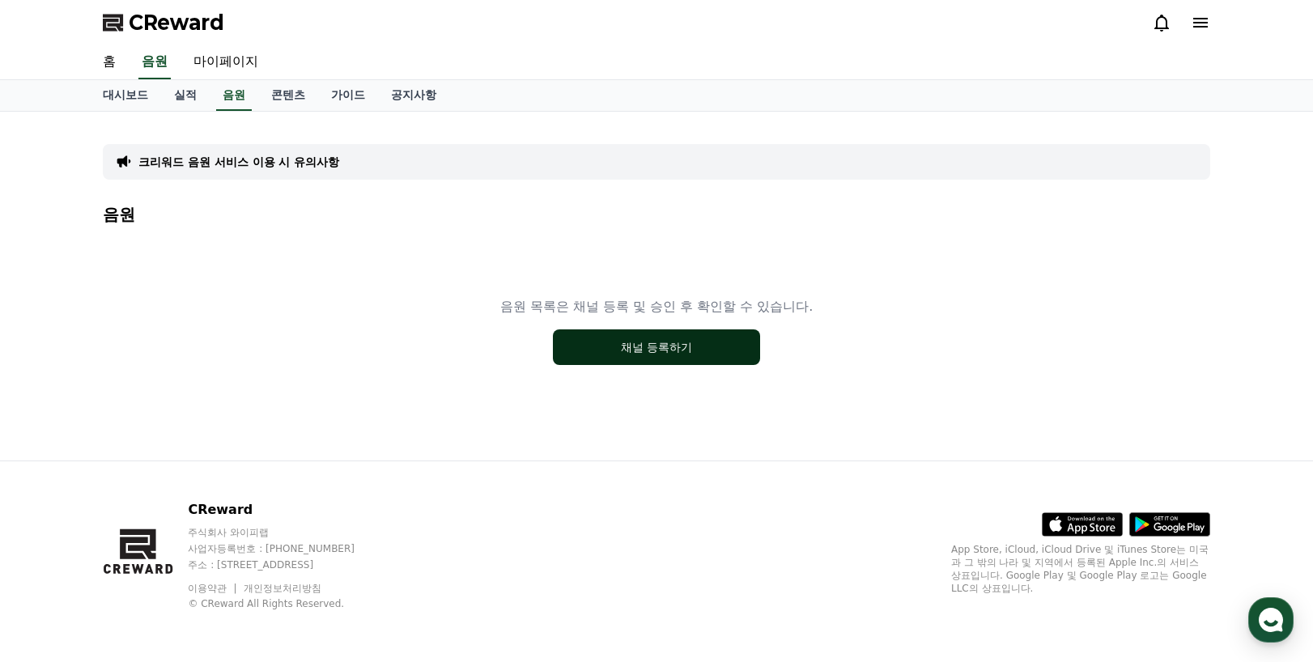
click at [692, 342] on button "채널 등록하기" at bounding box center [656, 347] width 207 height 36
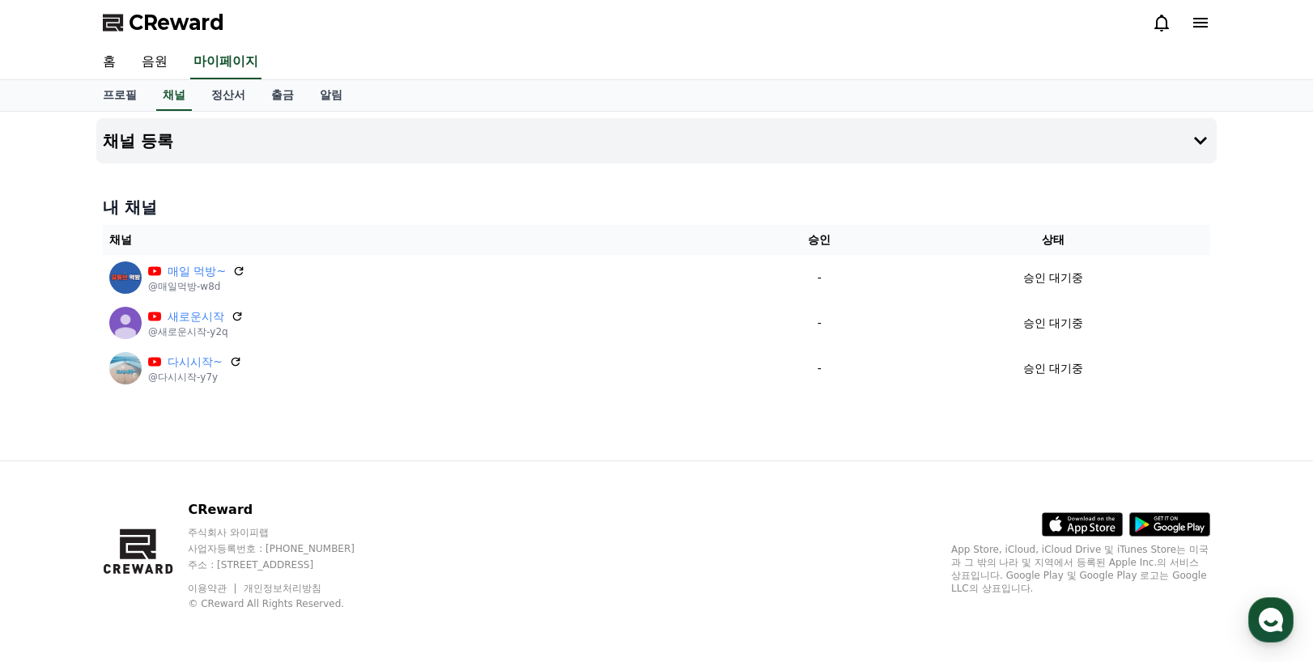
drag, startPoint x: 237, startPoint y: 270, endPoint x: 741, endPoint y: 80, distance: 538.3
click at [237, 270] on icon at bounding box center [238, 271] width 13 height 13
click at [385, 508] on p "CReward" at bounding box center [287, 509] width 198 height 19
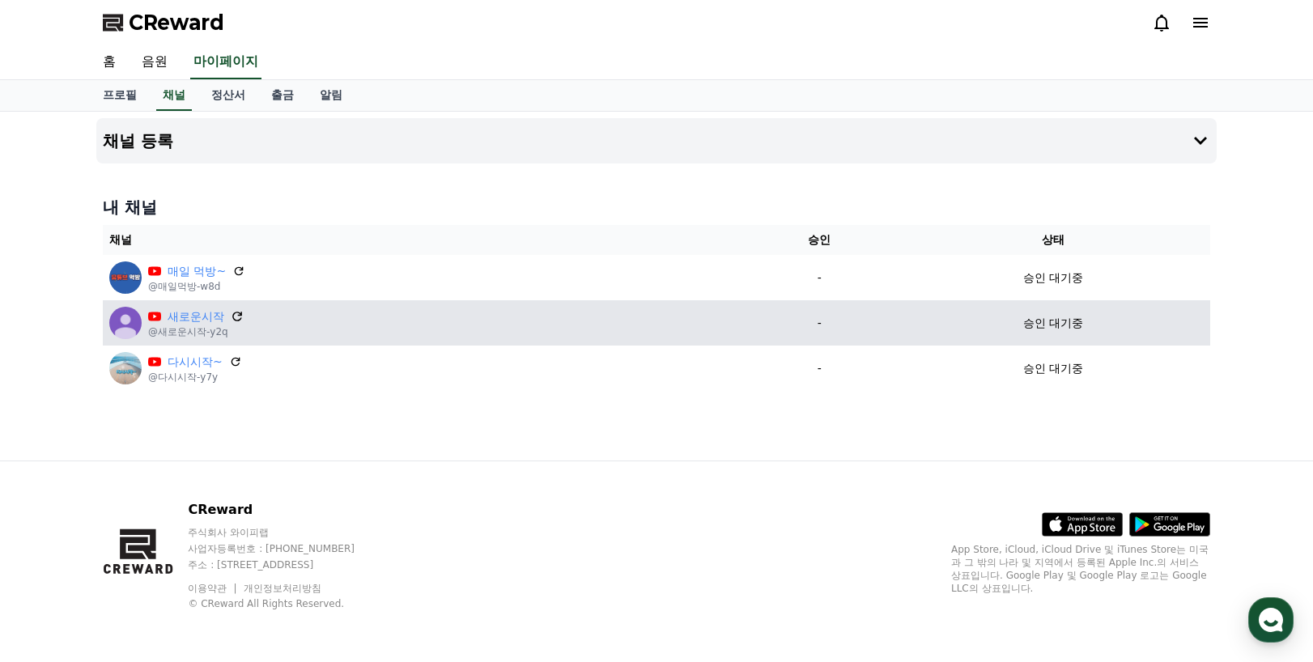
click at [235, 311] on icon at bounding box center [237, 316] width 15 height 15
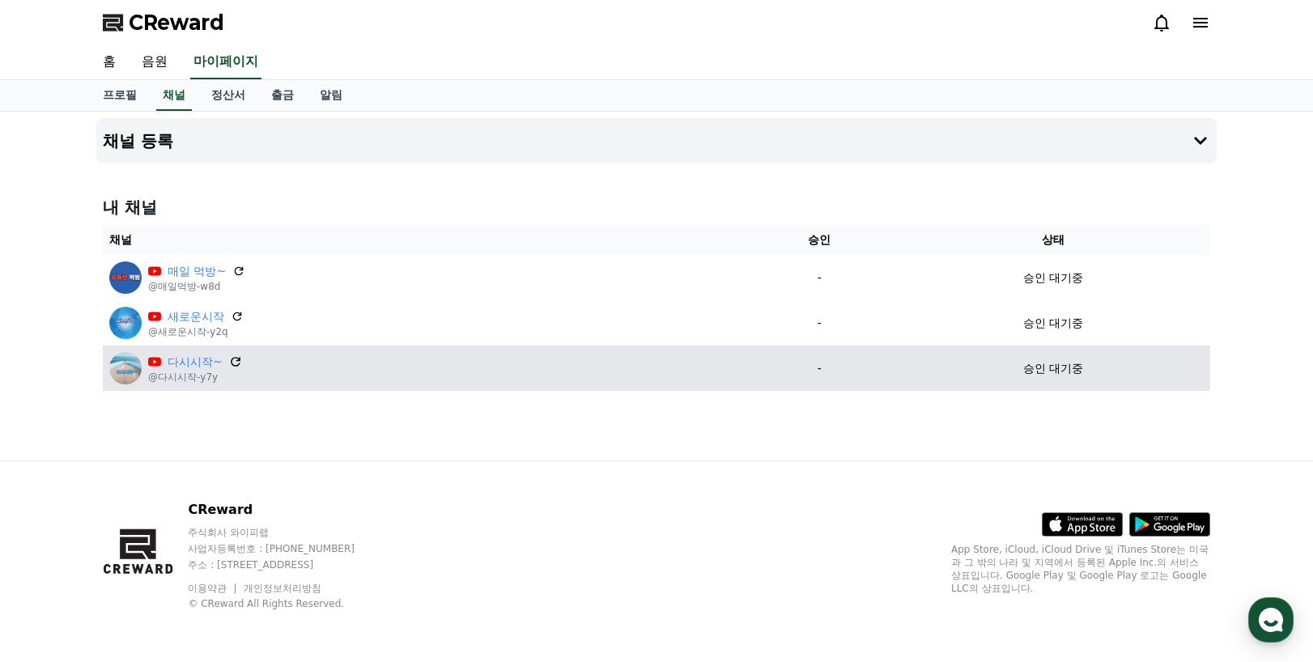
click at [232, 359] on icon at bounding box center [235, 362] width 15 height 15
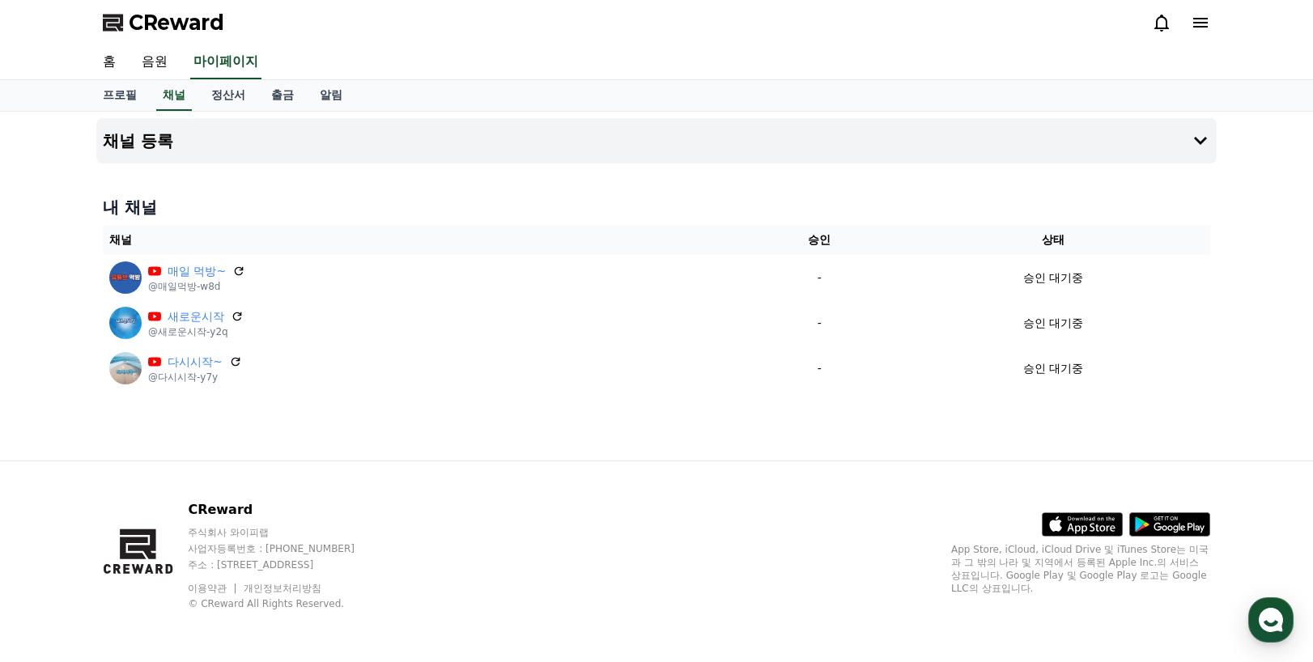
click at [662, 536] on div "CReward 주식회사 와이피랩 사업자등록번호 : [PHONE_NUMBER] 주소 : [STREET_ADDRESS] 이용약관 개인정보처리방침 …" at bounding box center [656, 561] width 1133 height 201
click at [632, 538] on div "CReward 주식회사 와이피랩 사업자등록번호 : [PHONE_NUMBER] 주소 : [STREET_ADDRESS] 이용약관 개인정보처리방침 …" at bounding box center [656, 561] width 1133 height 201
click at [110, 63] on link "홈" at bounding box center [109, 62] width 39 height 34
